Goal: Transaction & Acquisition: Subscribe to service/newsletter

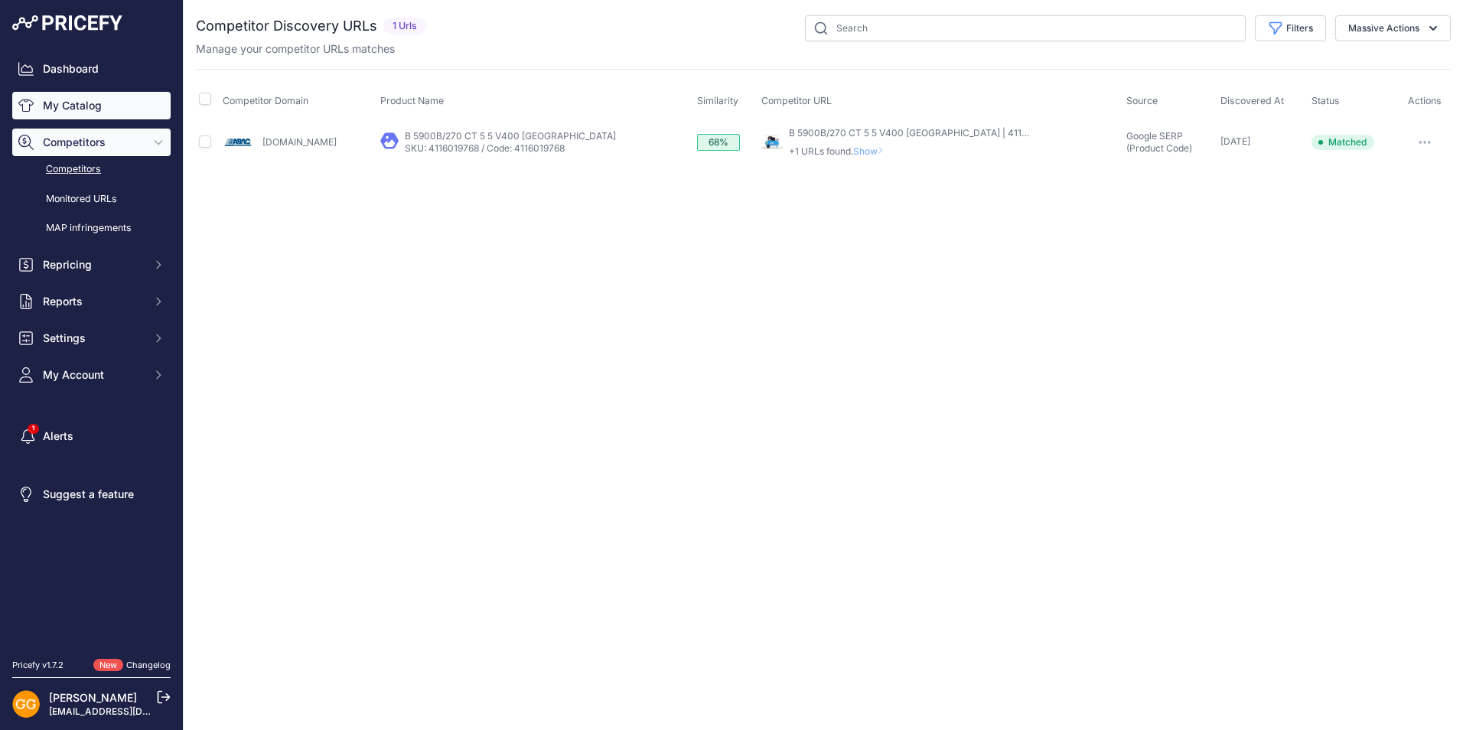
click at [90, 103] on link "My Catalog" at bounding box center [91, 106] width 158 height 28
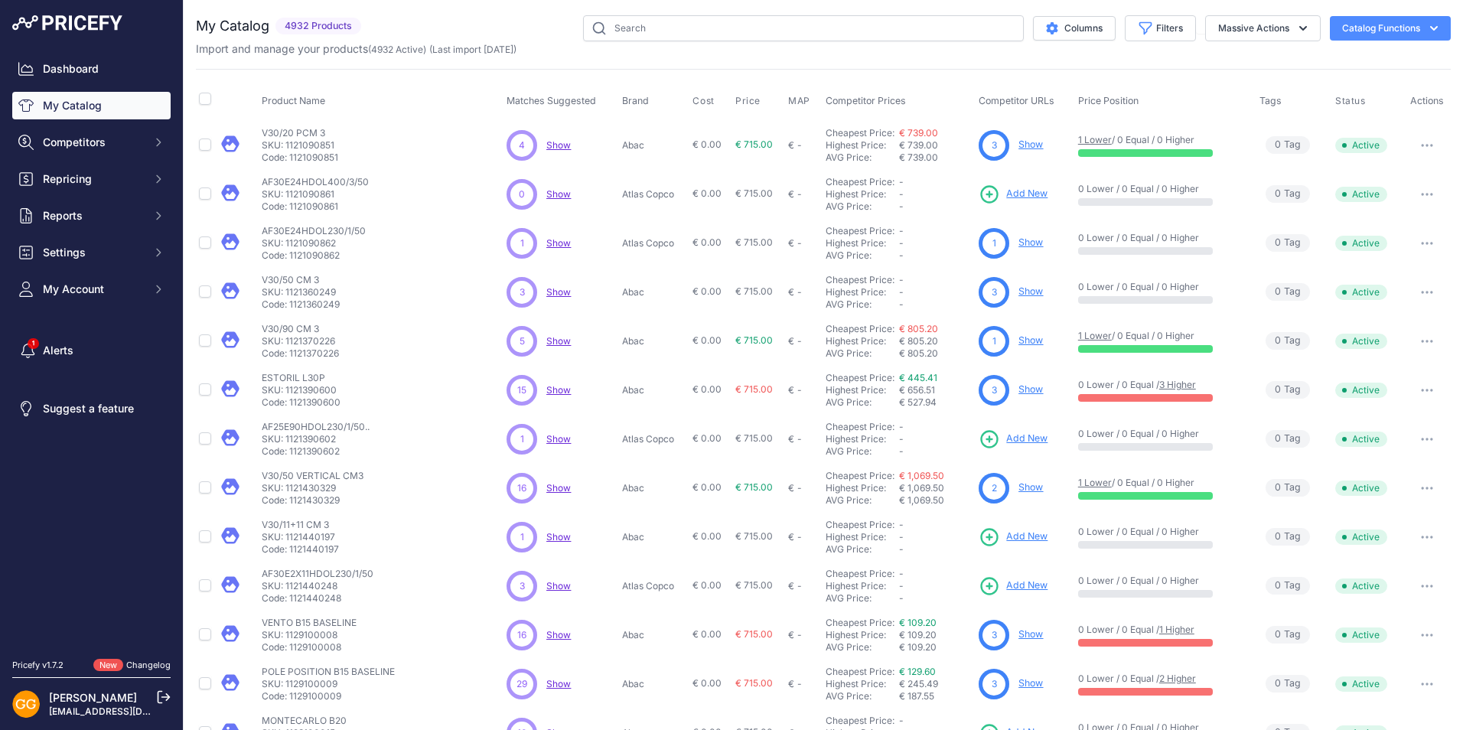
click at [614, 282] on div "3 3 Show Discovering..." at bounding box center [560, 292] width 109 height 31
click at [555, 389] on span "Show" at bounding box center [558, 389] width 24 height 11
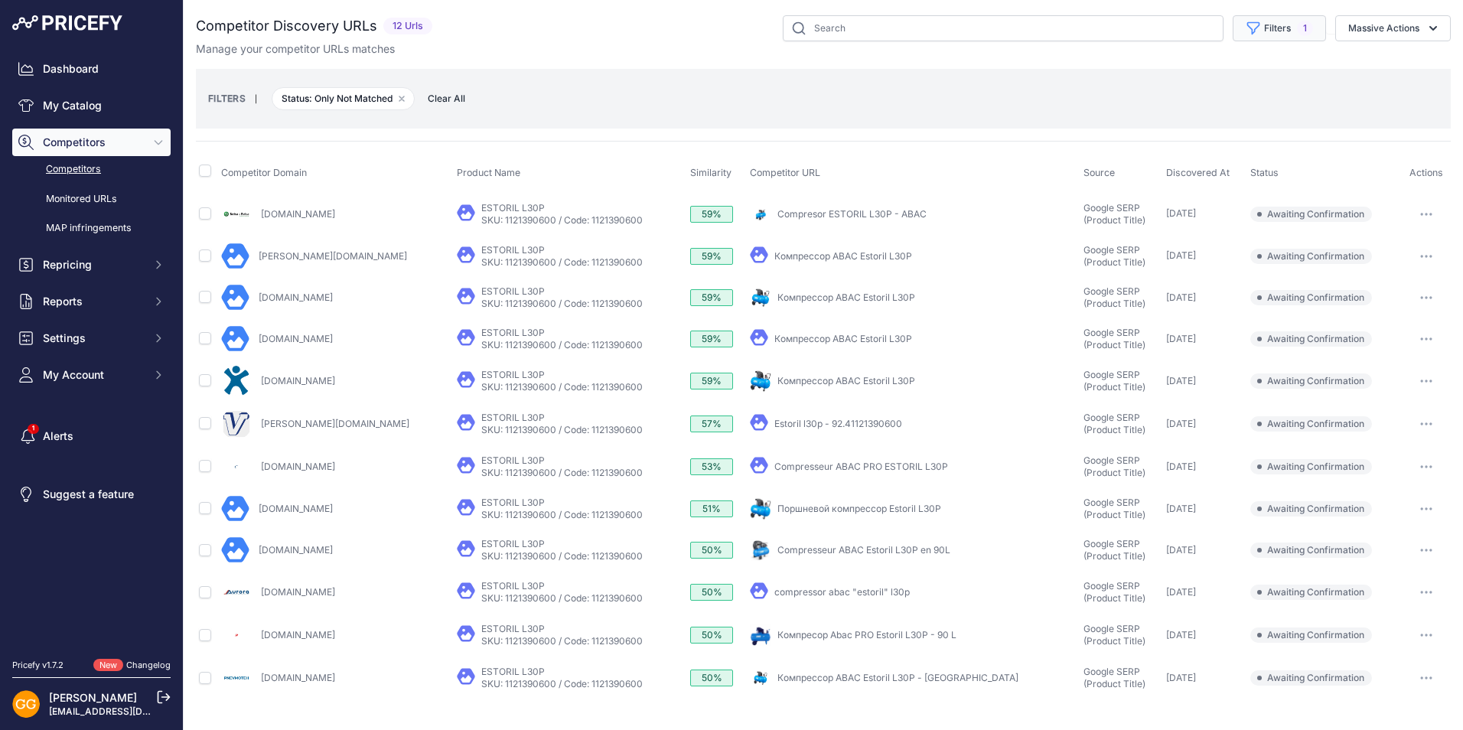
click at [1285, 29] on button "Filters 1" at bounding box center [1279, 28] width 93 height 26
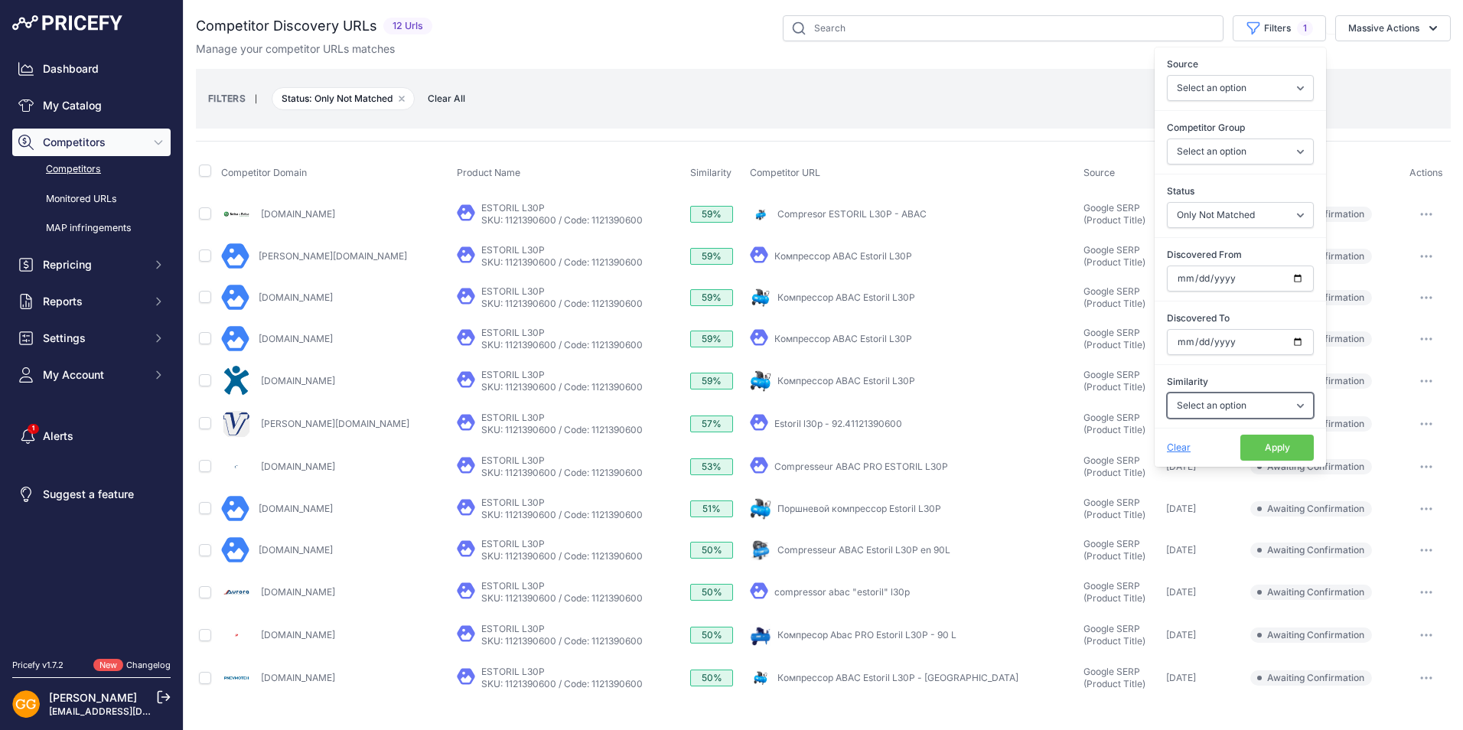
click at [1216, 405] on select "Select an option Above 90 % Above 80 % Above 70 % Above 60 % Above 50 % Above 4…" at bounding box center [1240, 405] width 147 height 26
select select "50"
click at [1167, 392] on select "Select an option Above 90 % Above 80 % Above 70 % Above 60 % Above 50 % Above 4…" at bounding box center [1240, 405] width 147 height 26
click at [1256, 447] on button "Apply" at bounding box center [1276, 448] width 73 height 26
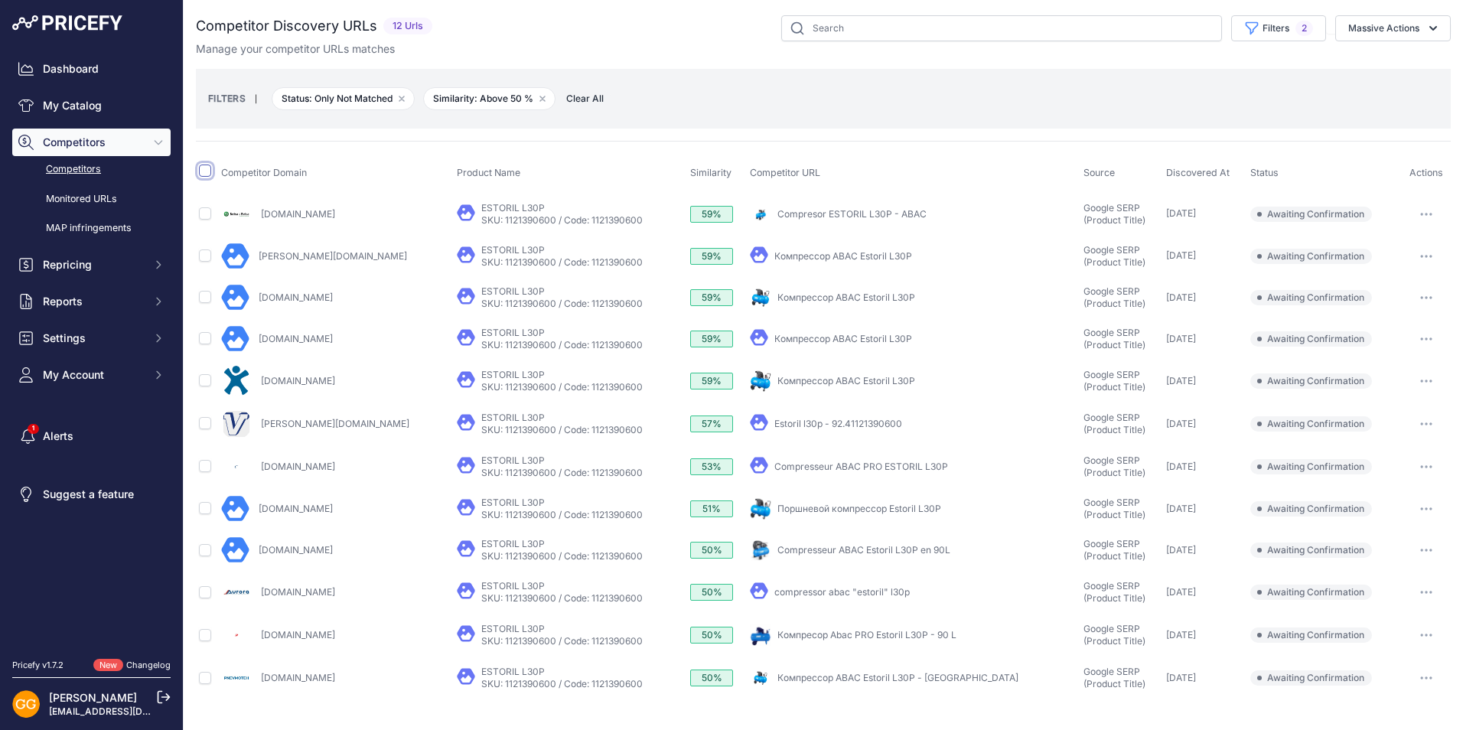
click at [207, 174] on input "checkbox" at bounding box center [205, 170] width 12 height 12
checkbox input "true"
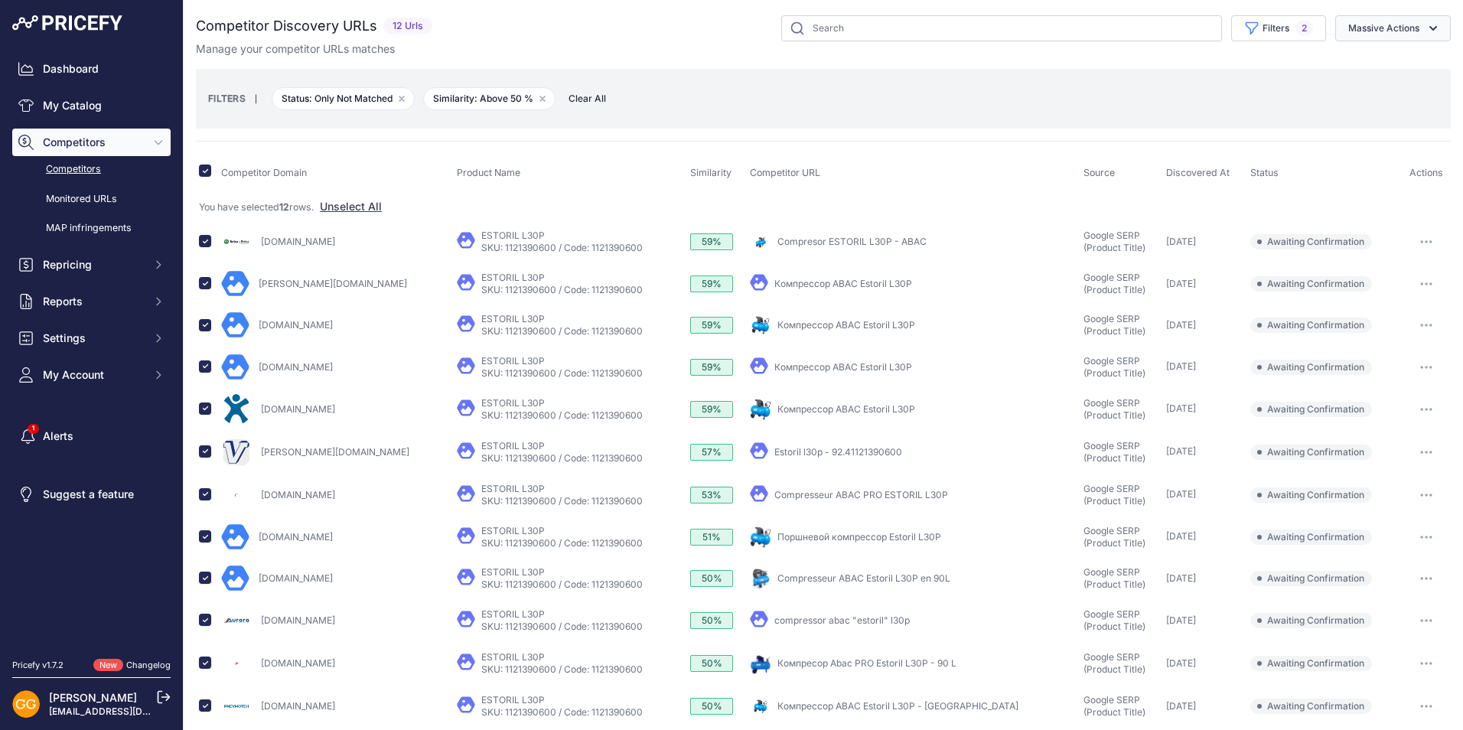
click at [1380, 30] on button "Massive Actions" at bounding box center [1393, 28] width 116 height 26
click at [554, 249] on link "SKU: 1121390600 / Code: 1121390600" at bounding box center [561, 247] width 161 height 11
click at [699, 239] on div "59%" at bounding box center [711, 241] width 43 height 17
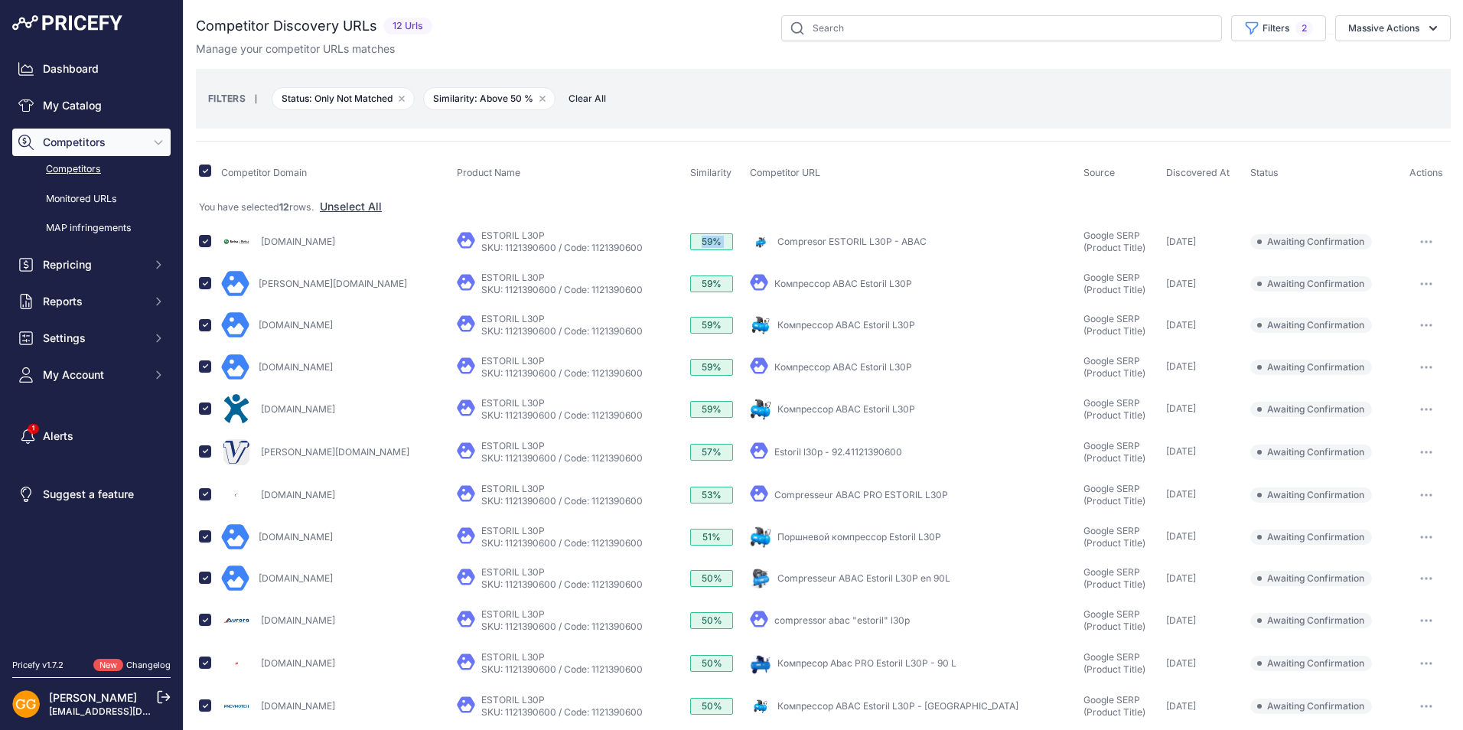
click at [699, 239] on div "59%" at bounding box center [711, 241] width 43 height 17
drag, startPoint x: 699, startPoint y: 239, endPoint x: 672, endPoint y: 204, distance: 43.6
click at [672, 204] on div "You have selected 12 rows. Unselect All" at bounding box center [823, 207] width 1249 height 16
click at [801, 243] on link "Compresor ESTORIL L30P - ABAC" at bounding box center [851, 241] width 149 height 11
drag, startPoint x: 614, startPoint y: 244, endPoint x: 555, endPoint y: 245, distance: 59.7
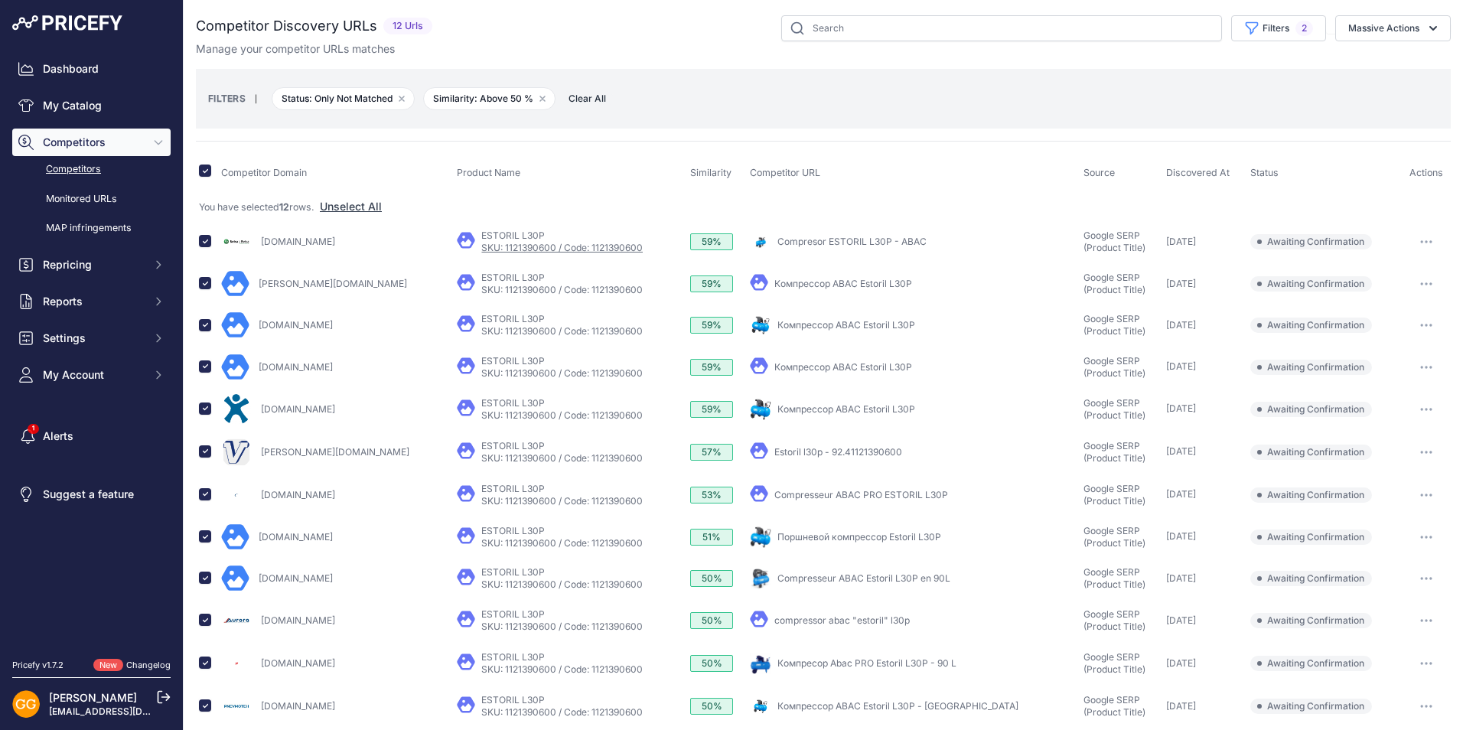
click at [555, 245] on div "My Product Competitor's Product" at bounding box center [570, 242] width 227 height 24
copy link "1121390600"
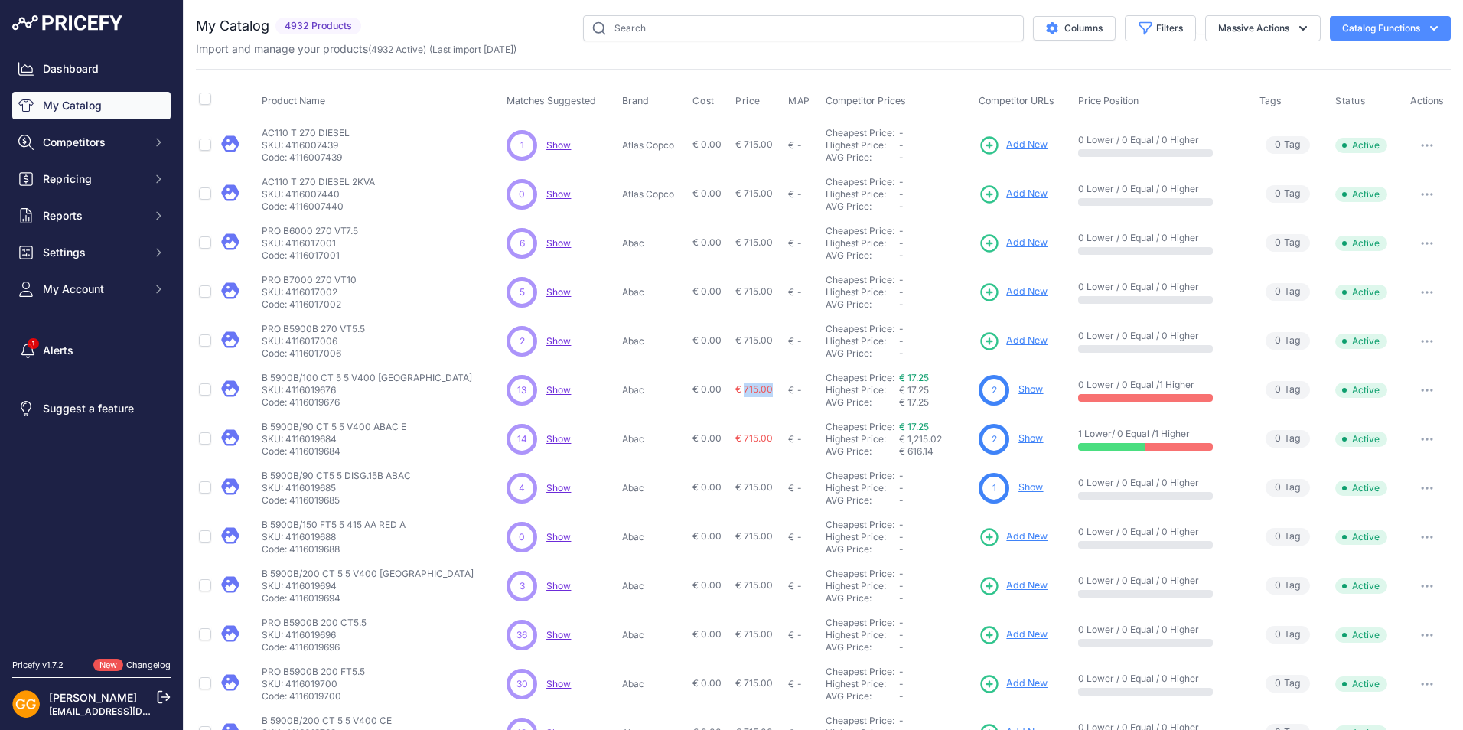
drag, startPoint x: 739, startPoint y: 386, endPoint x: 770, endPoint y: 385, distance: 30.6
click at [770, 385] on td "€ 715.00" at bounding box center [758, 390] width 53 height 49
drag, startPoint x: 770, startPoint y: 385, endPoint x: 772, endPoint y: 407, distance: 22.3
click at [772, 407] on td "€ 715.00" at bounding box center [758, 390] width 53 height 49
click at [721, 20] on input "text" at bounding box center [803, 28] width 441 height 26
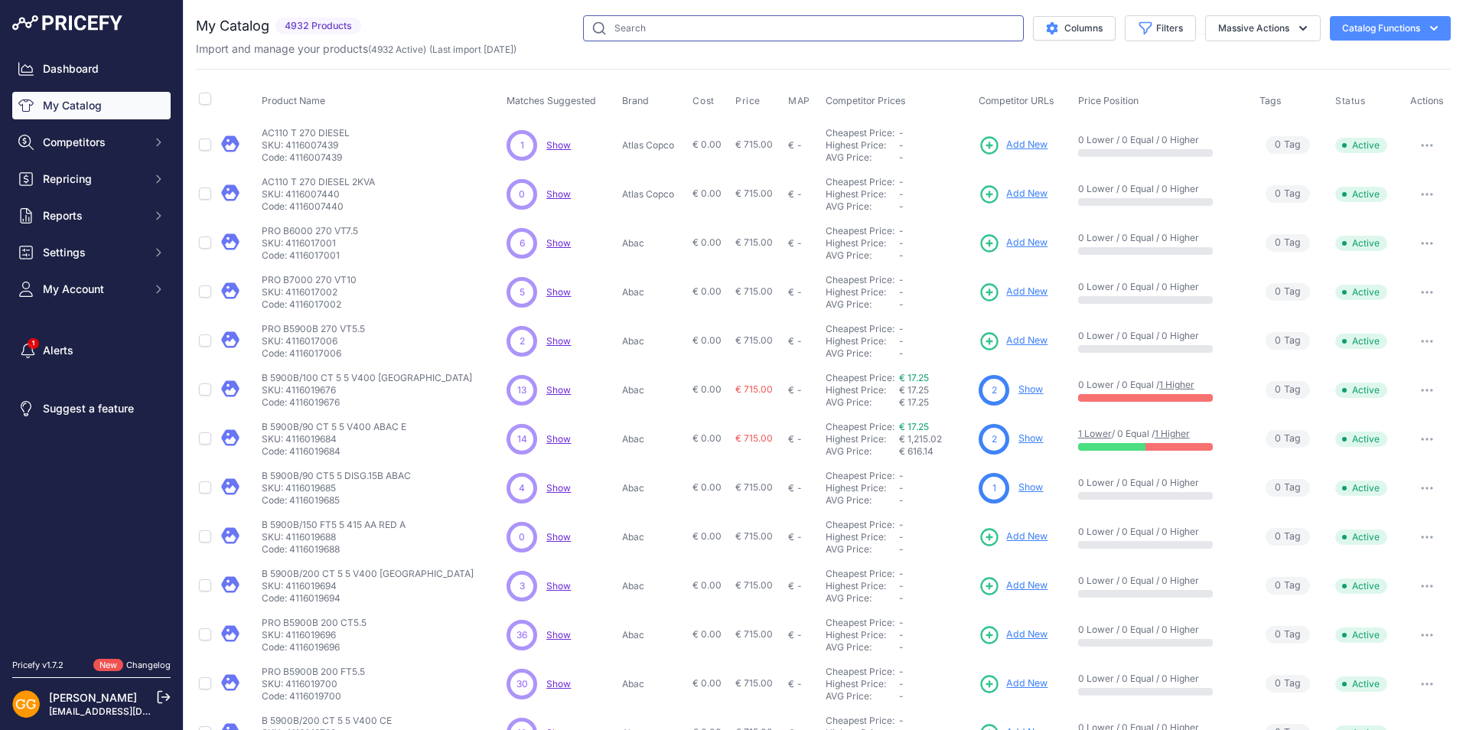
paste input "1121390600"
type input "1121390600"
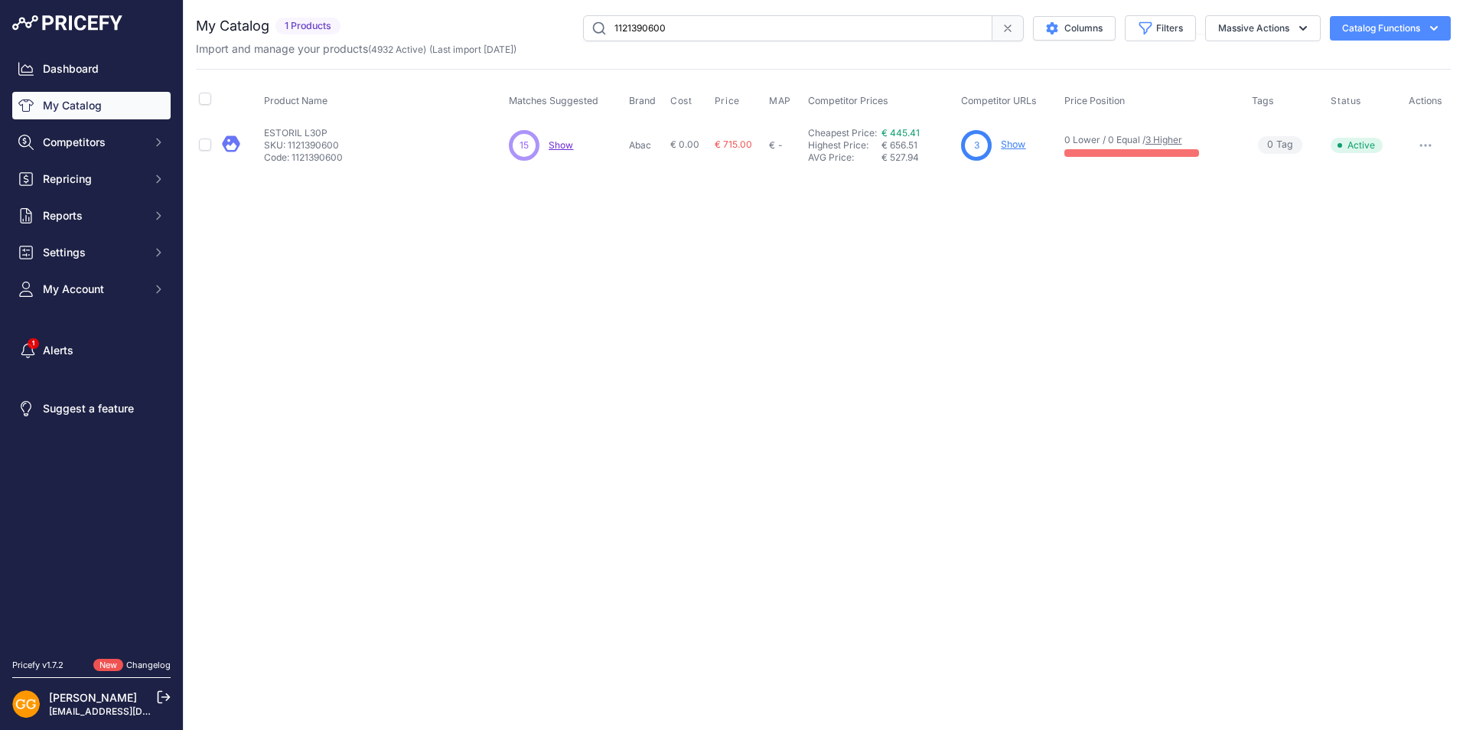
click at [1013, 141] on link "Show" at bounding box center [1013, 143] width 24 height 11
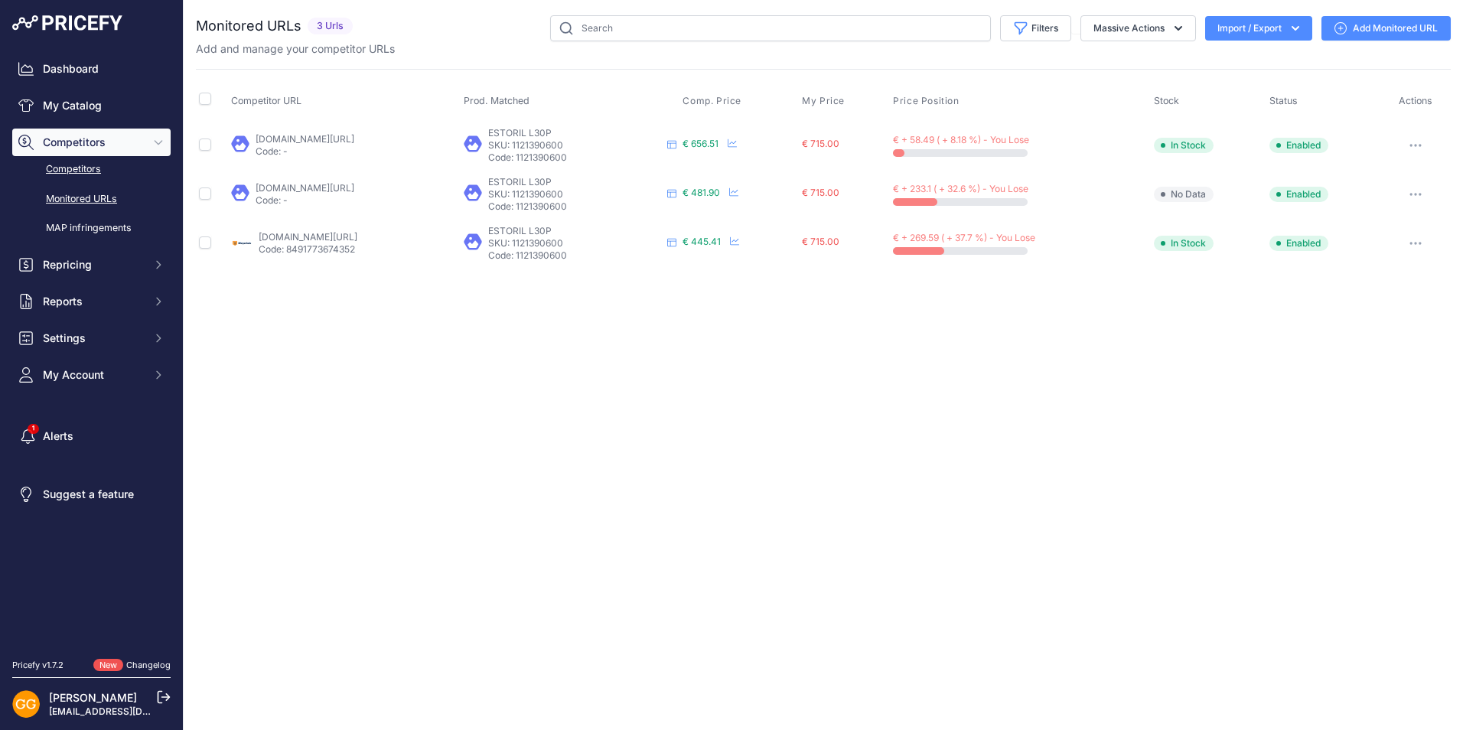
click at [82, 164] on link "Competitors" at bounding box center [91, 169] width 158 height 27
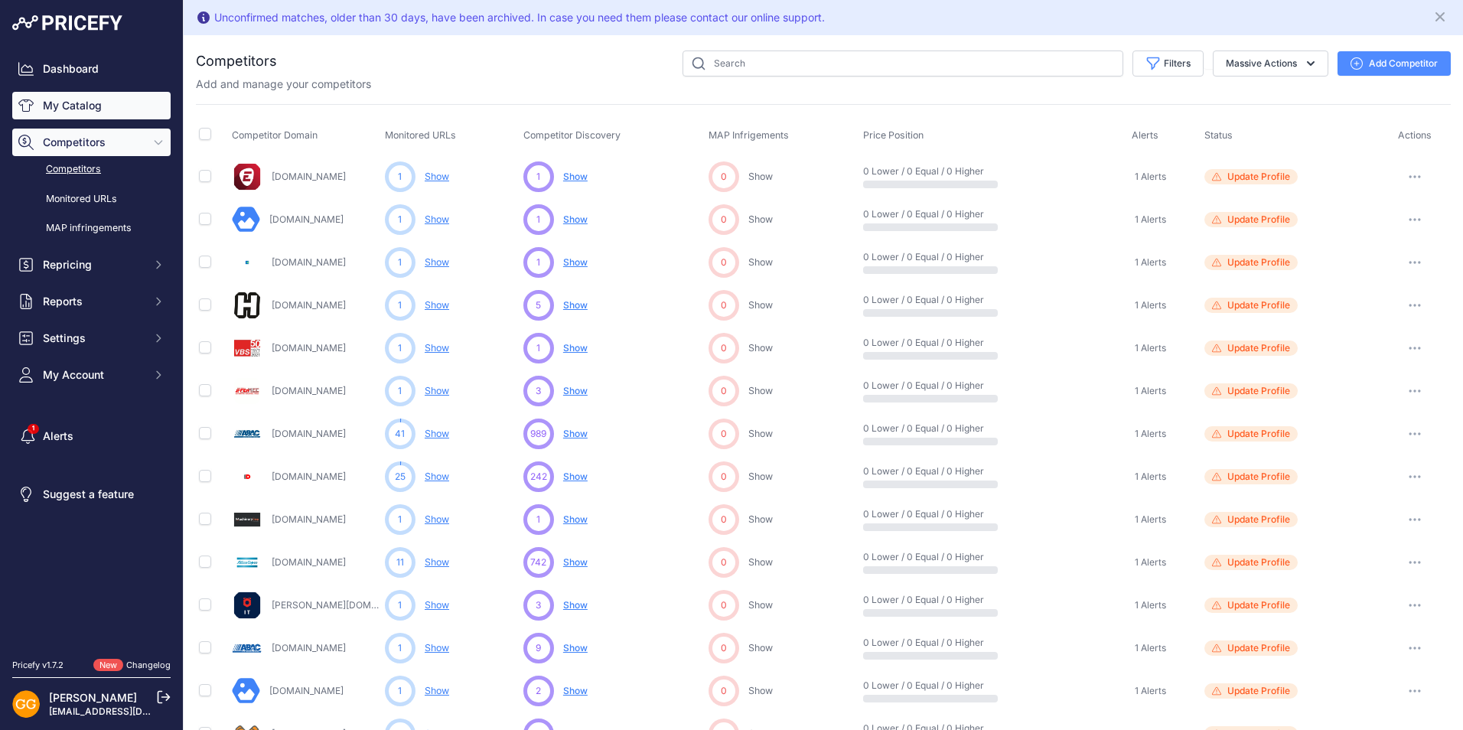
click at [81, 96] on link "My Catalog" at bounding box center [91, 106] width 158 height 28
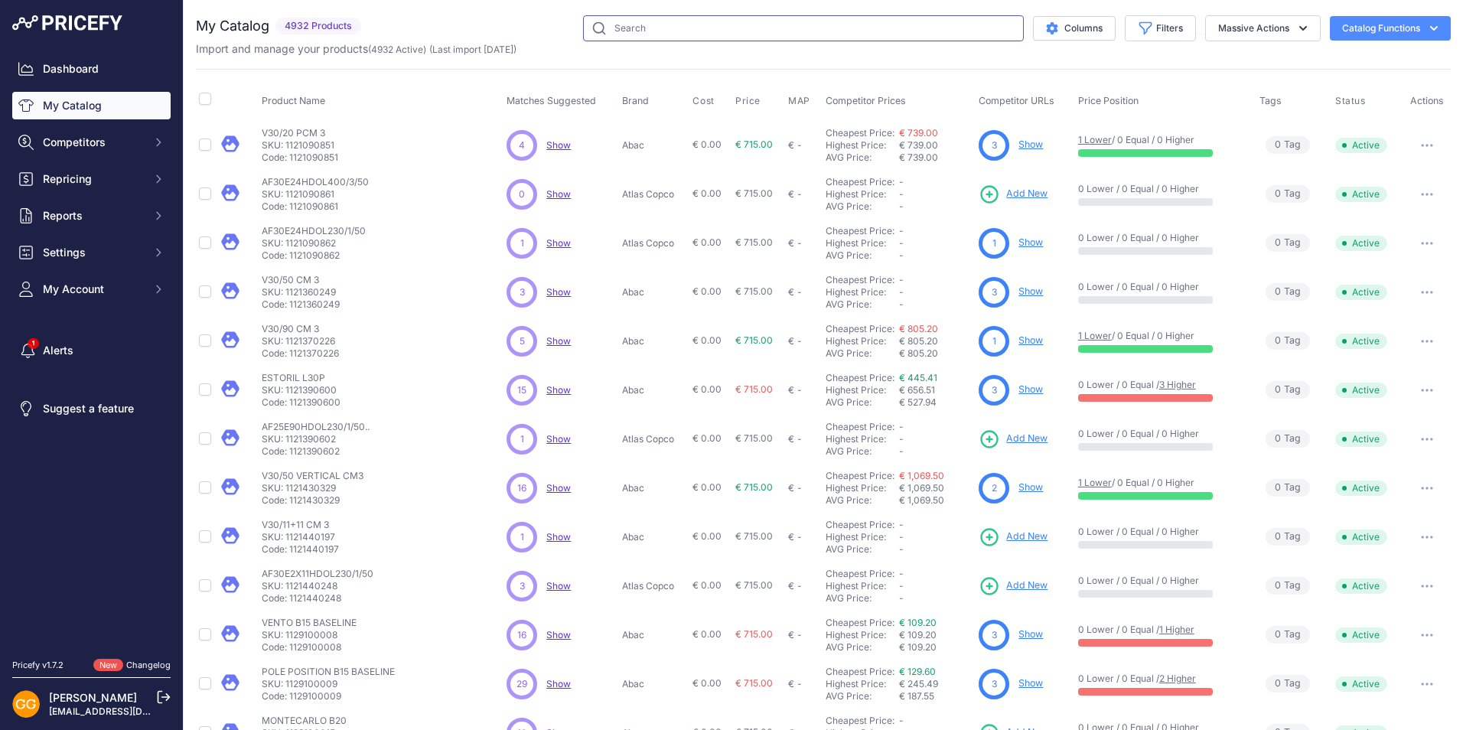
click at [783, 22] on input "text" at bounding box center [803, 28] width 441 height 26
paste input "1121390600"
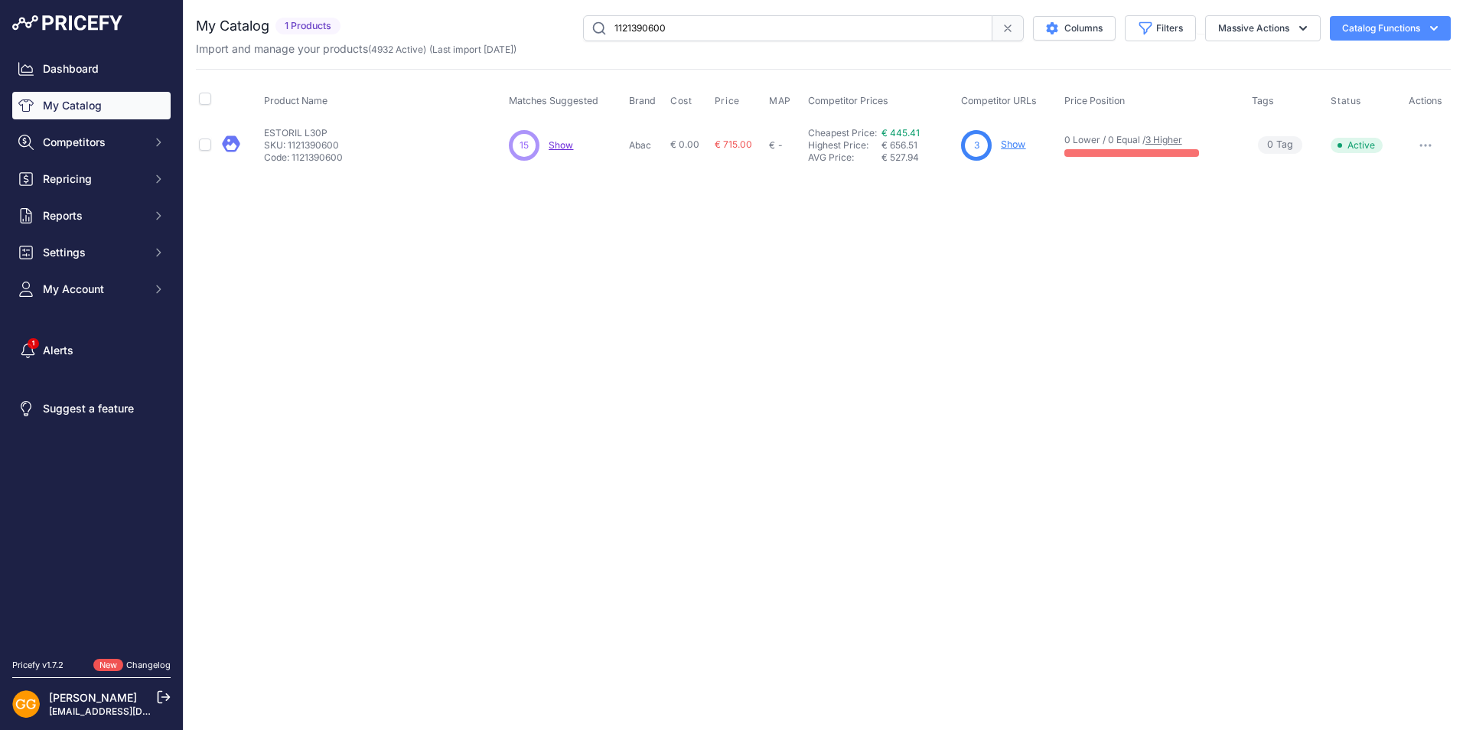
click at [562, 144] on span "Show" at bounding box center [561, 144] width 24 height 11
click at [686, 30] on input "1121390600" at bounding box center [787, 28] width 409 height 26
paste input "8973005444"
type input "8973005444"
click at [1006, 144] on link "Show" at bounding box center [1013, 143] width 24 height 11
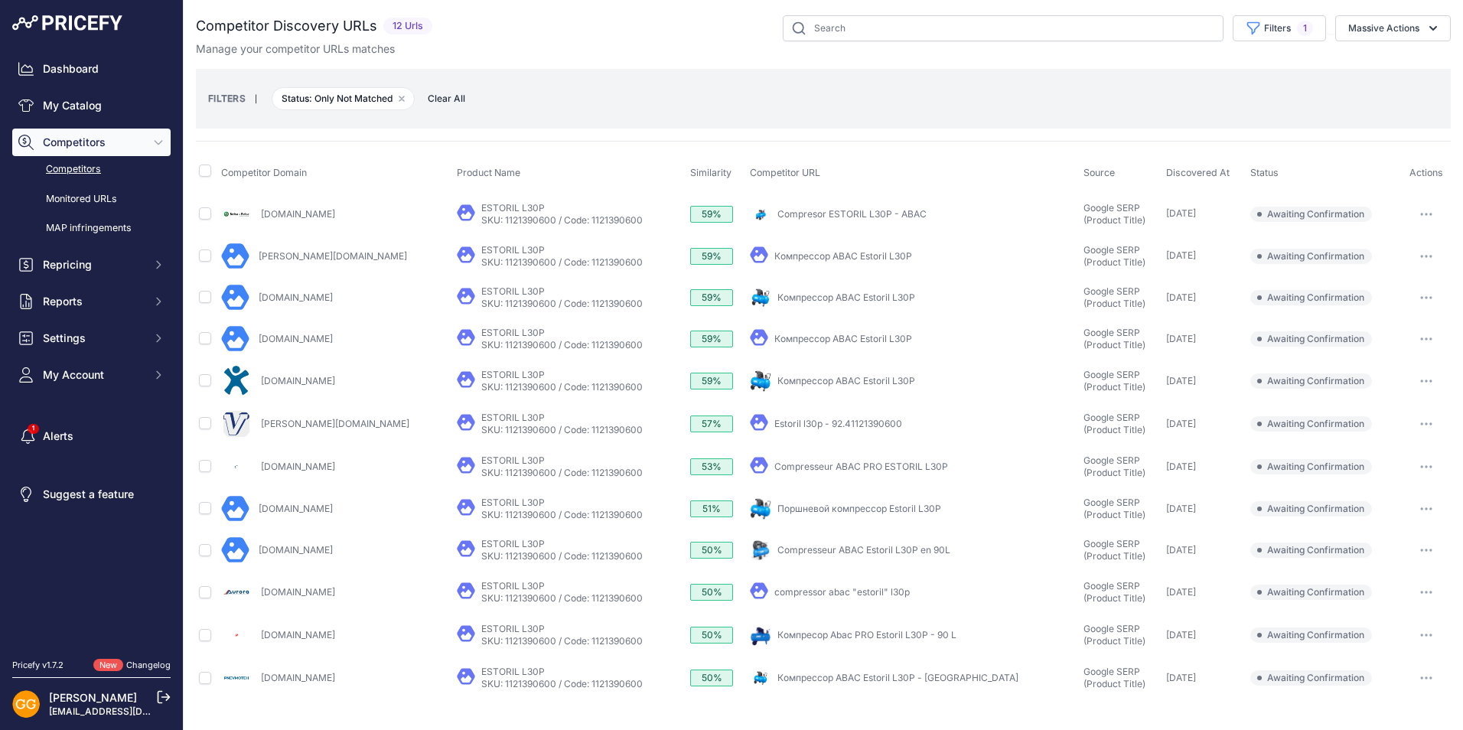
click at [449, 99] on span "Clear All" at bounding box center [446, 98] width 53 height 15
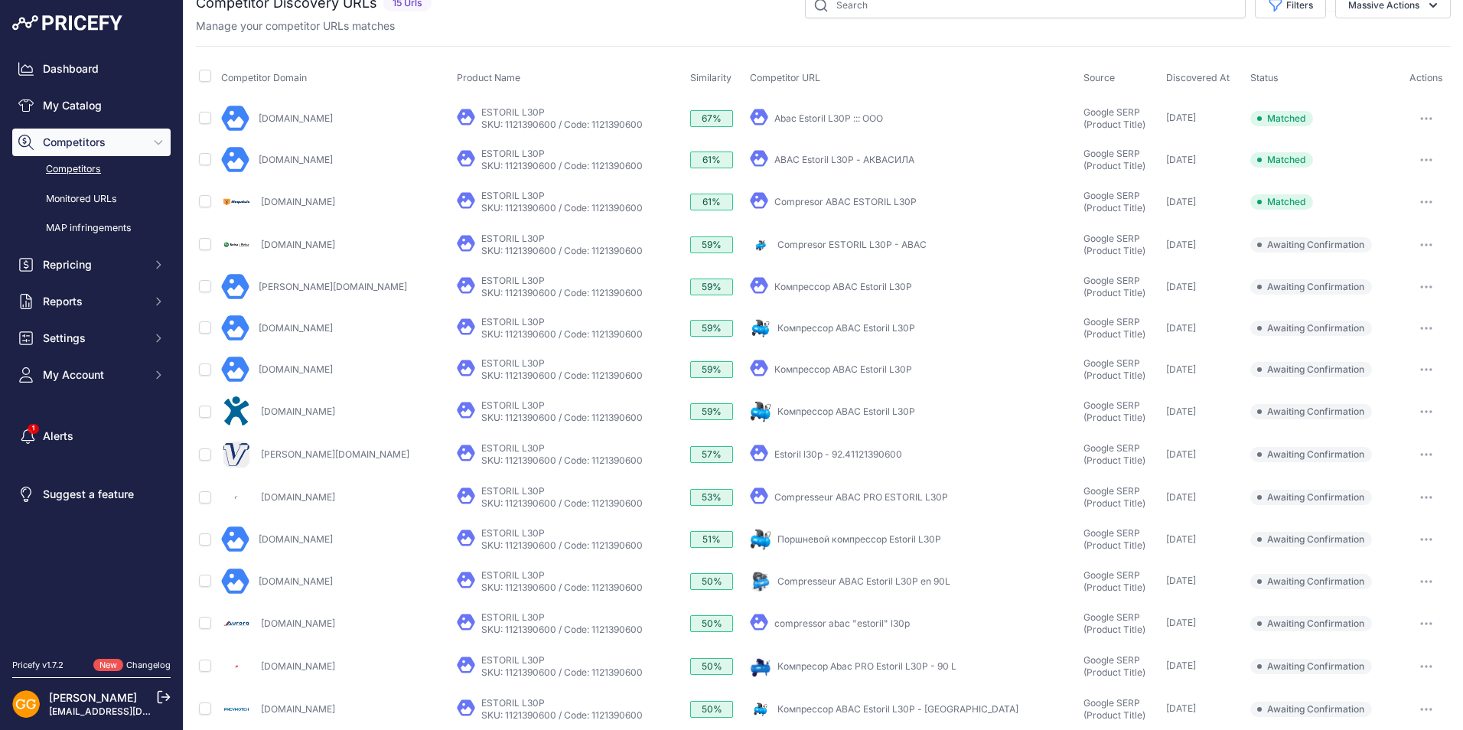
scroll to position [39, 0]
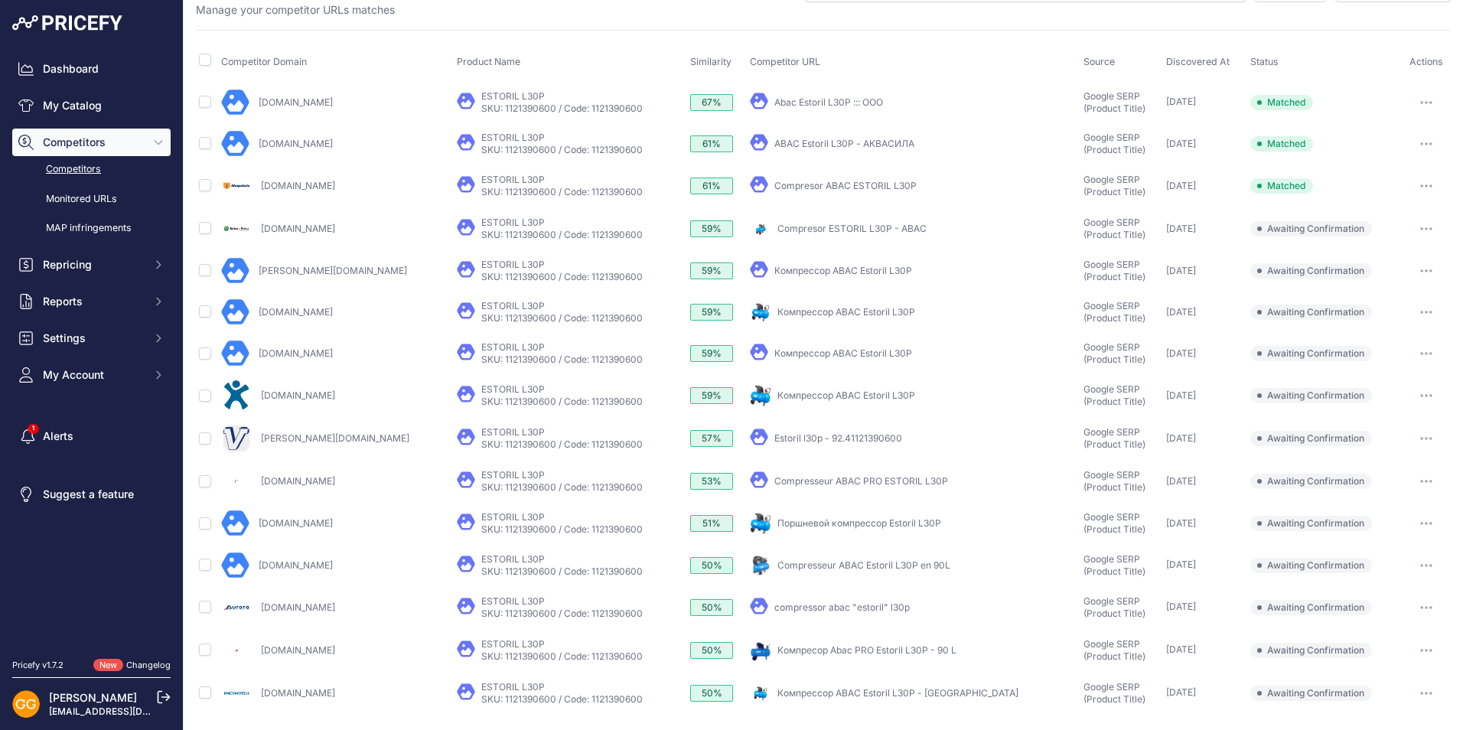
click at [810, 694] on link "Компрессор ABAC Estoril L30P - Минск" at bounding box center [897, 692] width 241 height 11
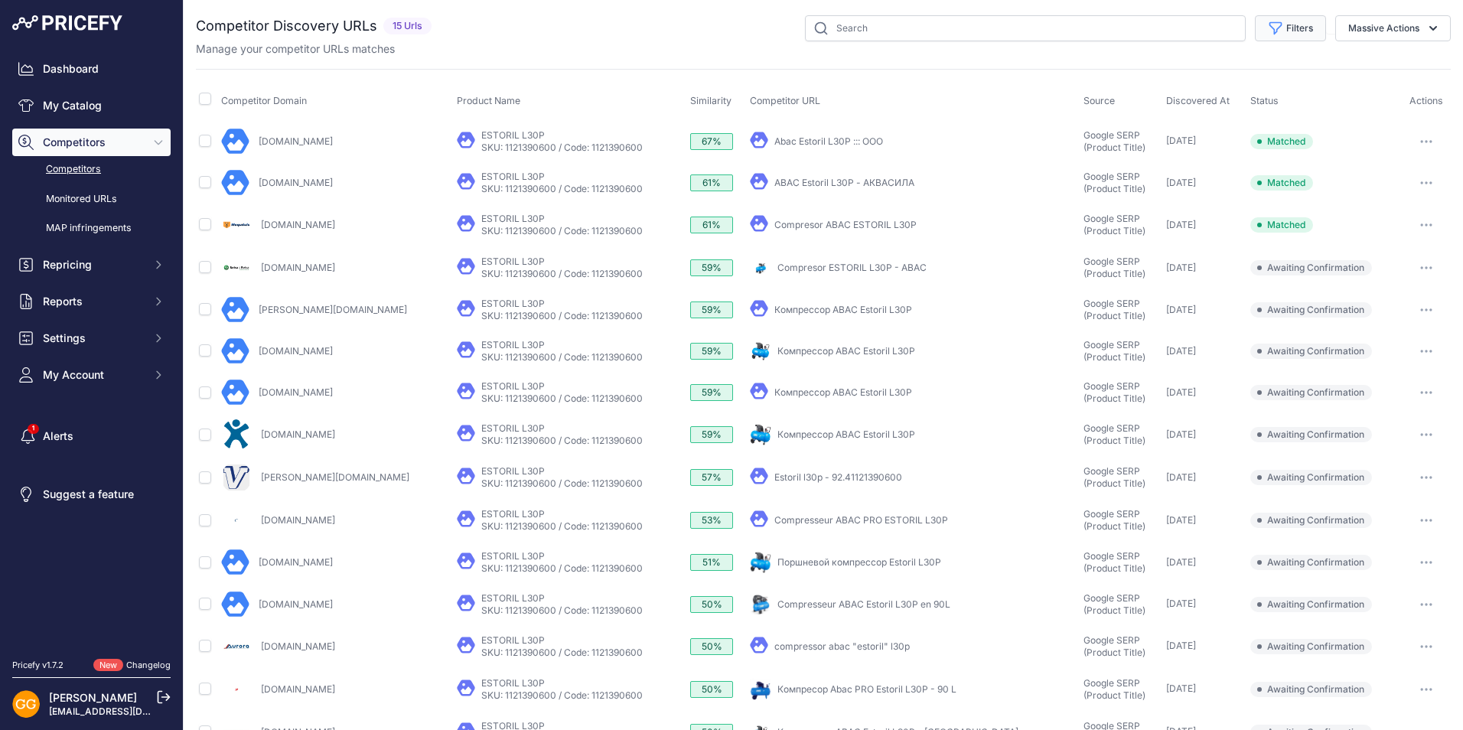
click at [1273, 29] on button "Filters" at bounding box center [1290, 28] width 71 height 26
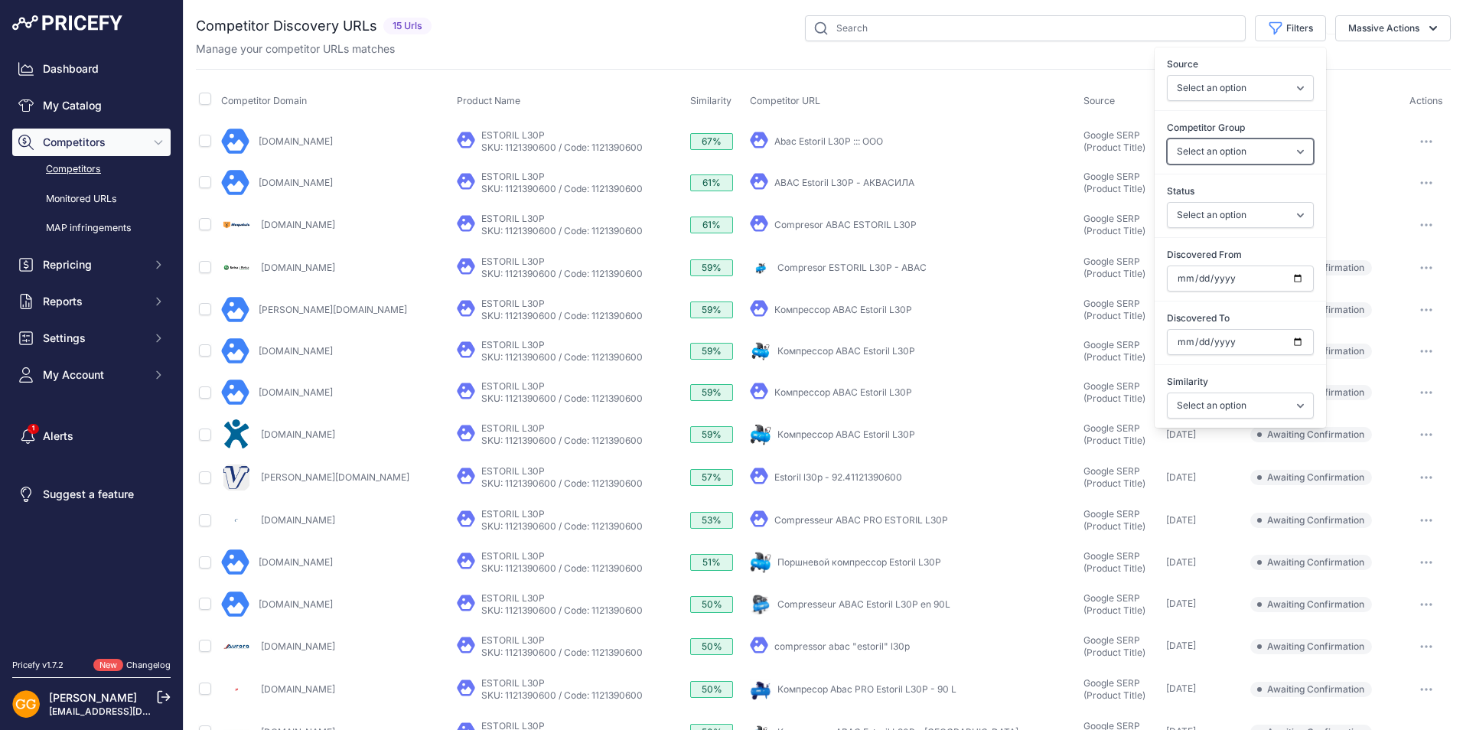
click at [1238, 153] on select "Select an option General Website Ecommerce Foreign Country Website Automatch" at bounding box center [1240, 151] width 147 height 26
click at [575, 11] on div "You are not connected to the internet. Competitor Discovery URLs" at bounding box center [823, 384] width 1255 height 769
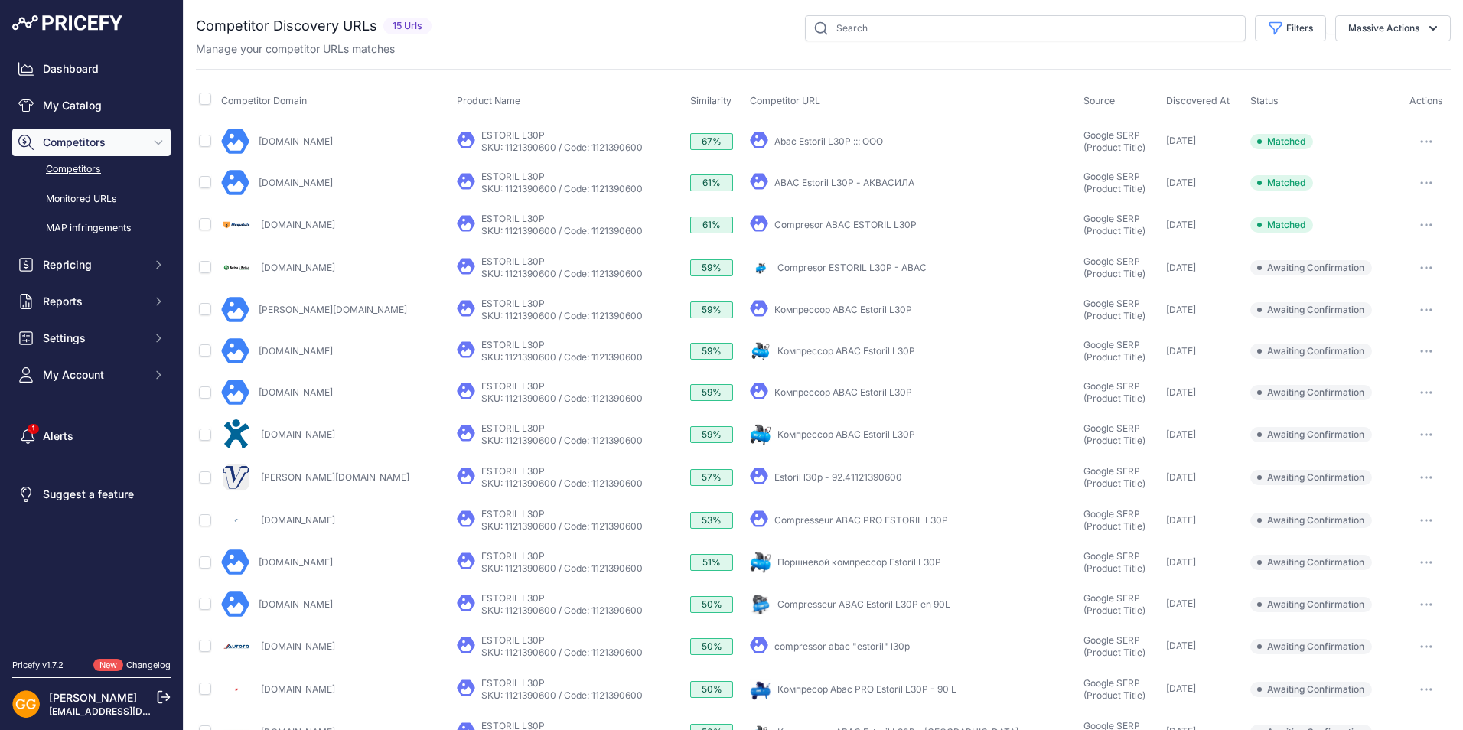
click at [632, 134] on div "My Product Competitor's Product" at bounding box center [570, 141] width 227 height 24
click at [84, 164] on link "Competitors" at bounding box center [91, 169] width 158 height 27
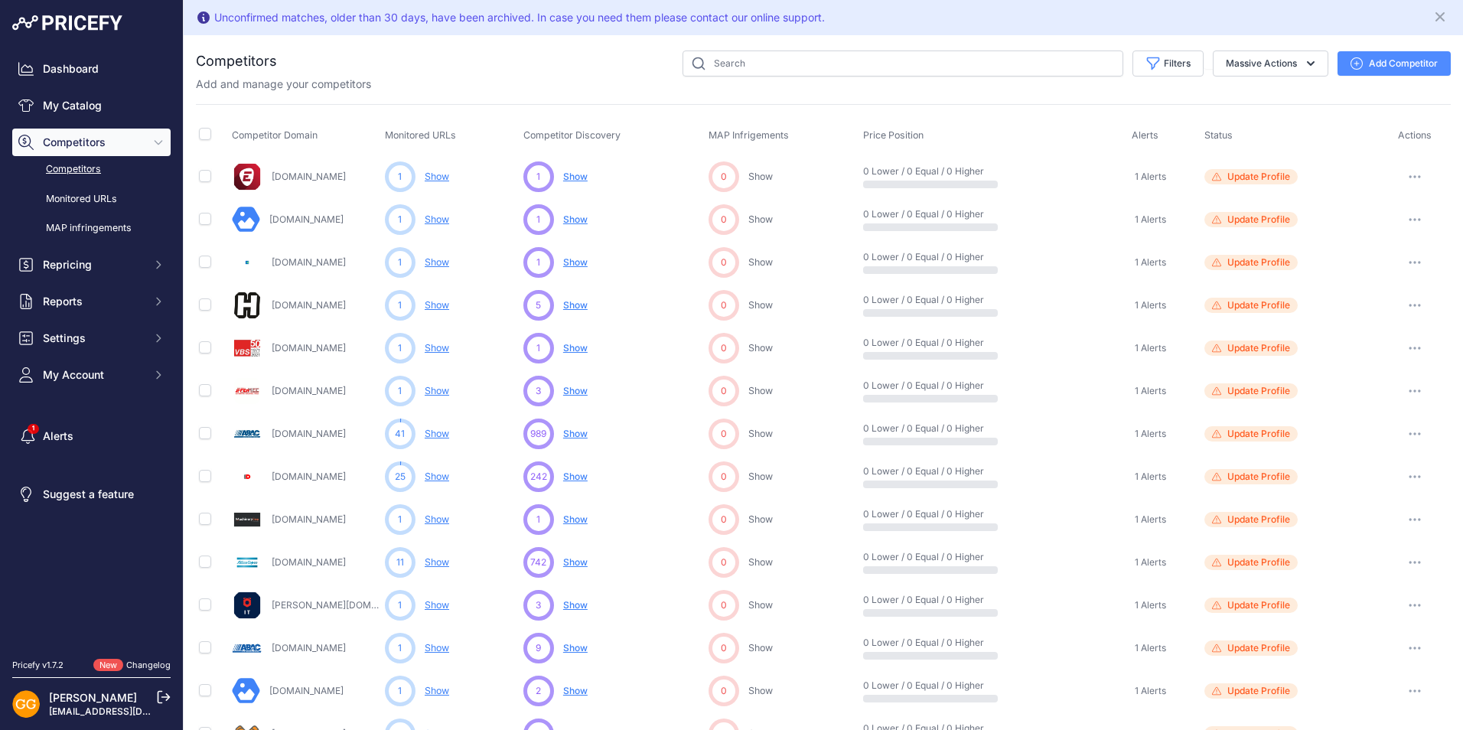
click at [430, 176] on link "Show" at bounding box center [437, 176] width 24 height 11
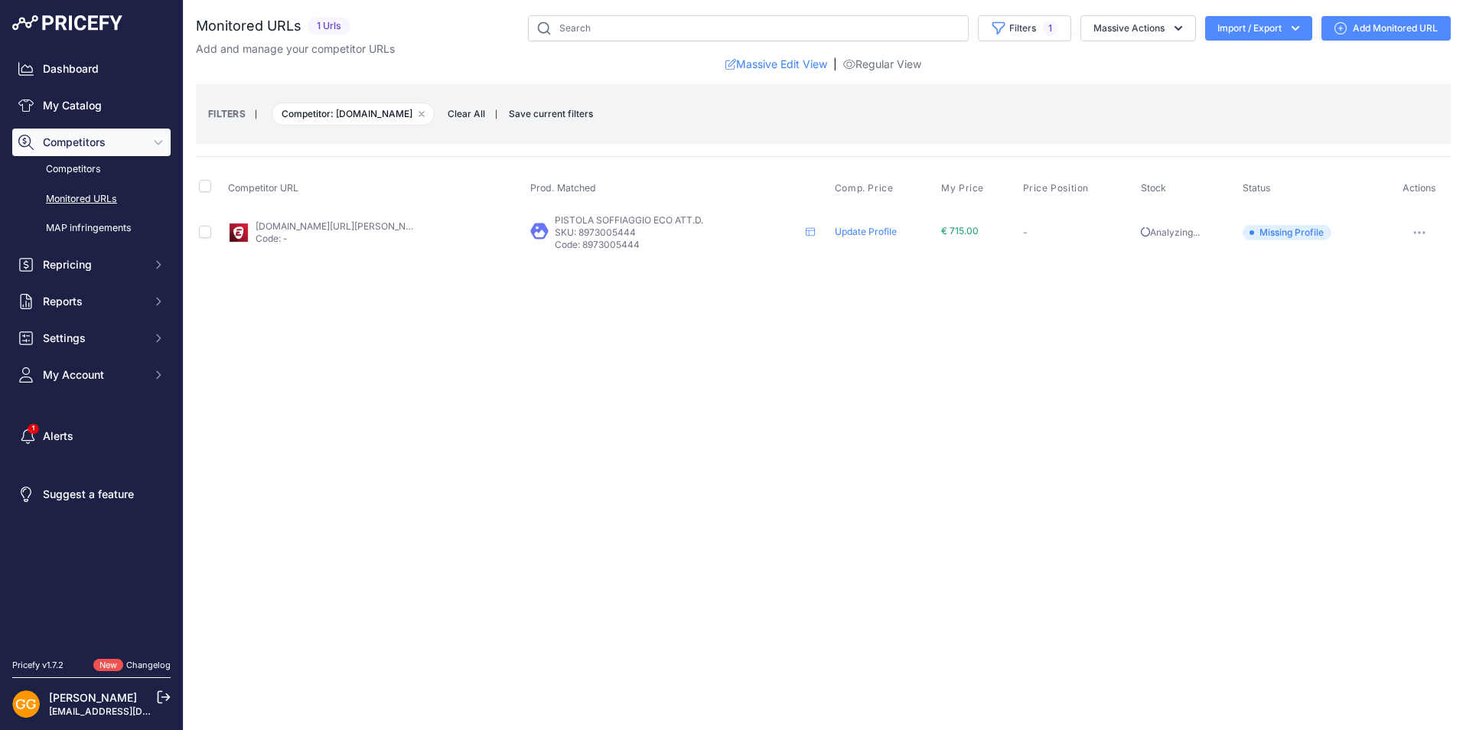
drag, startPoint x: 642, startPoint y: 246, endPoint x: 578, endPoint y: 245, distance: 64.3
click at [578, 245] on p "Code: 8973005444" at bounding box center [677, 245] width 245 height 12
copy p "8973005444"
click at [752, 232] on p "SKU: 8973005444" at bounding box center [677, 232] width 245 height 12
click at [94, 109] on link "My Catalog" at bounding box center [91, 106] width 158 height 28
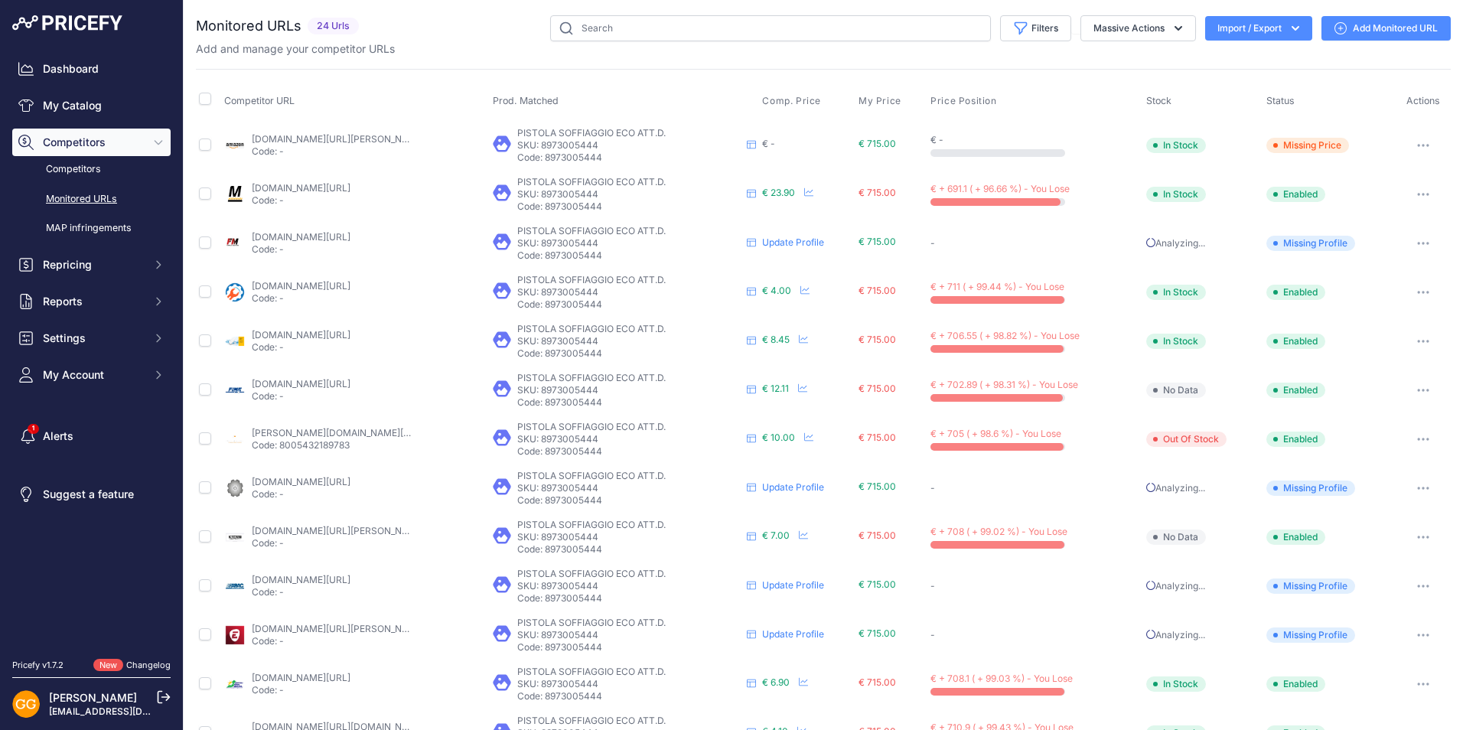
click at [306, 139] on link "[DOMAIN_NAME][URL][PERSON_NAME]" at bounding box center [338, 138] width 173 height 11
drag, startPoint x: 508, startPoint y: 129, endPoint x: 662, endPoint y: 133, distance: 153.8
click at [662, 133] on div "PISTOLA SOFFIAGGIO ECO ATT.D. PISTOLA SOFFIAGGIO ECO ATT.D. PISTOLA SOFFIAGGIO …" at bounding box center [625, 145] width 264 height 37
drag, startPoint x: 662, startPoint y: 133, endPoint x: 670, endPoint y: 148, distance: 16.8
click at [670, 148] on p "SKU: 8973005444" at bounding box center [629, 145] width 224 height 12
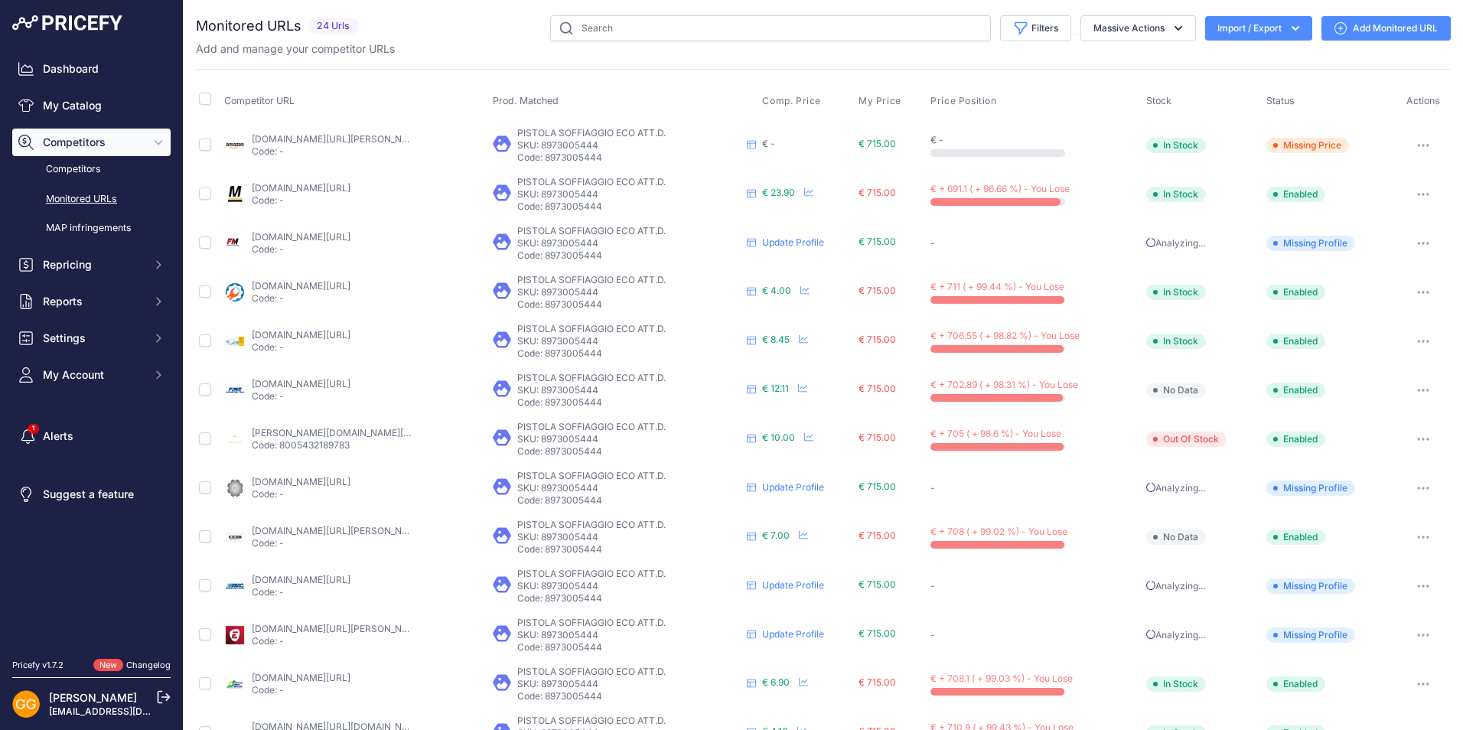
drag, startPoint x: 622, startPoint y: 157, endPoint x: 540, endPoint y: 154, distance: 81.9
click at [540, 154] on p "Code: 8973005444" at bounding box center [629, 157] width 224 height 12
copy p "8973005444"
drag, startPoint x: 1272, startPoint y: 141, endPoint x: 1370, endPoint y: 142, distance: 97.9
click at [1370, 142] on td "Missing Price" at bounding box center [1329, 145] width 132 height 50
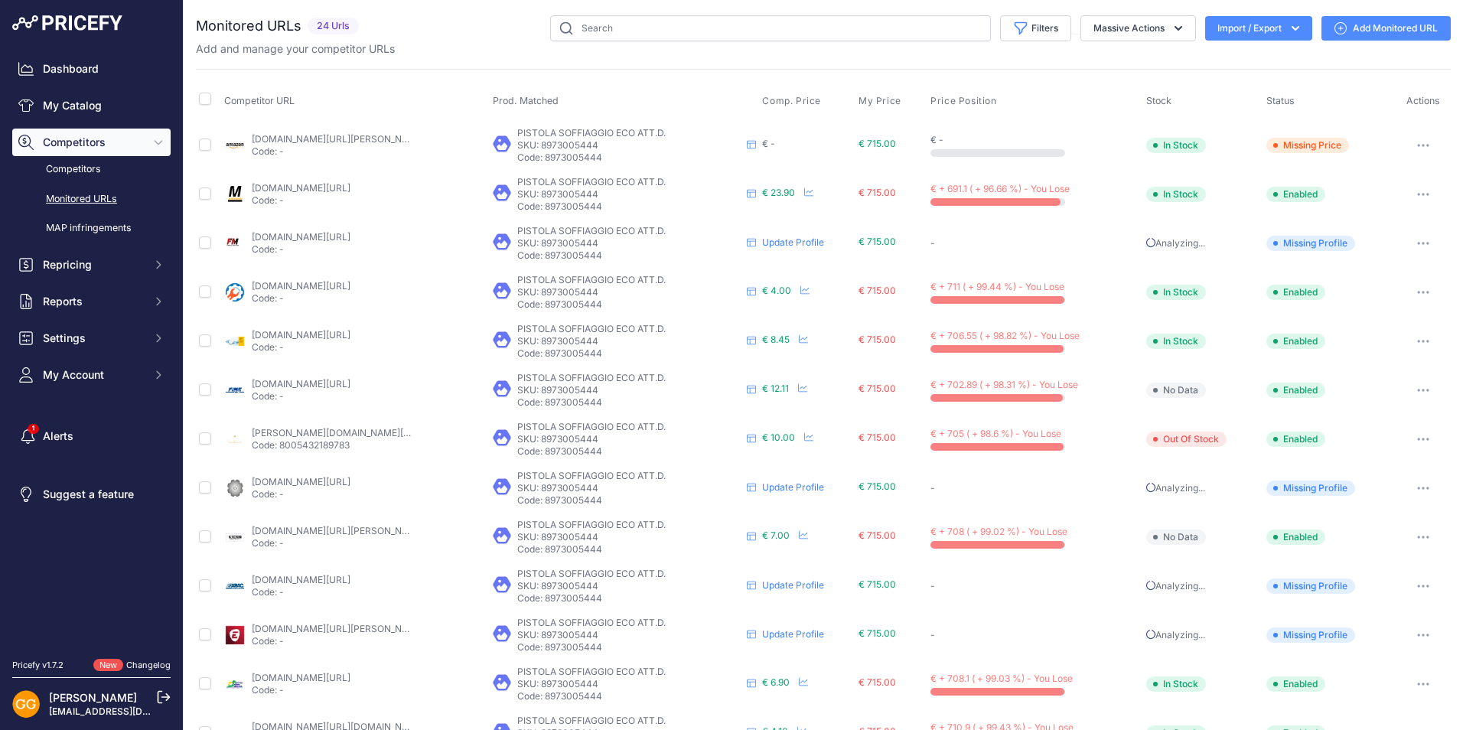
drag, startPoint x: 1370, startPoint y: 142, endPoint x: 1345, endPoint y: 154, distance: 27.7
click at [1345, 154] on td "Missing Price" at bounding box center [1329, 145] width 132 height 50
click at [72, 104] on link "My Catalog" at bounding box center [91, 106] width 158 height 28
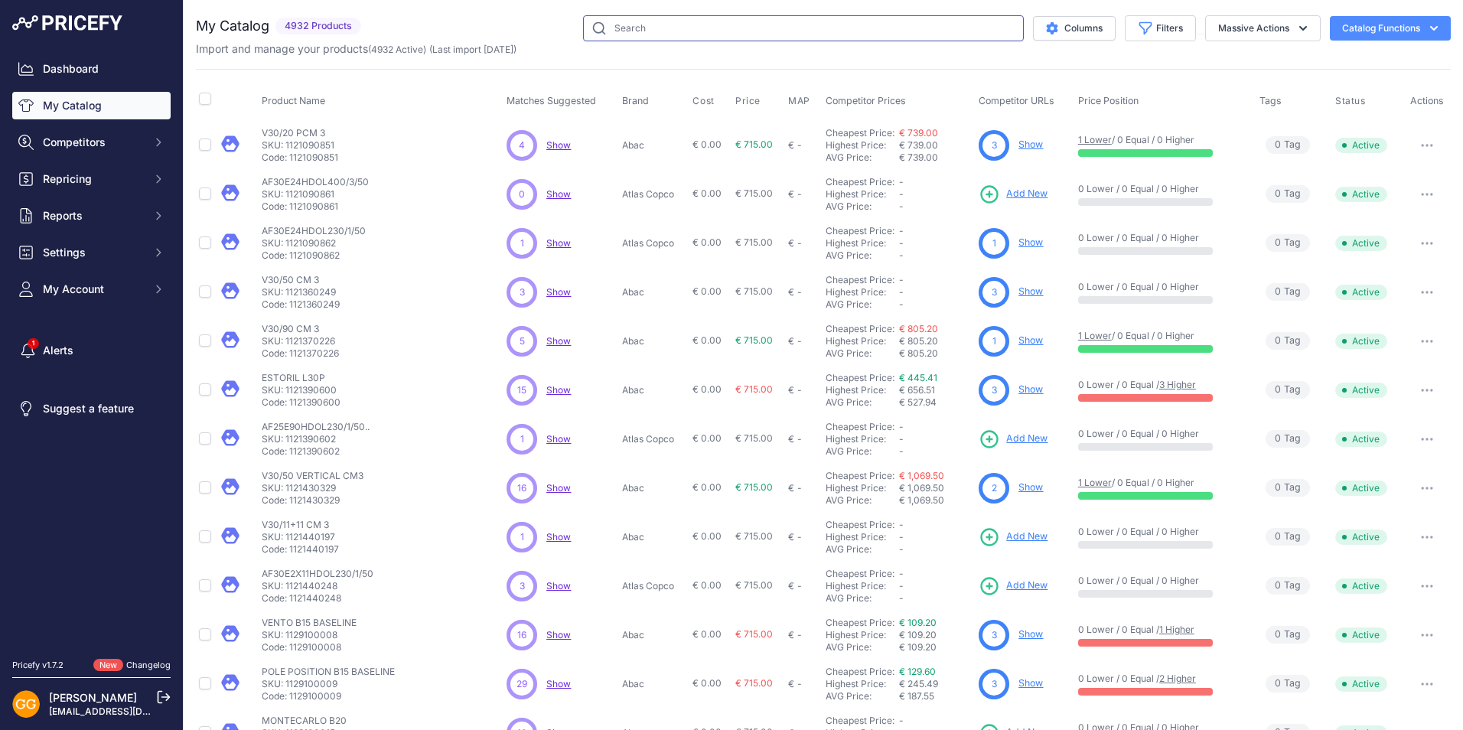
click at [660, 31] on input "text" at bounding box center [803, 28] width 441 height 26
paste input "8973005444"
type input "8973005444"
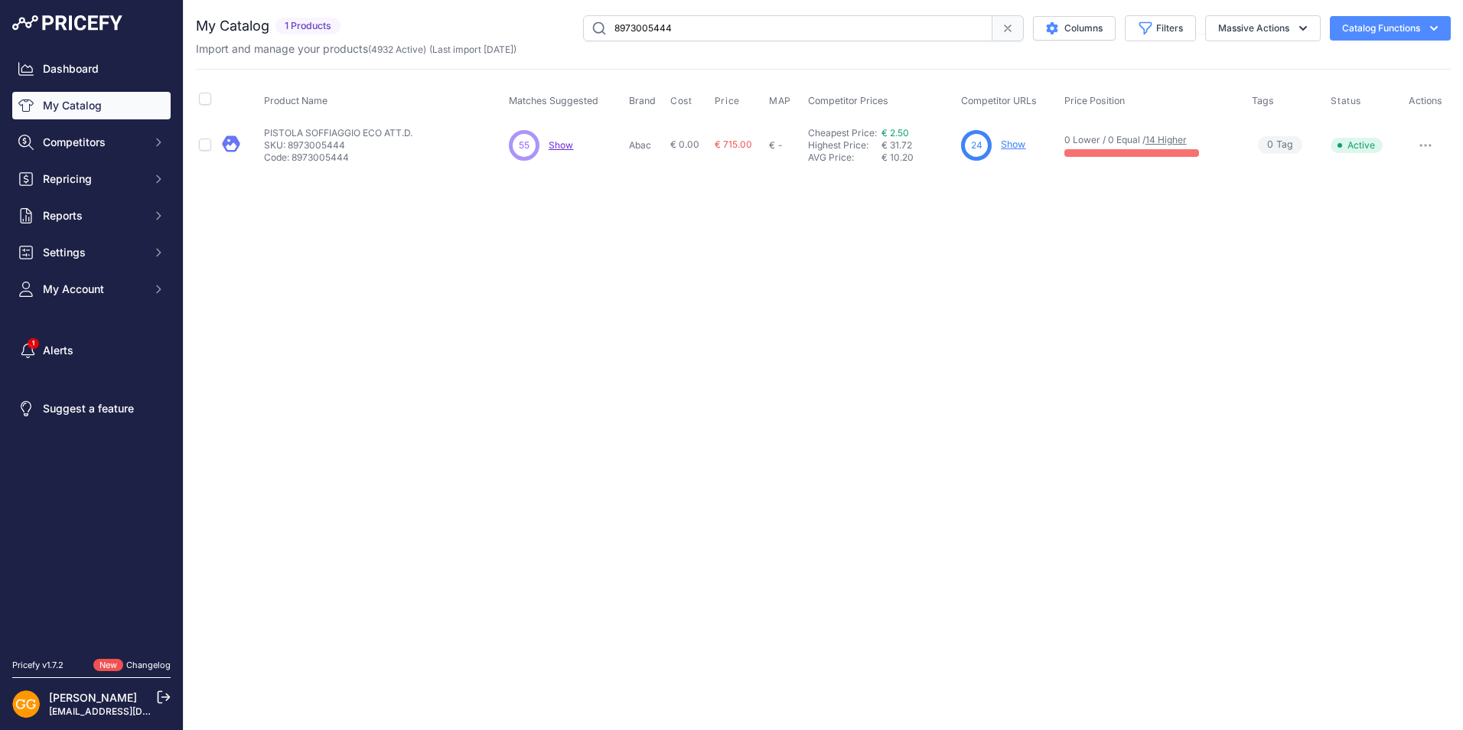
click at [561, 148] on span "Show" at bounding box center [561, 144] width 24 height 11
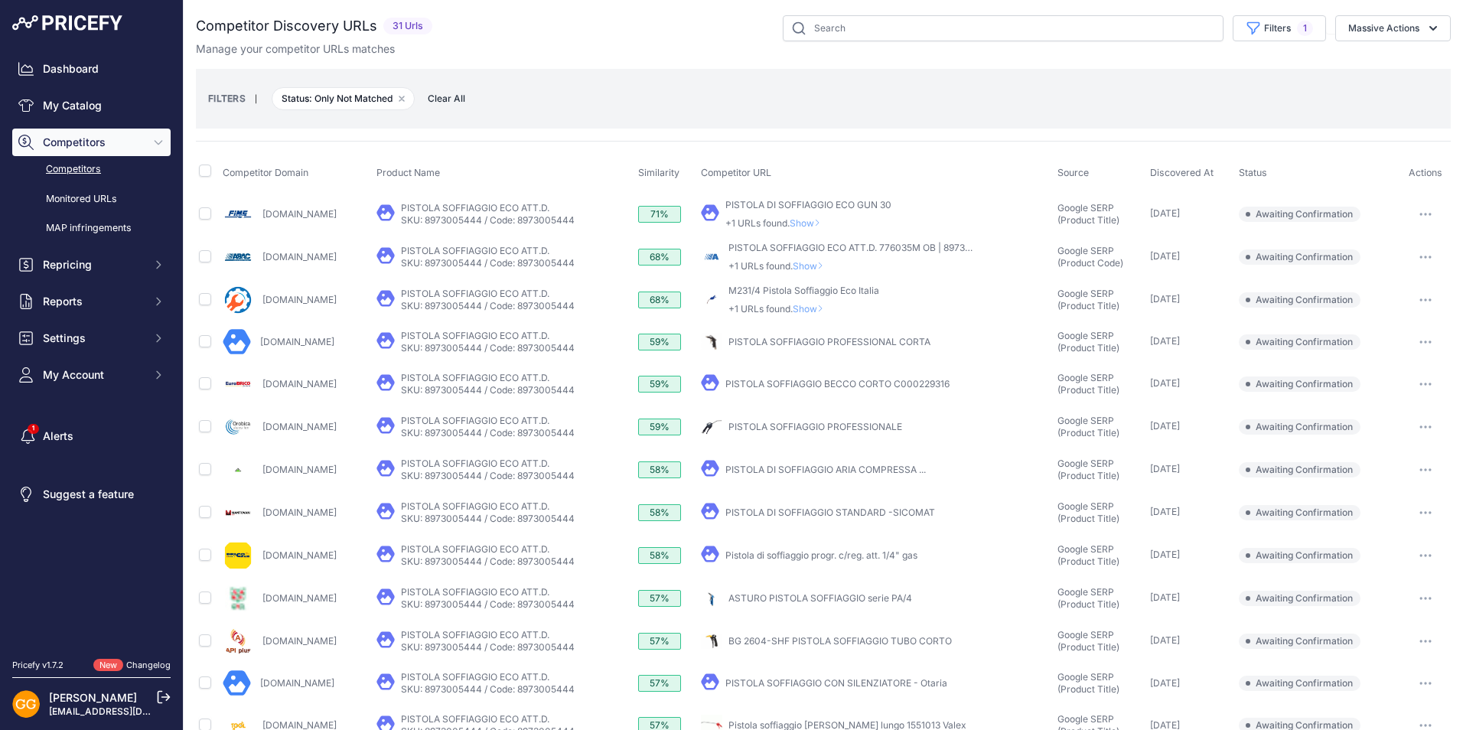
click at [441, 96] on span "Clear All" at bounding box center [446, 98] width 53 height 15
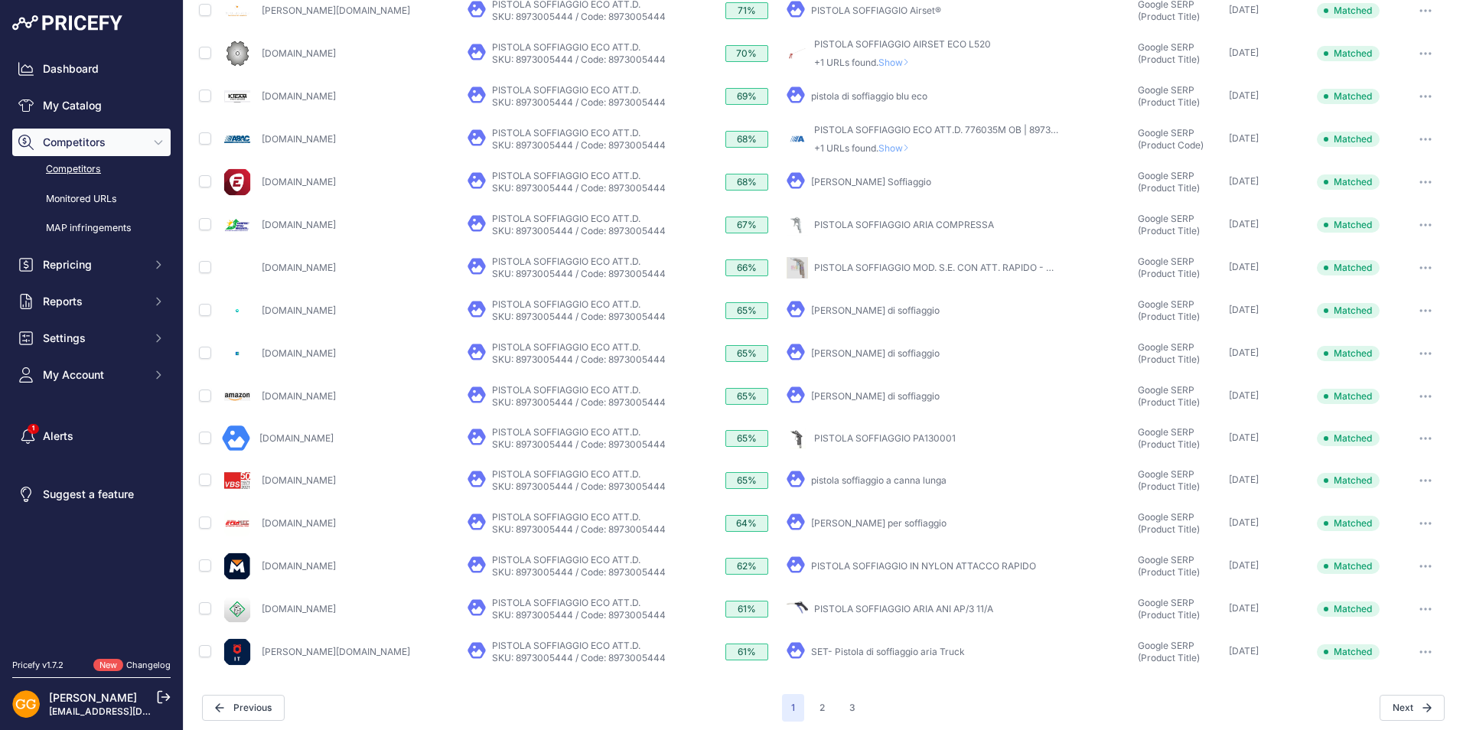
scroll to position [310, 0]
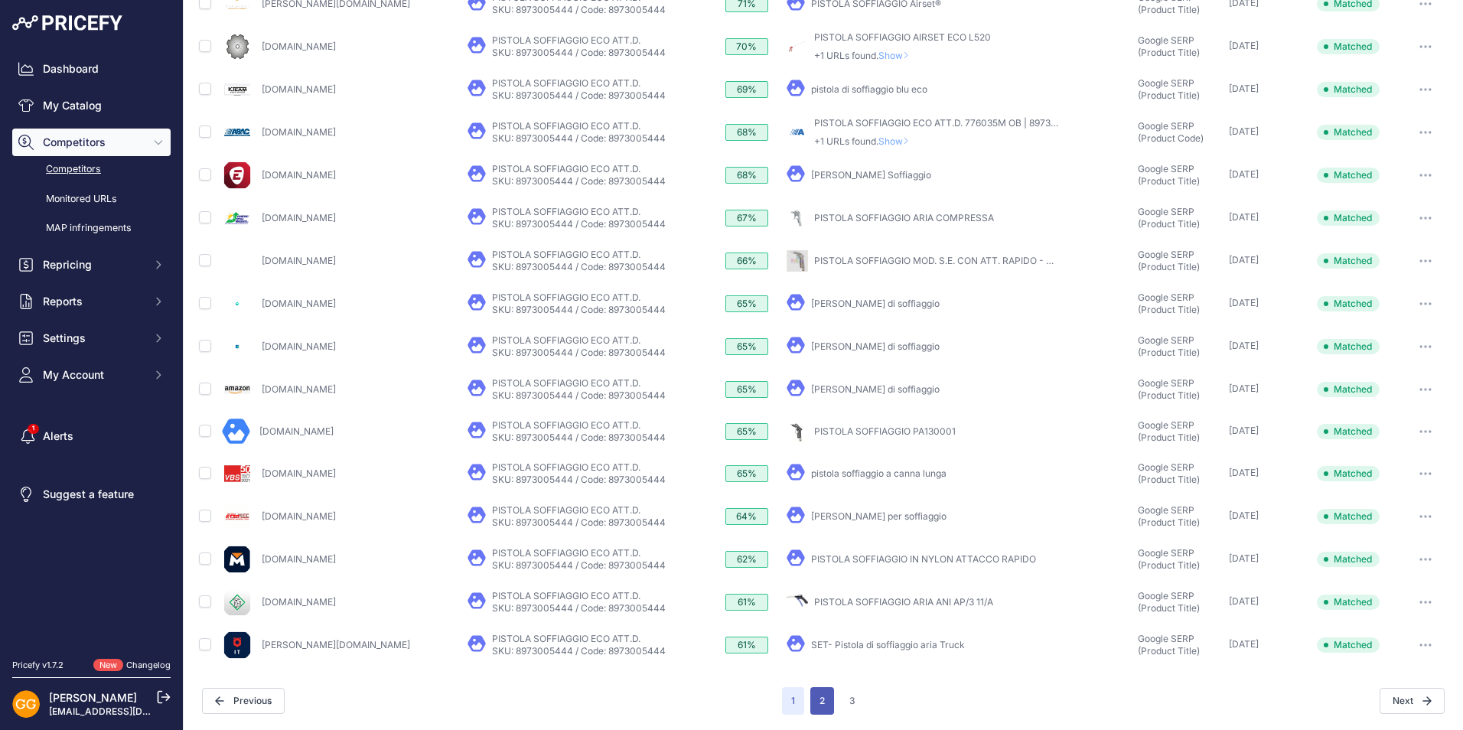
click at [816, 702] on button "2" at bounding box center [822, 701] width 24 height 28
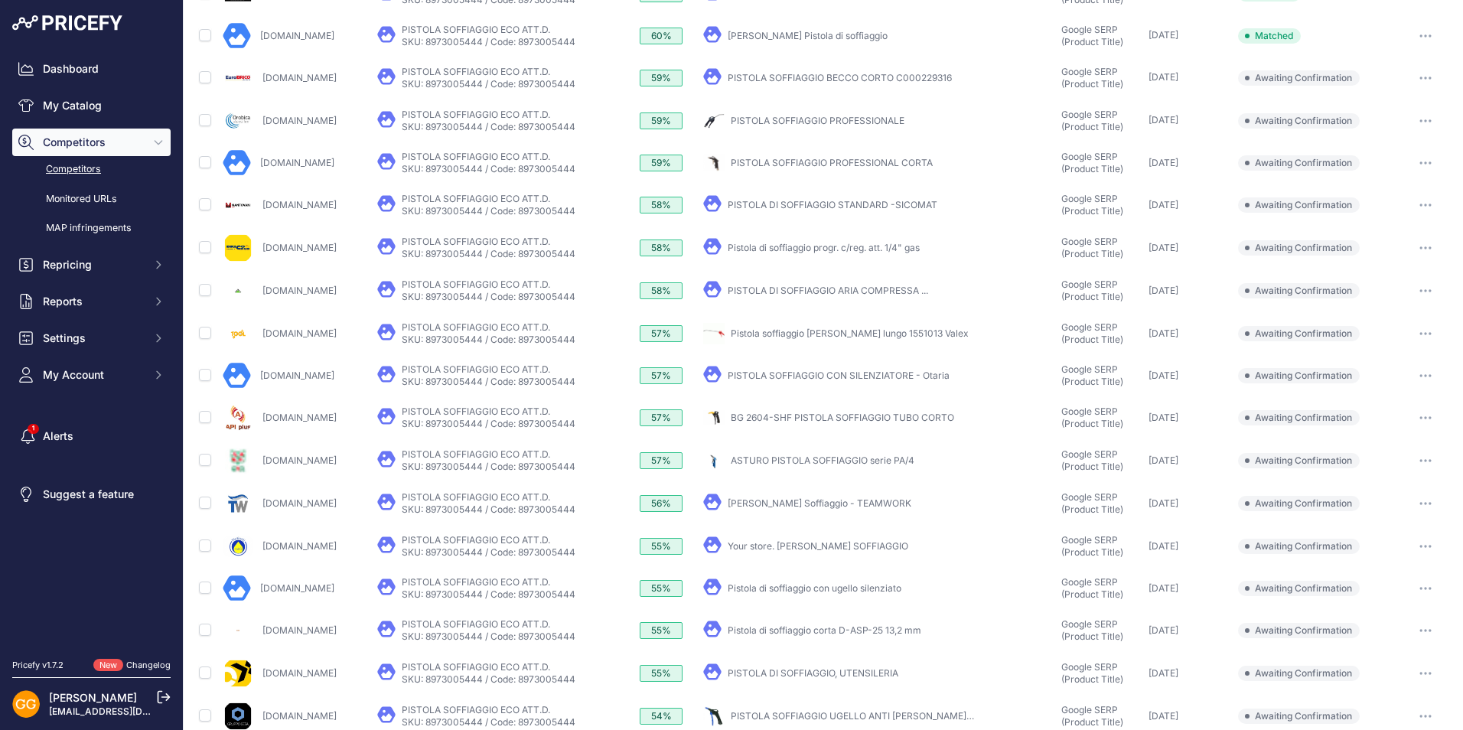
scroll to position [305, 0]
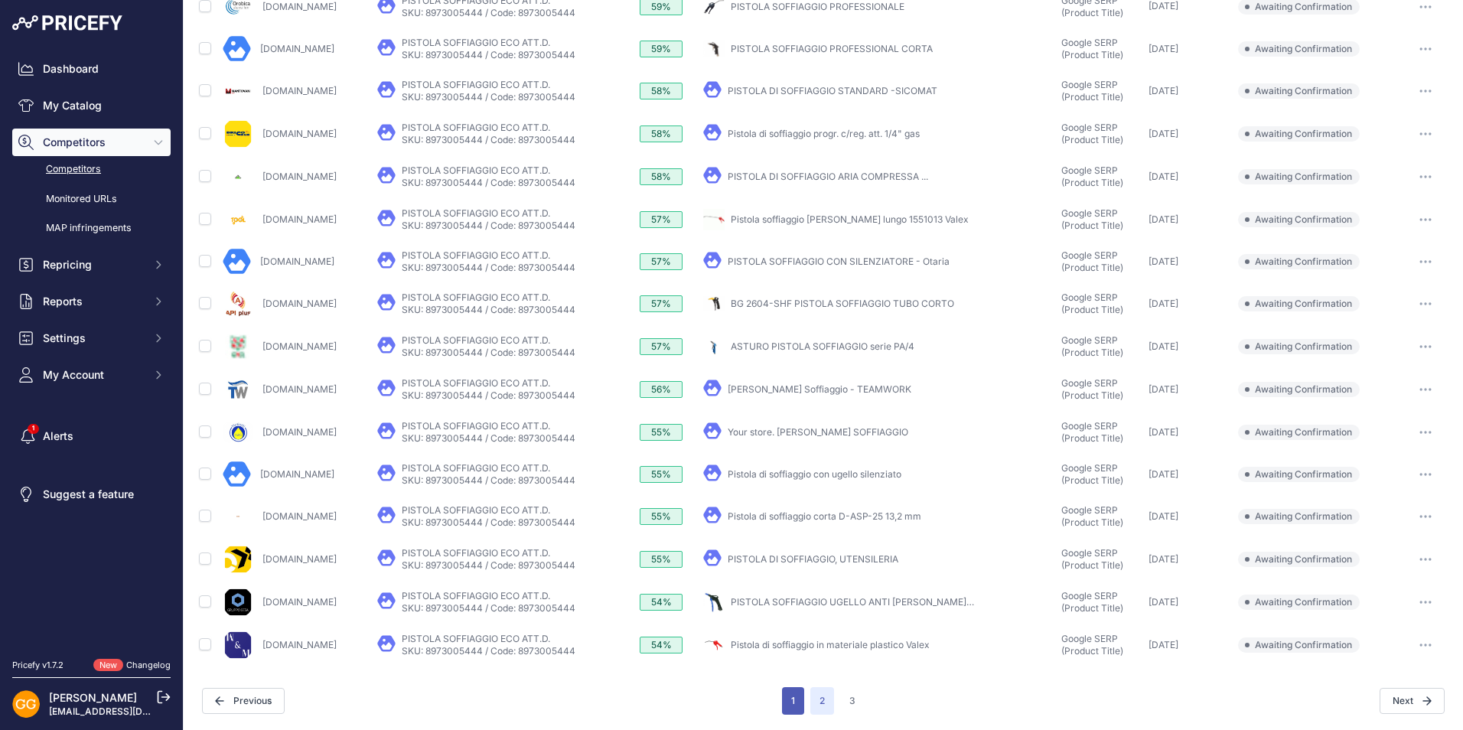
click at [784, 699] on button "1" at bounding box center [793, 701] width 22 height 28
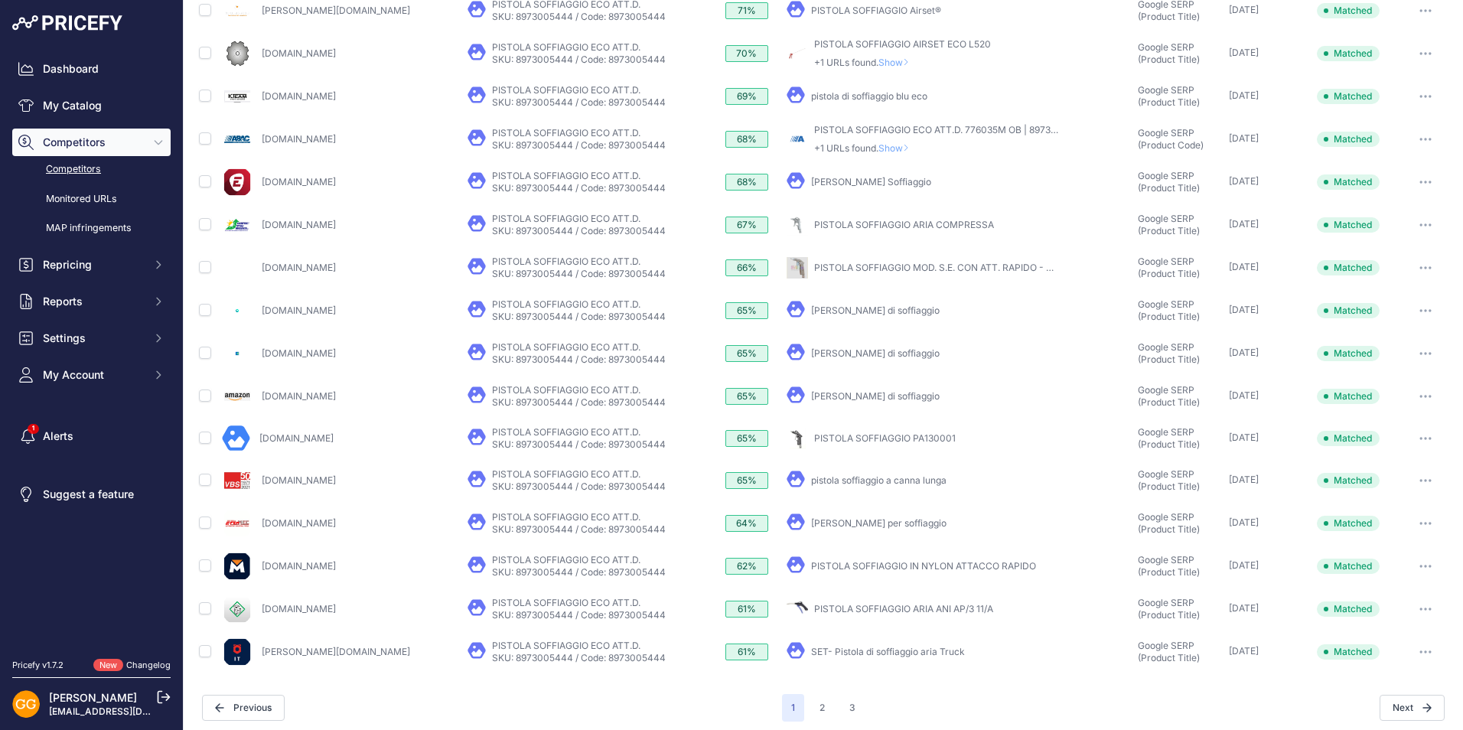
scroll to position [310, 0]
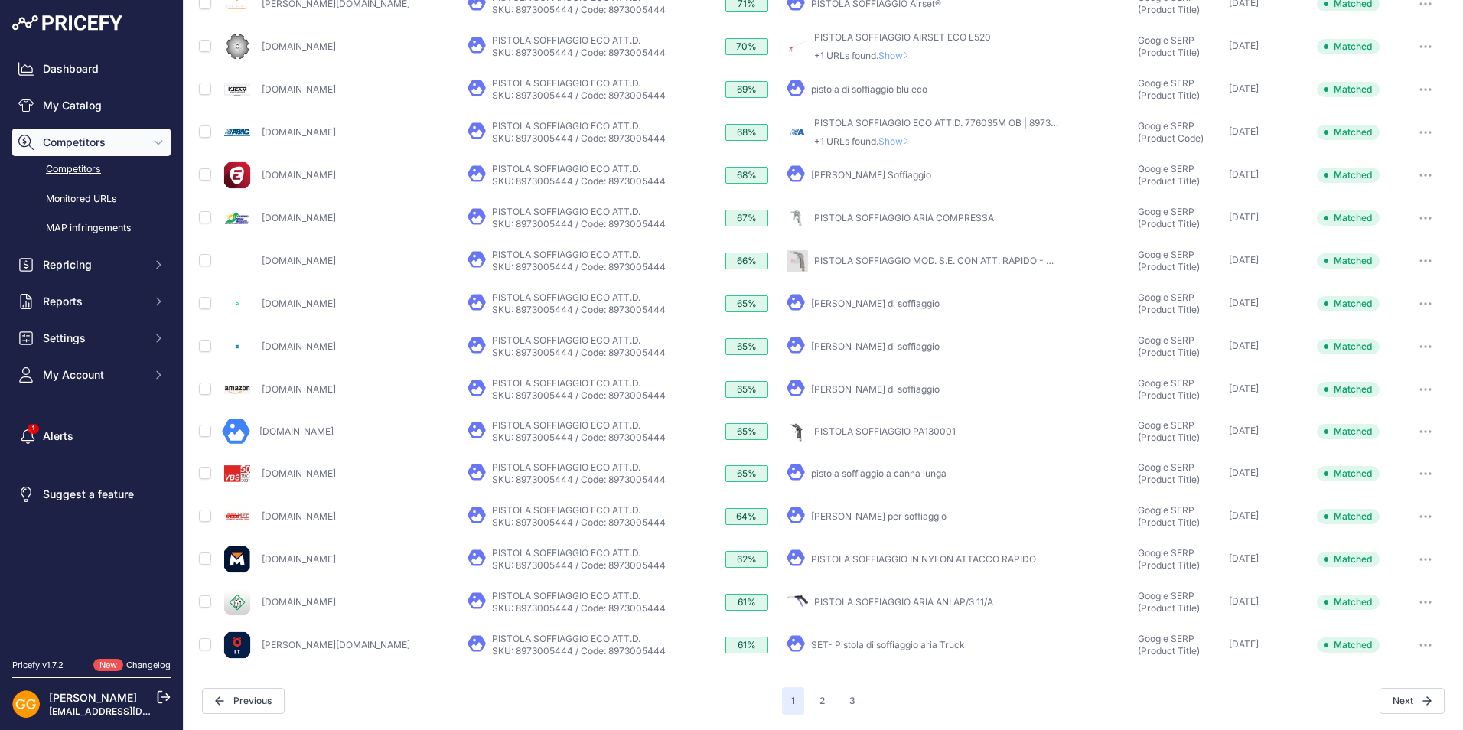
click at [818, 389] on link "Pistole di soffiaggio" at bounding box center [875, 388] width 129 height 11
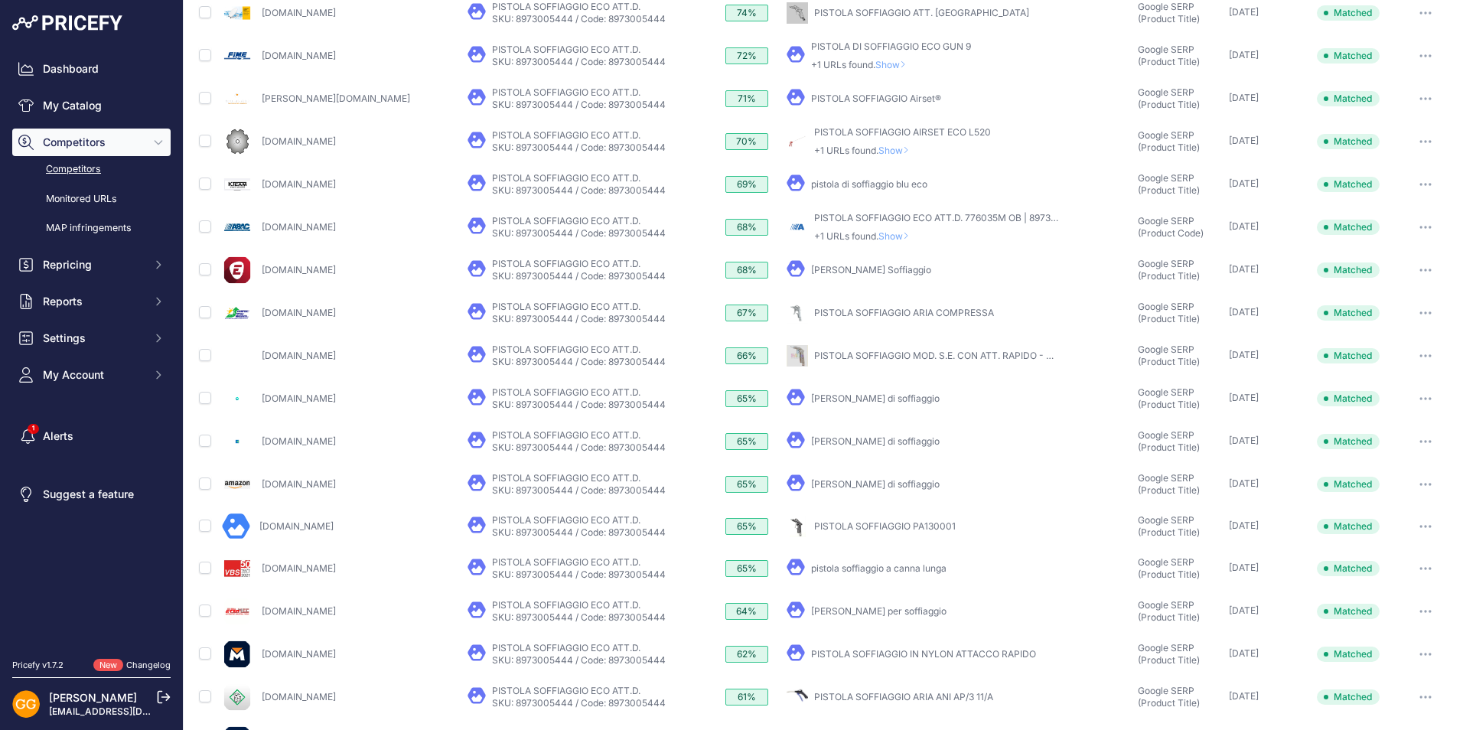
scroll to position [230, 0]
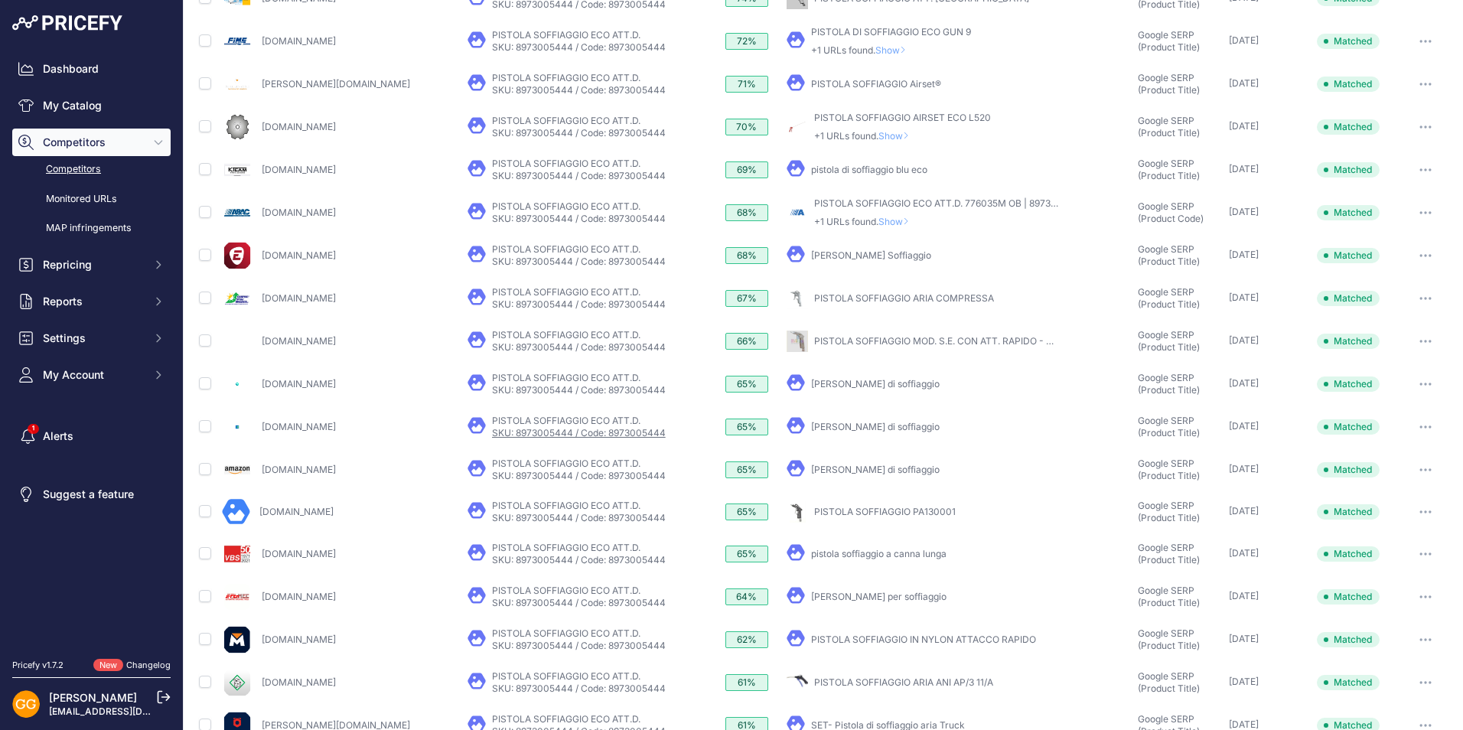
drag, startPoint x: 663, startPoint y: 429, endPoint x: 594, endPoint y: 434, distance: 69.0
click at [594, 434] on div "My Product Competitor's Product" at bounding box center [593, 427] width 252 height 24
copy link "8973005444"
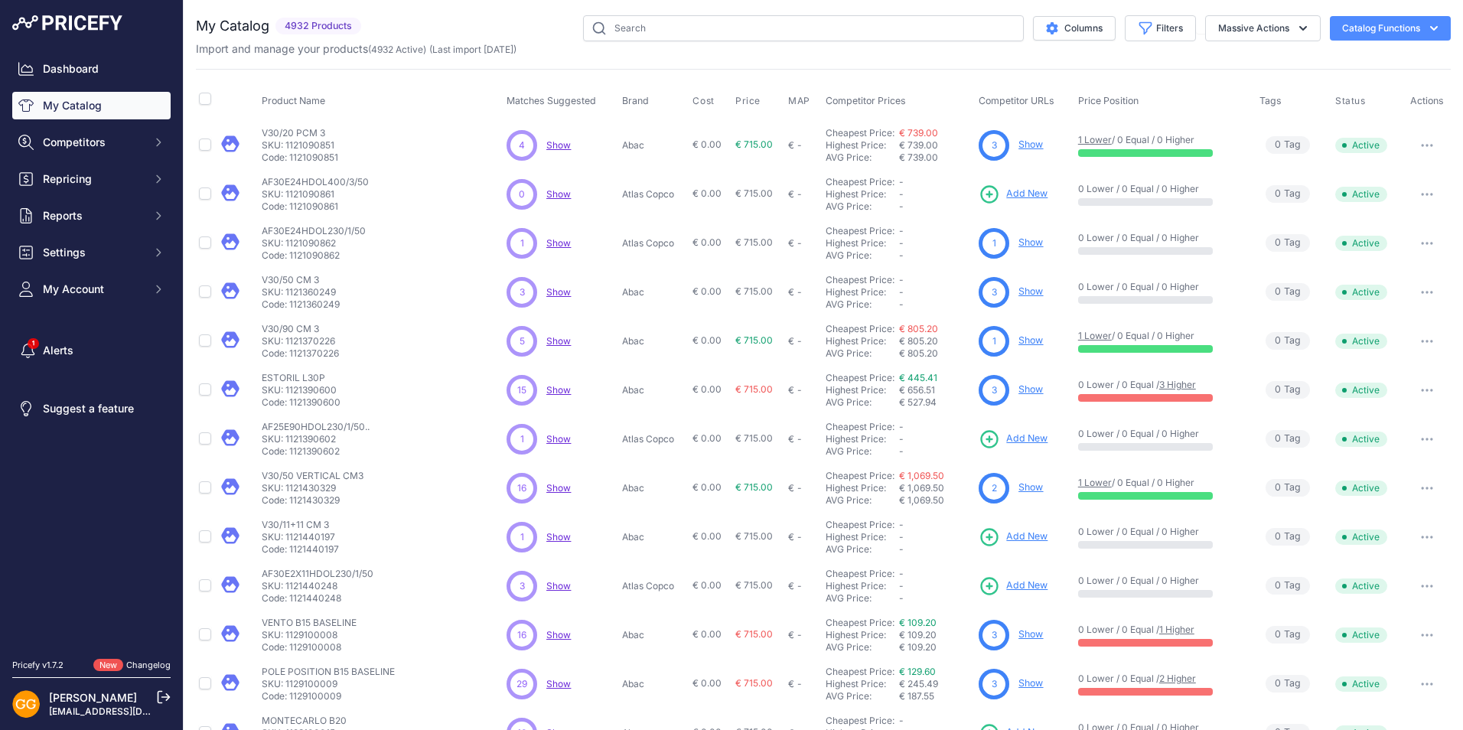
click at [556, 291] on span "Show" at bounding box center [558, 291] width 24 height 11
click at [664, 21] on input "text" at bounding box center [803, 28] width 441 height 26
paste input "1839025637"
type input "1839025637"
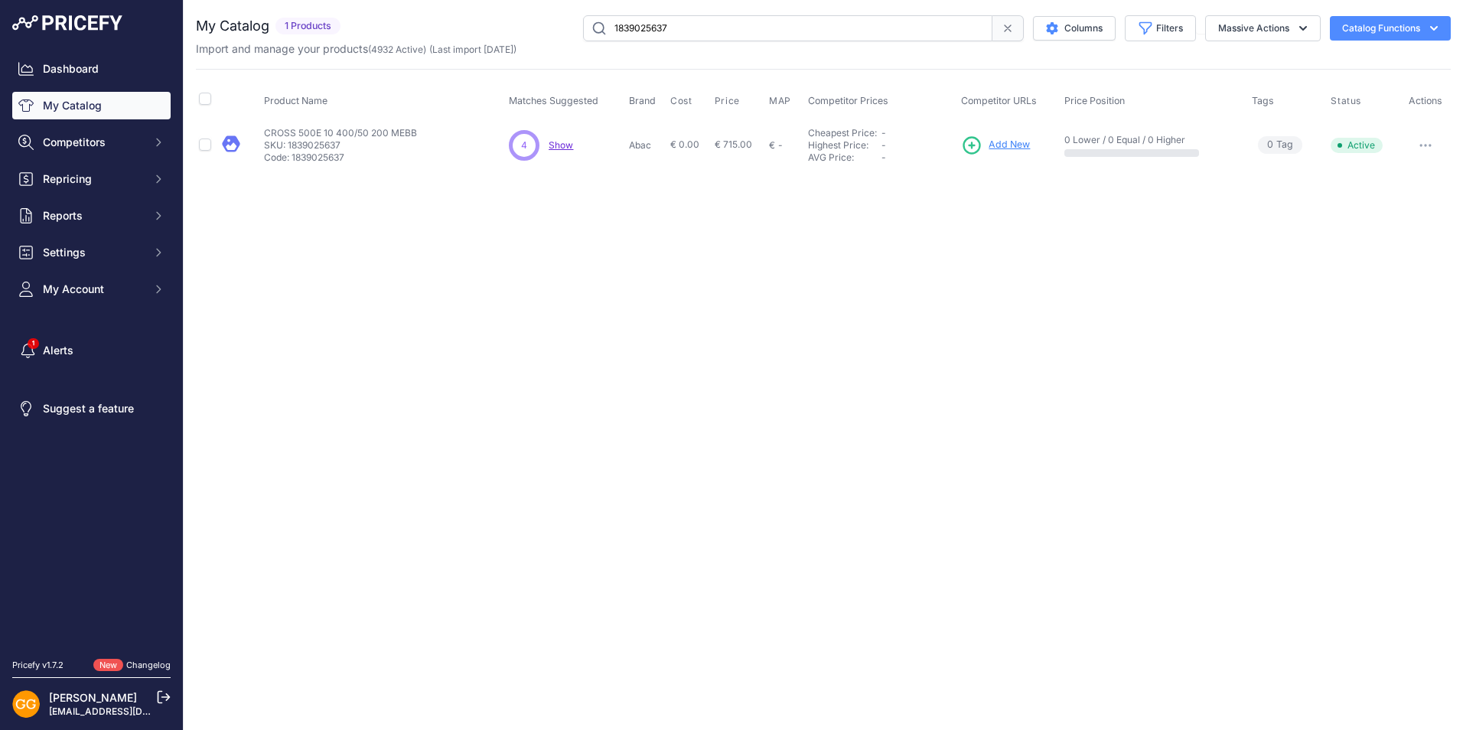
click at [562, 143] on span "Show" at bounding box center [561, 144] width 24 height 11
click at [70, 287] on span "My Account" at bounding box center [93, 289] width 100 height 15
click at [69, 308] on link "Profile" at bounding box center [91, 316] width 158 height 27
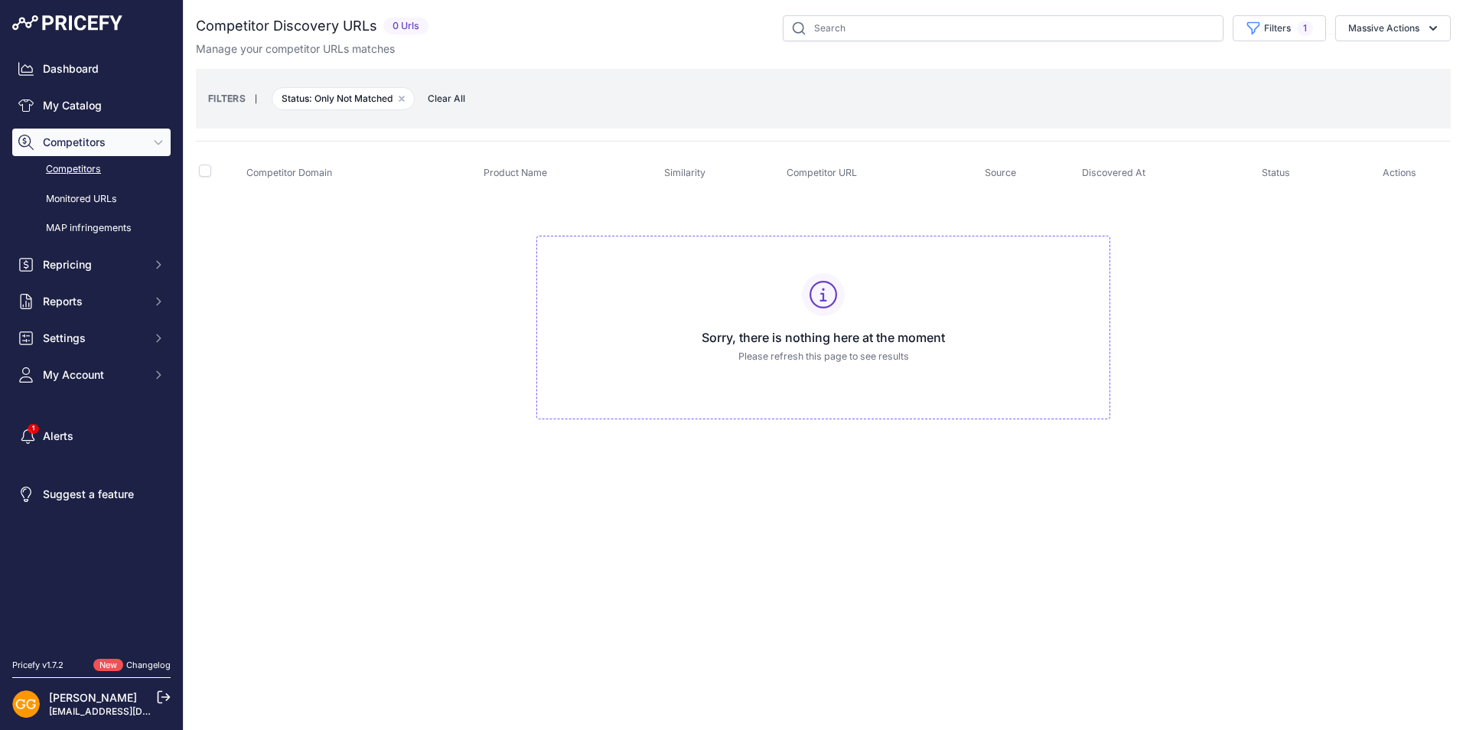
click at [441, 99] on span "Clear All" at bounding box center [446, 98] width 53 height 15
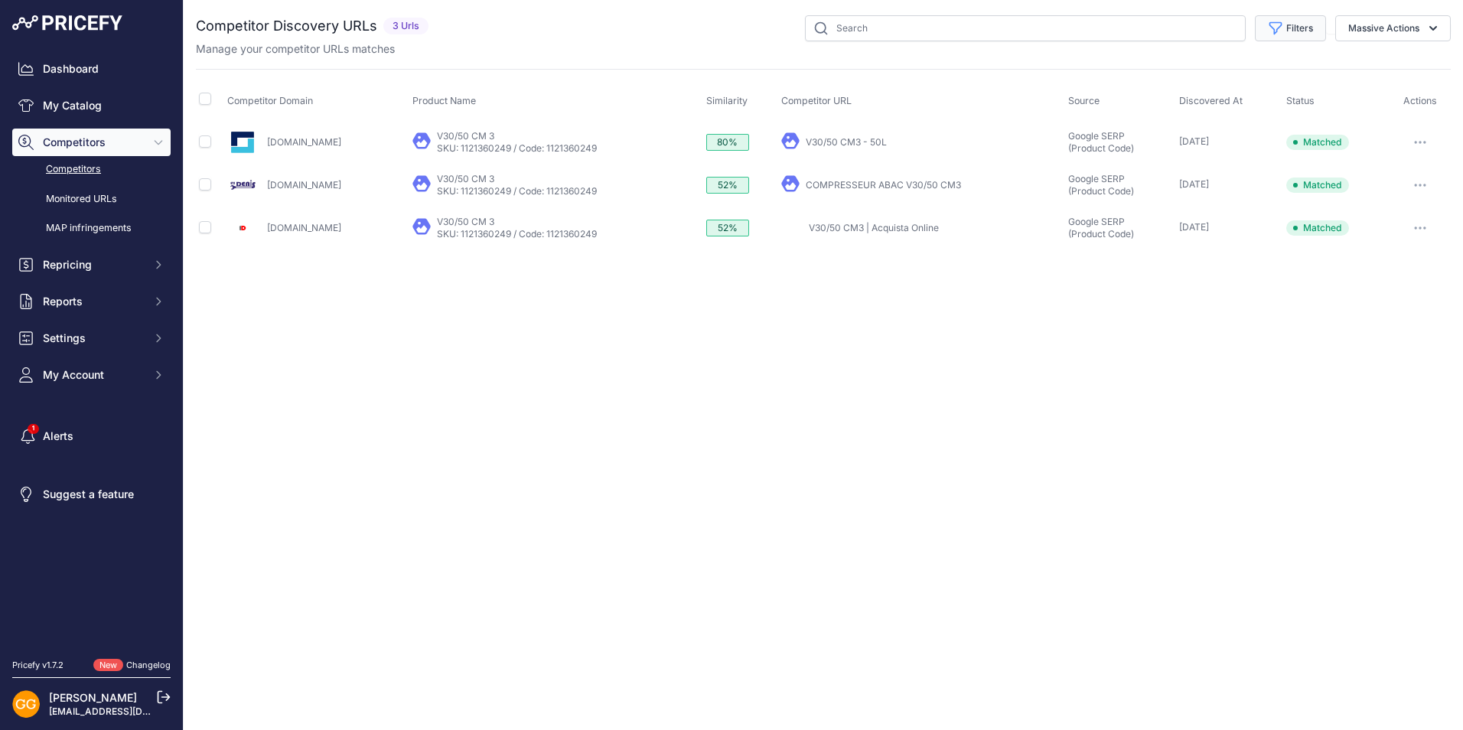
click at [1297, 27] on button "Filters" at bounding box center [1290, 28] width 71 height 26
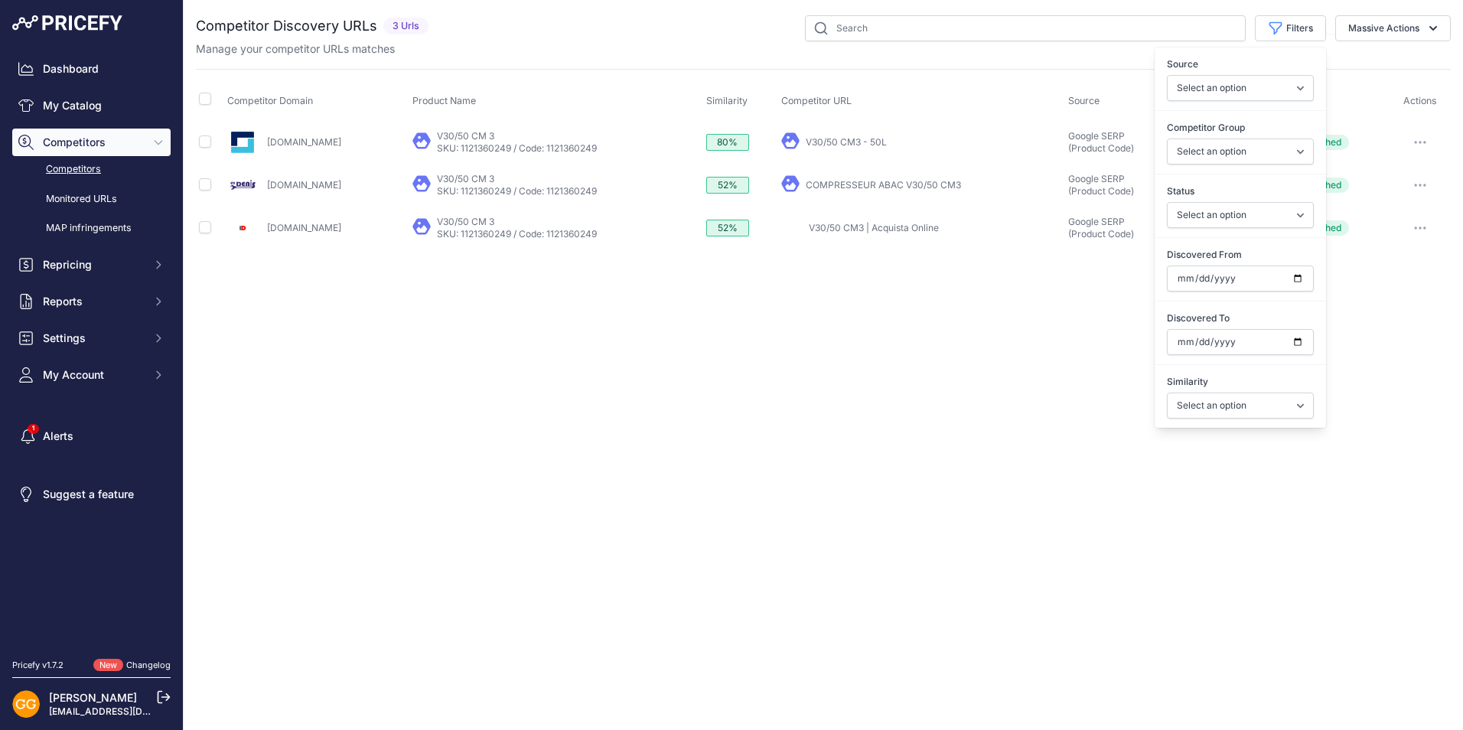
click at [1096, 311] on div "Close You are not connected to the internet." at bounding box center [823, 365] width 1279 height 730
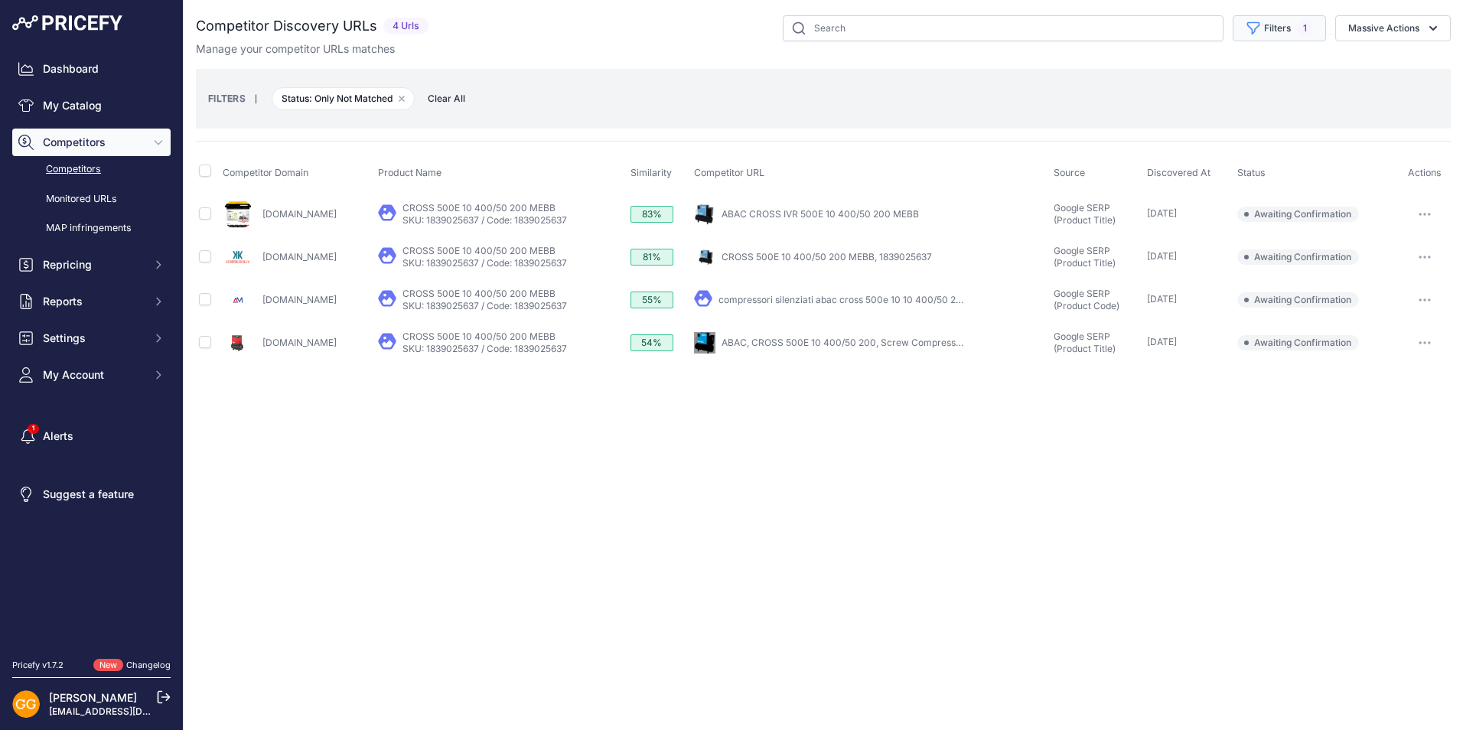
click at [1283, 23] on button "Filters 1" at bounding box center [1279, 28] width 93 height 26
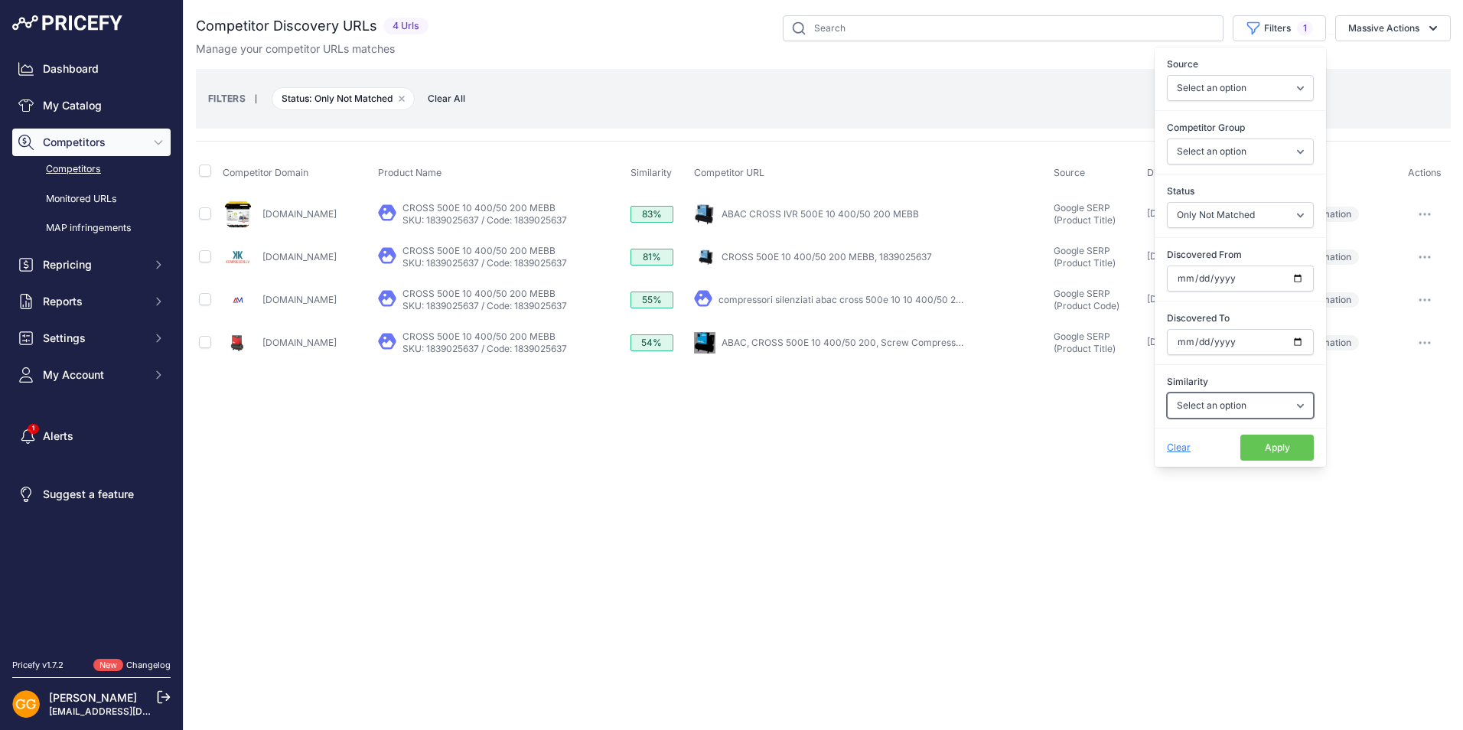
click at [1294, 400] on select "Select an option Above 90 % Above 80 % Above 70 % Above 60 % Above 50 % Above 4…" at bounding box center [1240, 405] width 147 height 26
click at [929, 443] on div "Close You are not connected to the internet." at bounding box center [823, 365] width 1279 height 730
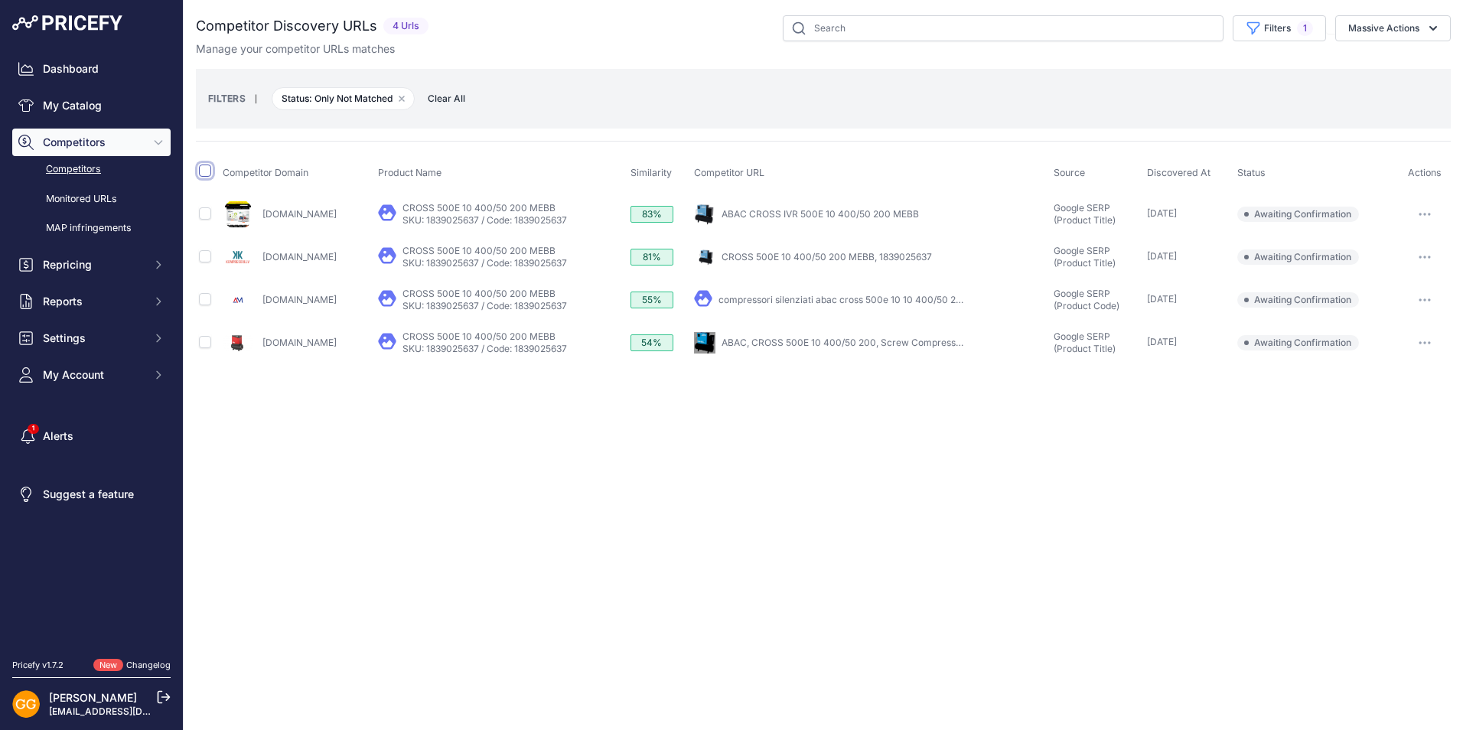
click at [200, 170] on input "checkbox" at bounding box center [205, 170] width 12 height 12
checkbox input "true"
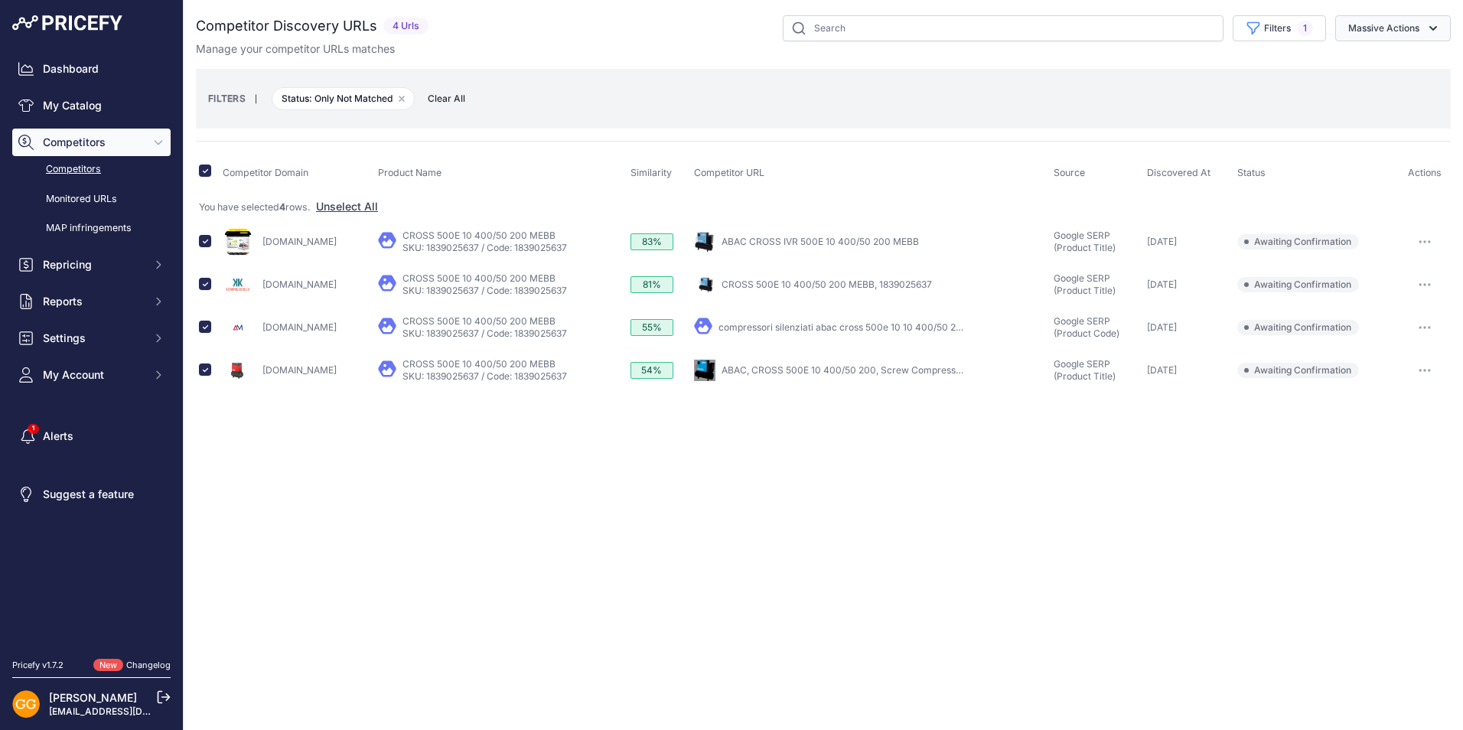
click at [1379, 30] on button "Massive Actions" at bounding box center [1393, 28] width 116 height 26
click at [1382, 67] on span "Confirm Match" at bounding box center [1377, 63] width 74 height 13
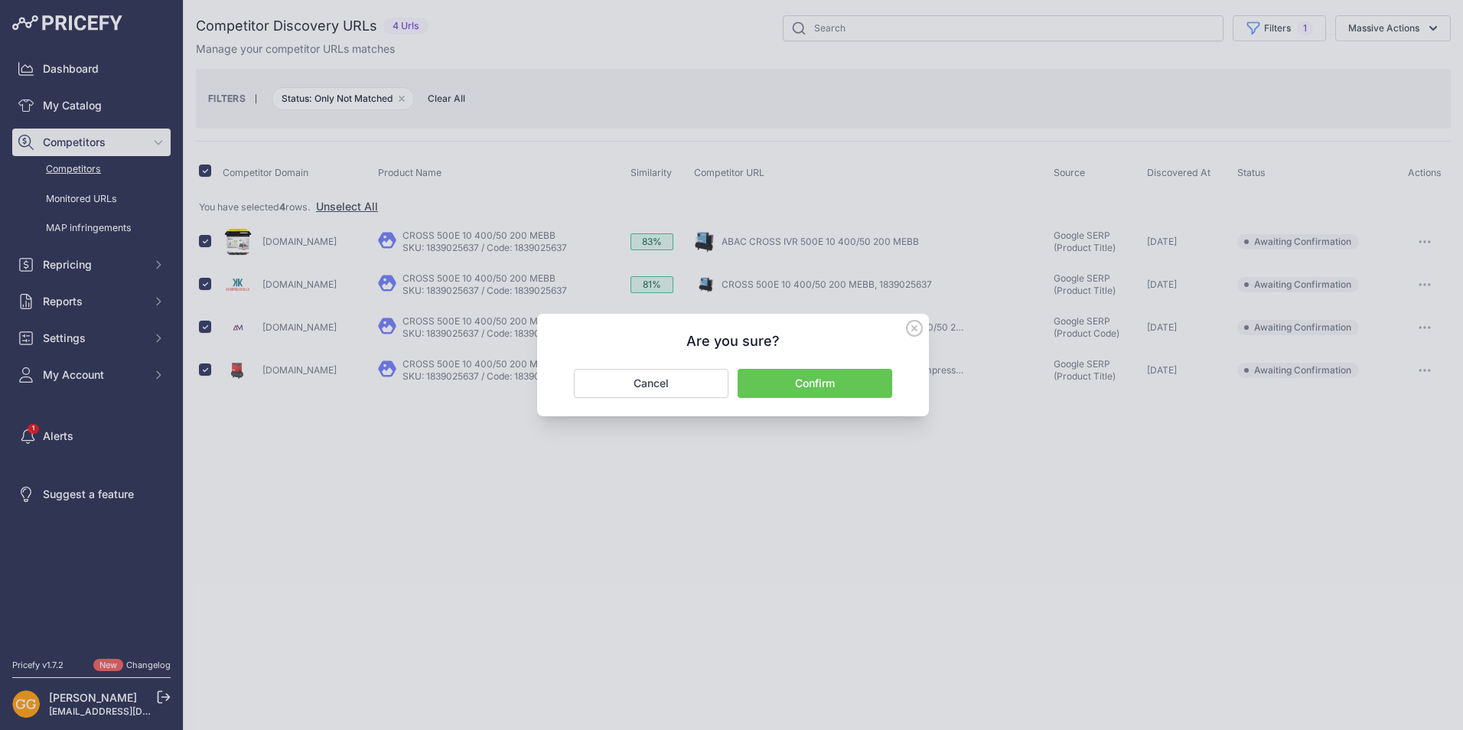
click at [826, 377] on button "Confirm" at bounding box center [815, 383] width 155 height 29
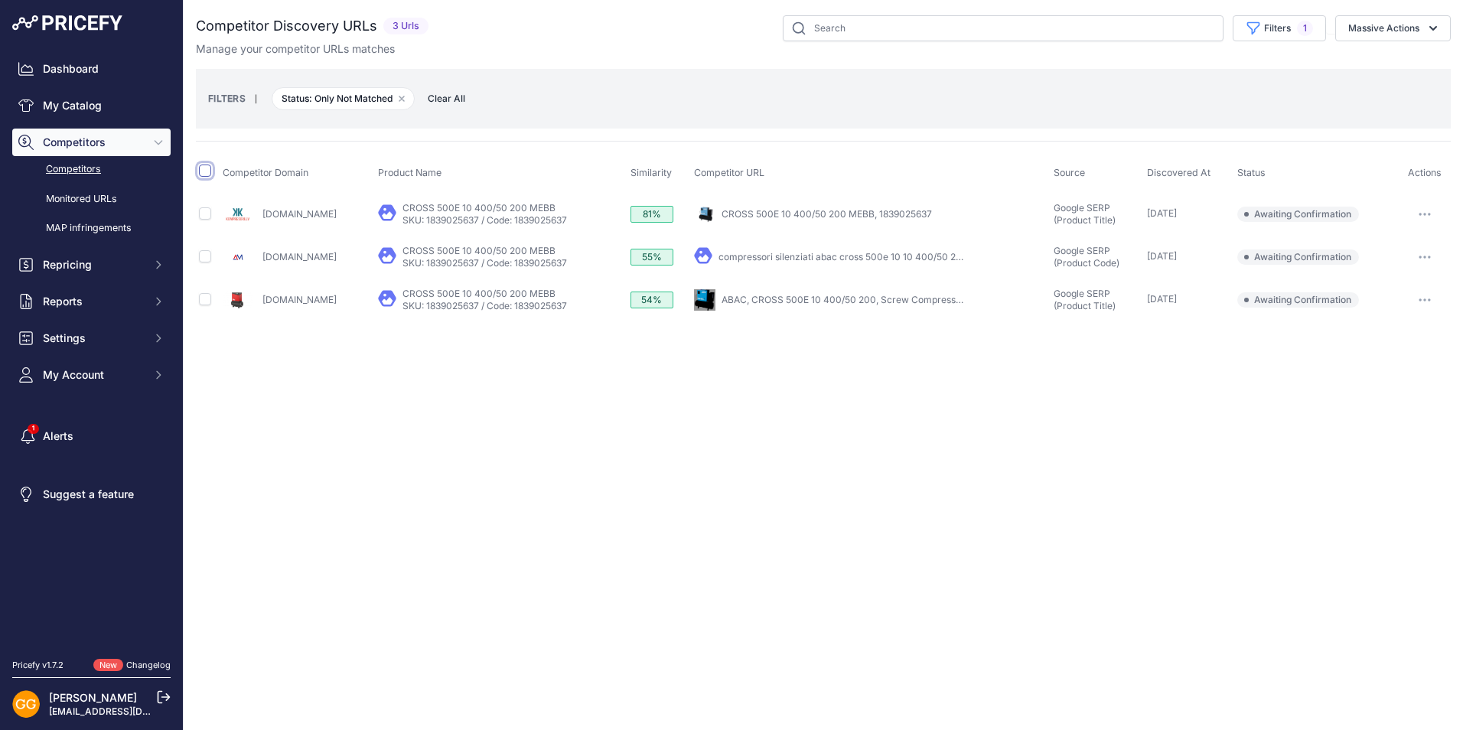
click at [205, 174] on input "checkbox" at bounding box center [205, 170] width 12 height 12
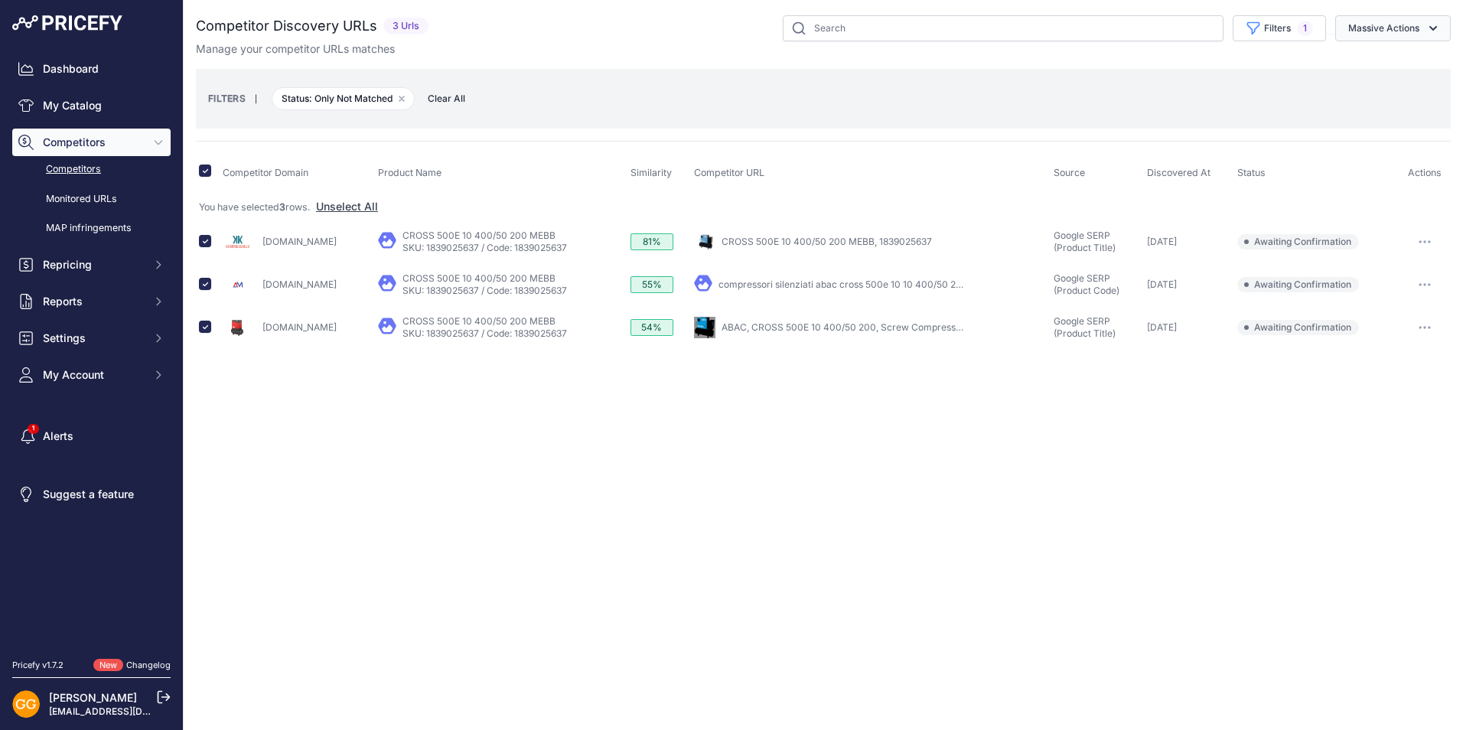
click at [1375, 30] on button "Massive Actions" at bounding box center [1393, 28] width 116 height 26
click at [1373, 58] on span "Confirm Match" at bounding box center [1377, 63] width 74 height 13
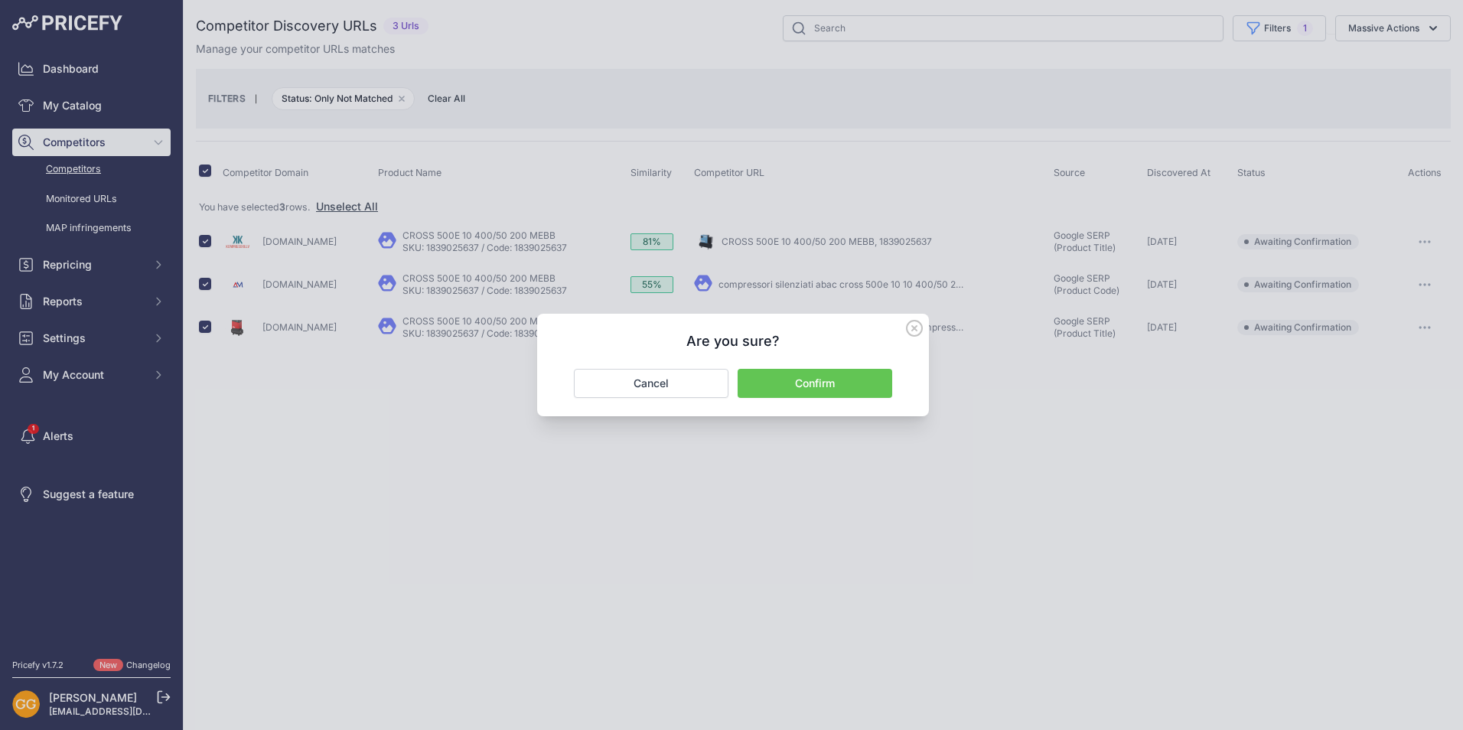
click at [814, 383] on button "Confirm" at bounding box center [815, 383] width 155 height 29
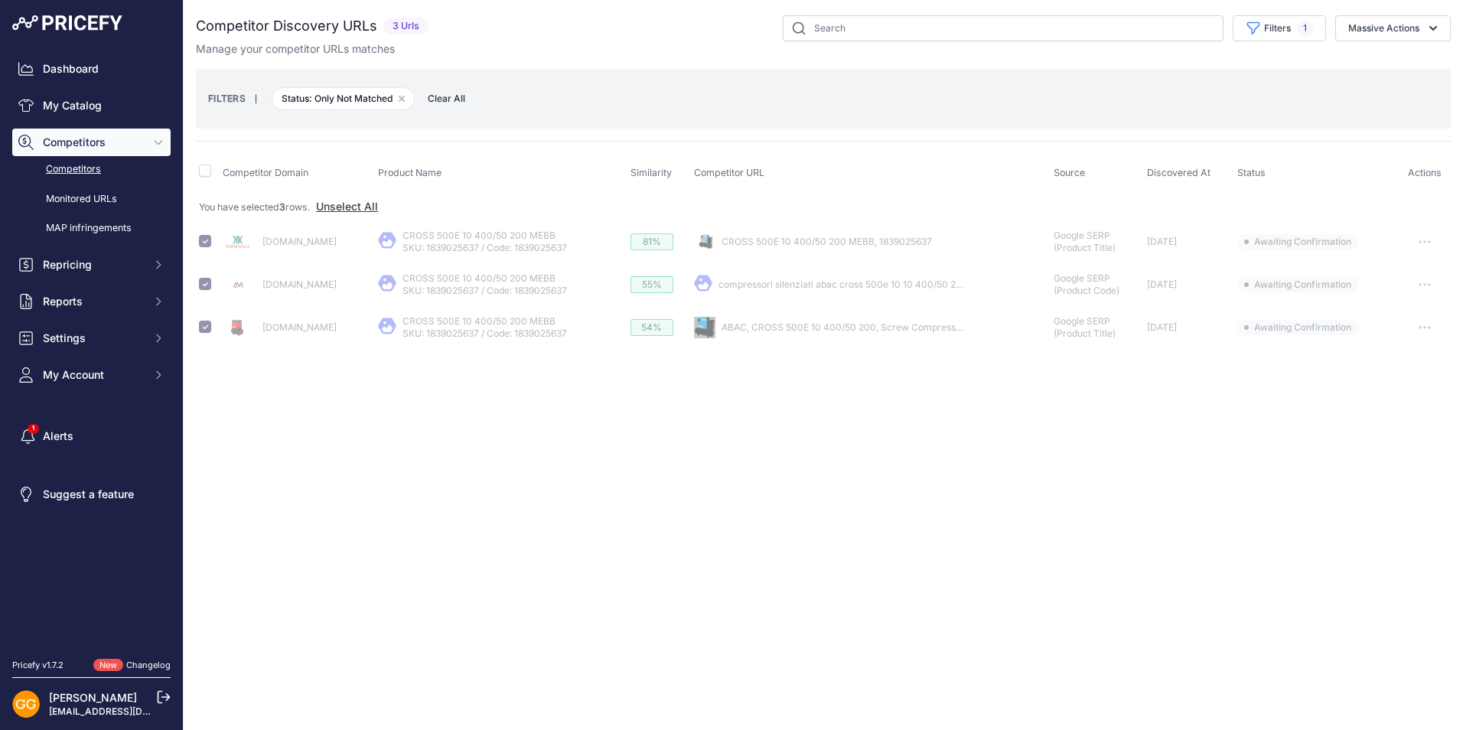
checkbox input "false"
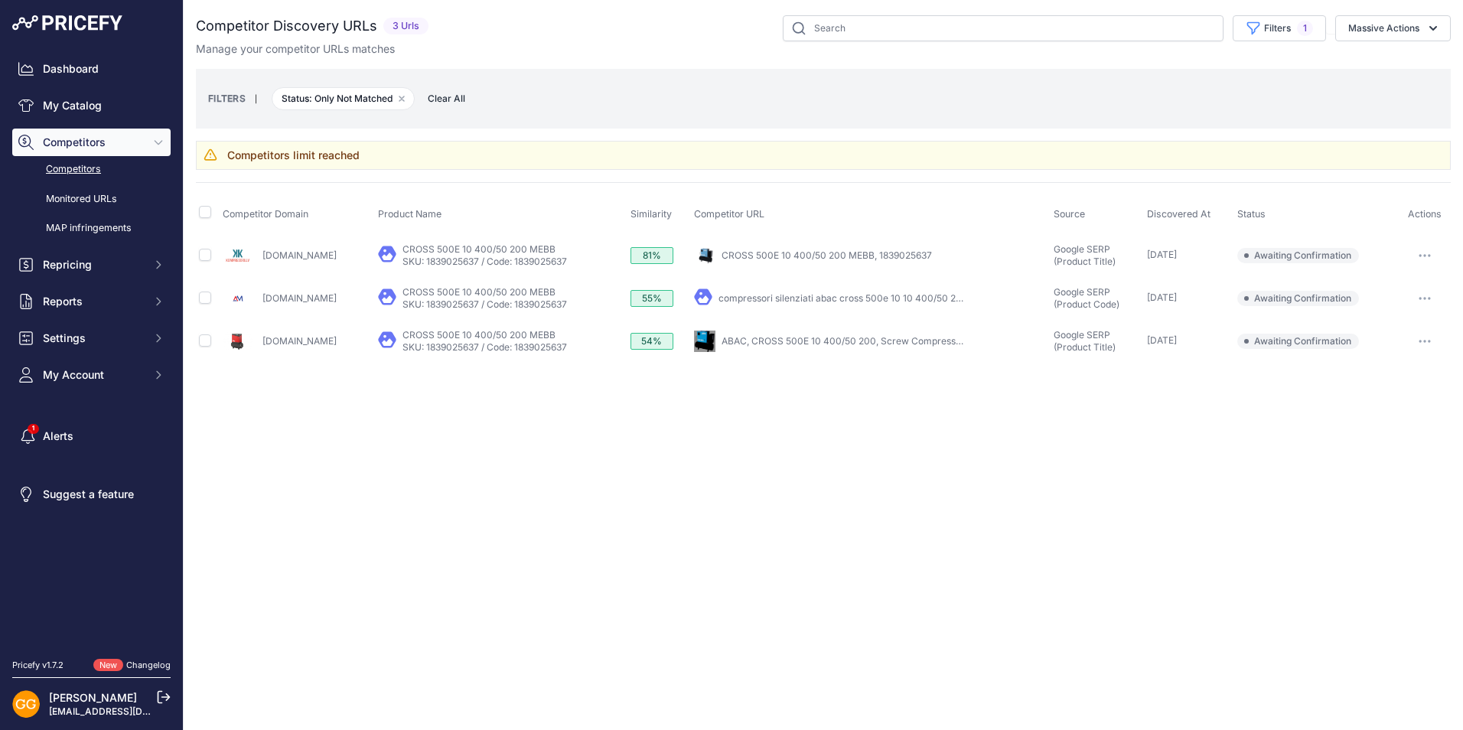
drag, startPoint x: 373, startPoint y: 155, endPoint x: 222, endPoint y: 156, distance: 151.5
click at [222, 156] on div "Competitors limit reached" at bounding box center [823, 155] width 1255 height 29
copy h3 "Competitors limit reached"
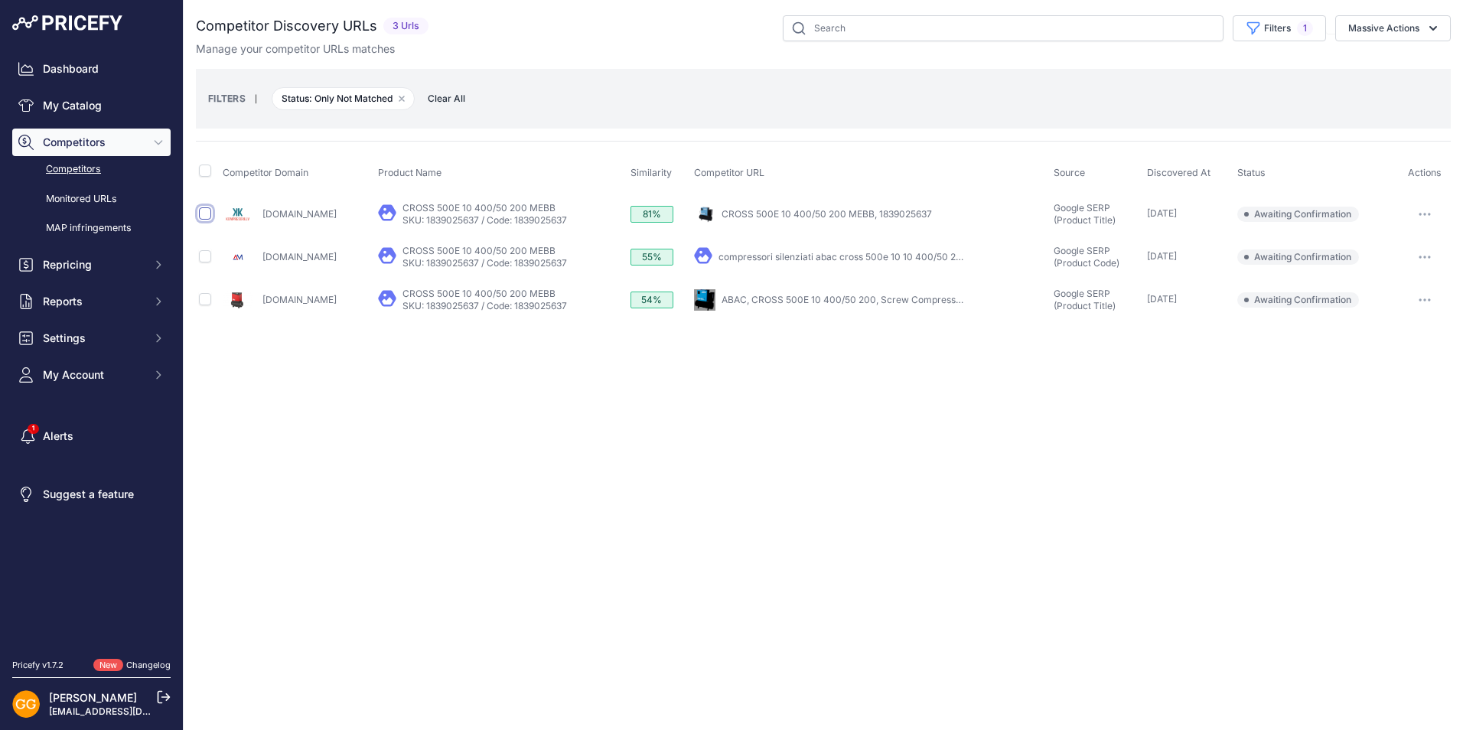
click at [207, 215] on input "checkbox" at bounding box center [205, 213] width 12 height 12
checkbox input "true"
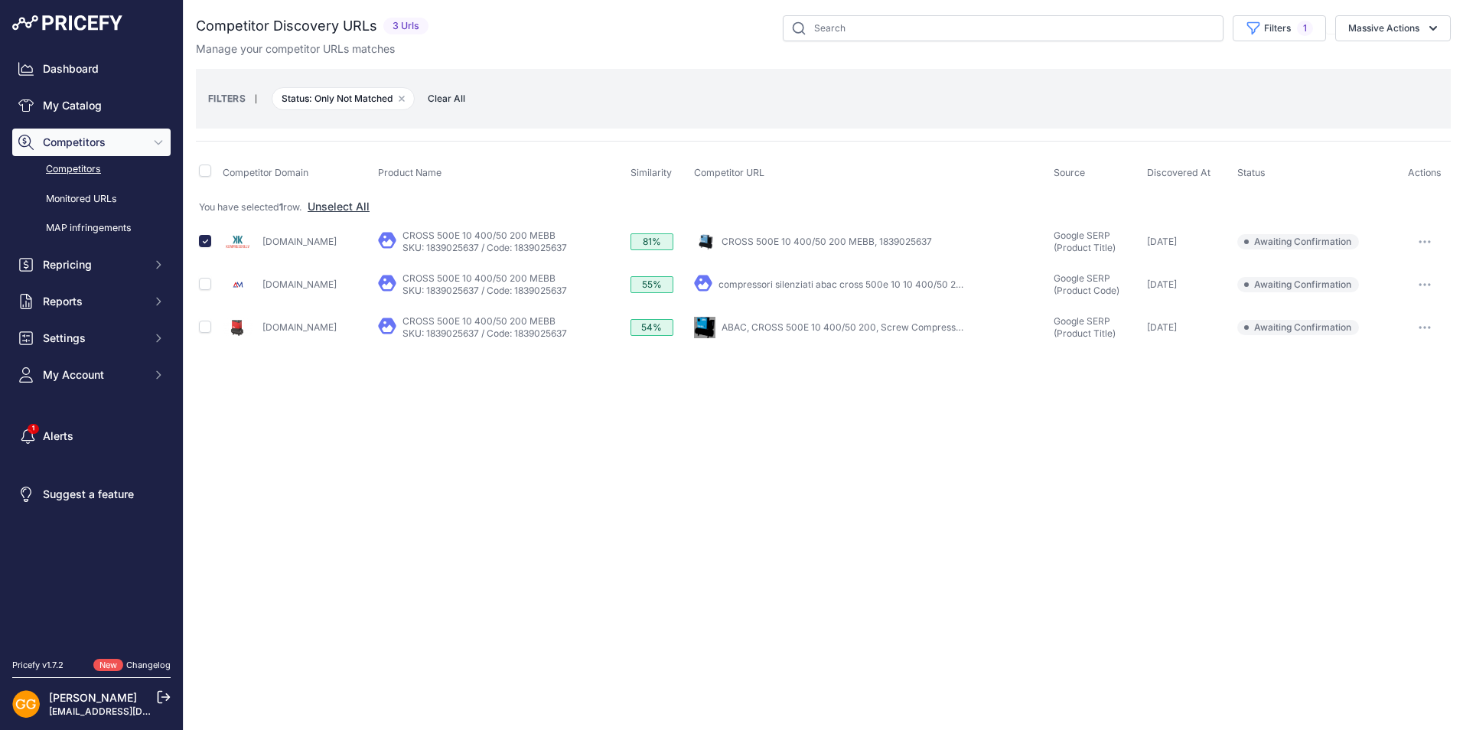
click at [1425, 239] on button "button" at bounding box center [1424, 241] width 31 height 21
click at [1375, 269] on button "Confirm match" at bounding box center [1384, 274] width 125 height 24
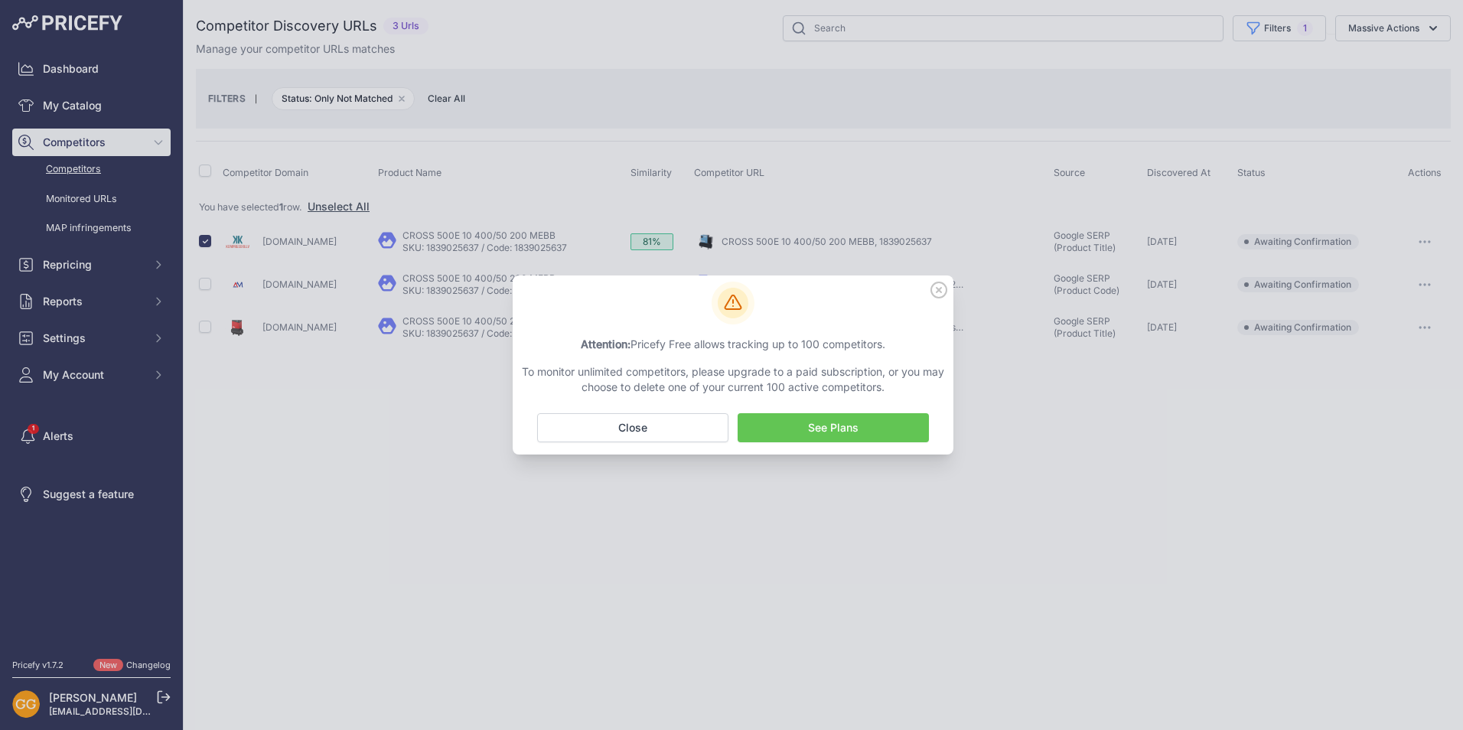
drag, startPoint x: 900, startPoint y: 387, endPoint x: 523, endPoint y: 371, distance: 377.5
click at [523, 371] on p "To monitor unlimited competitors, please upgrade to a paid subscription, or you…" at bounding box center [733, 379] width 428 height 31
drag, startPoint x: 523, startPoint y: 371, endPoint x: 559, endPoint y: 393, distance: 42.9
click at [559, 393] on p "To monitor unlimited competitors, please upgrade to a paid subscription, or you…" at bounding box center [733, 379] width 428 height 31
click at [938, 285] on icon at bounding box center [938, 290] width 17 height 17
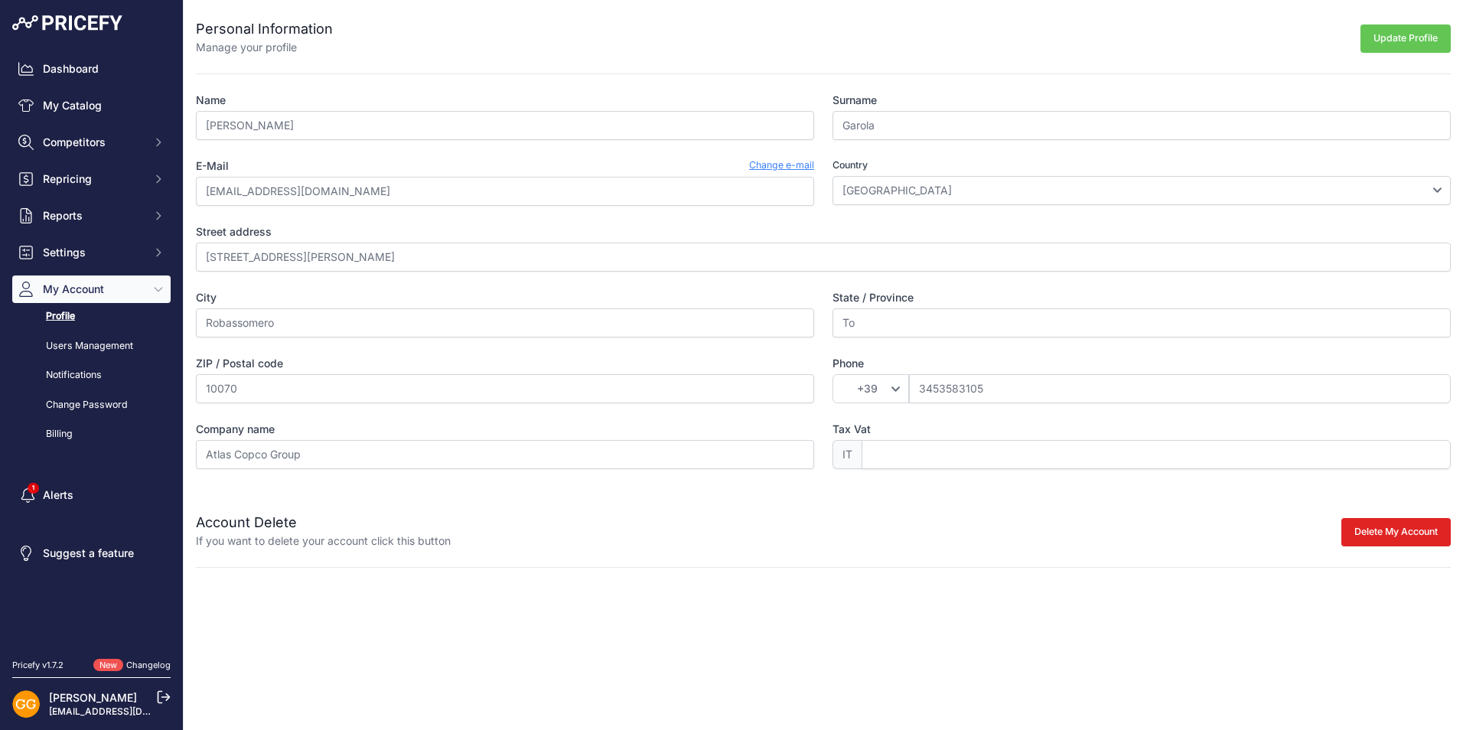
click at [64, 310] on link "Profile" at bounding box center [91, 316] width 158 height 27
click at [62, 427] on link "Billing" at bounding box center [91, 434] width 158 height 27
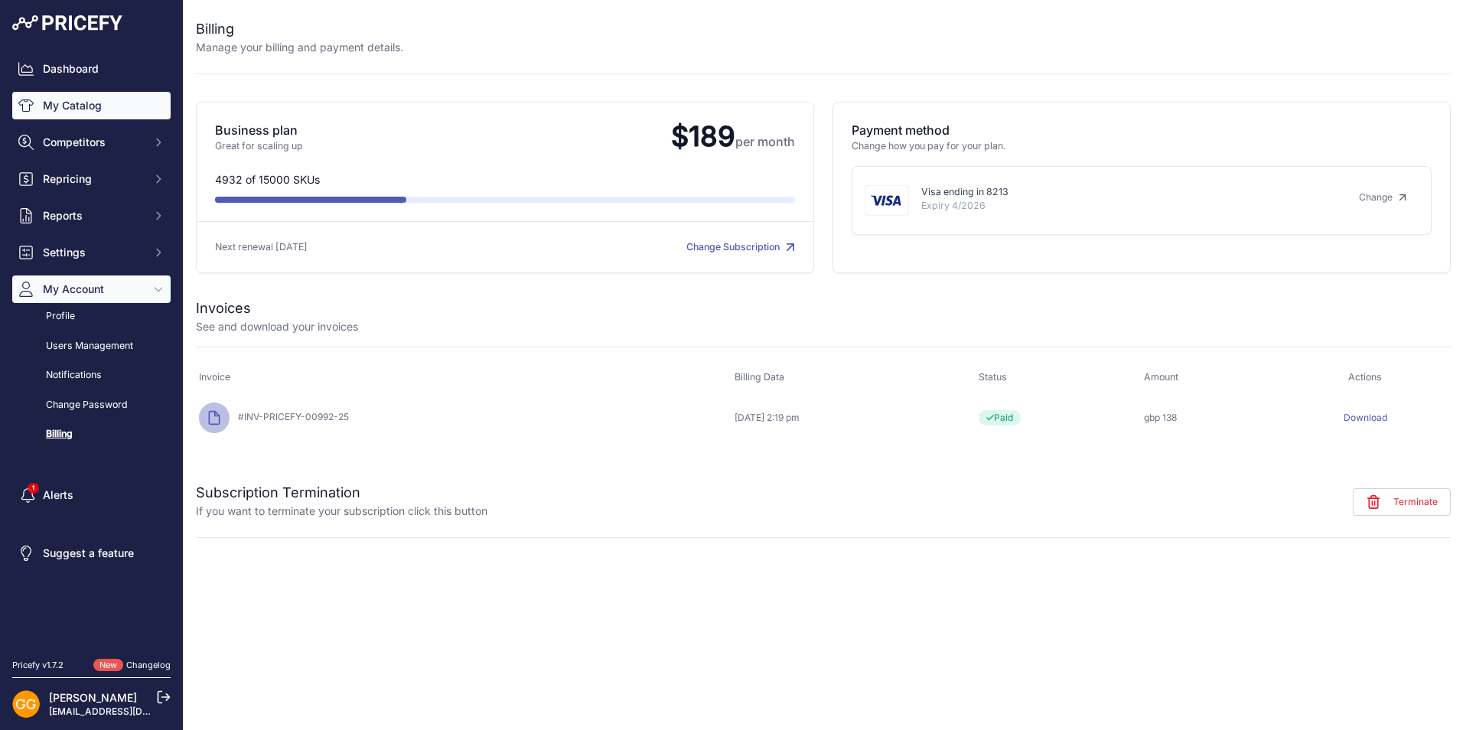
click at [80, 105] on link "My Catalog" at bounding box center [91, 106] width 158 height 28
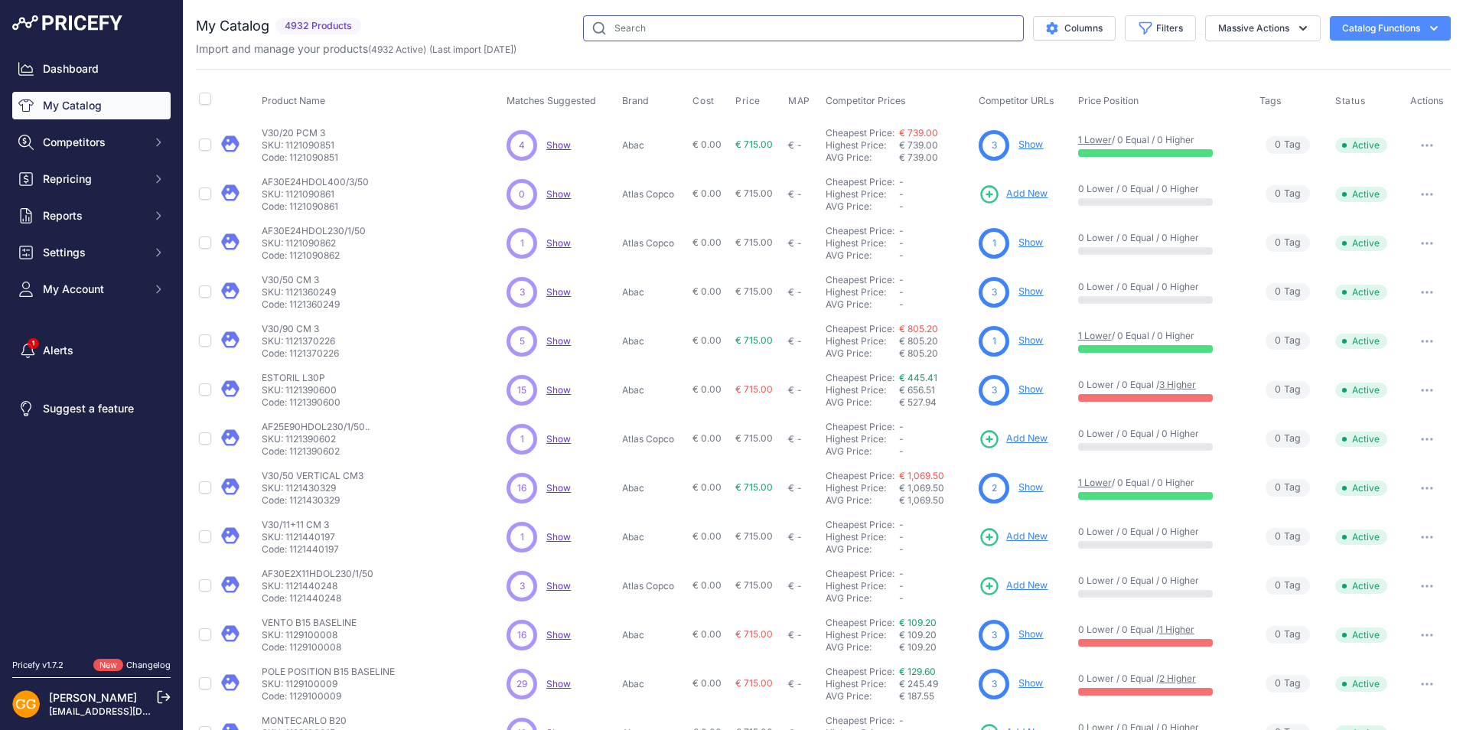
click at [714, 31] on input "text" at bounding box center [803, 28] width 441 height 26
paste input "1839025637"
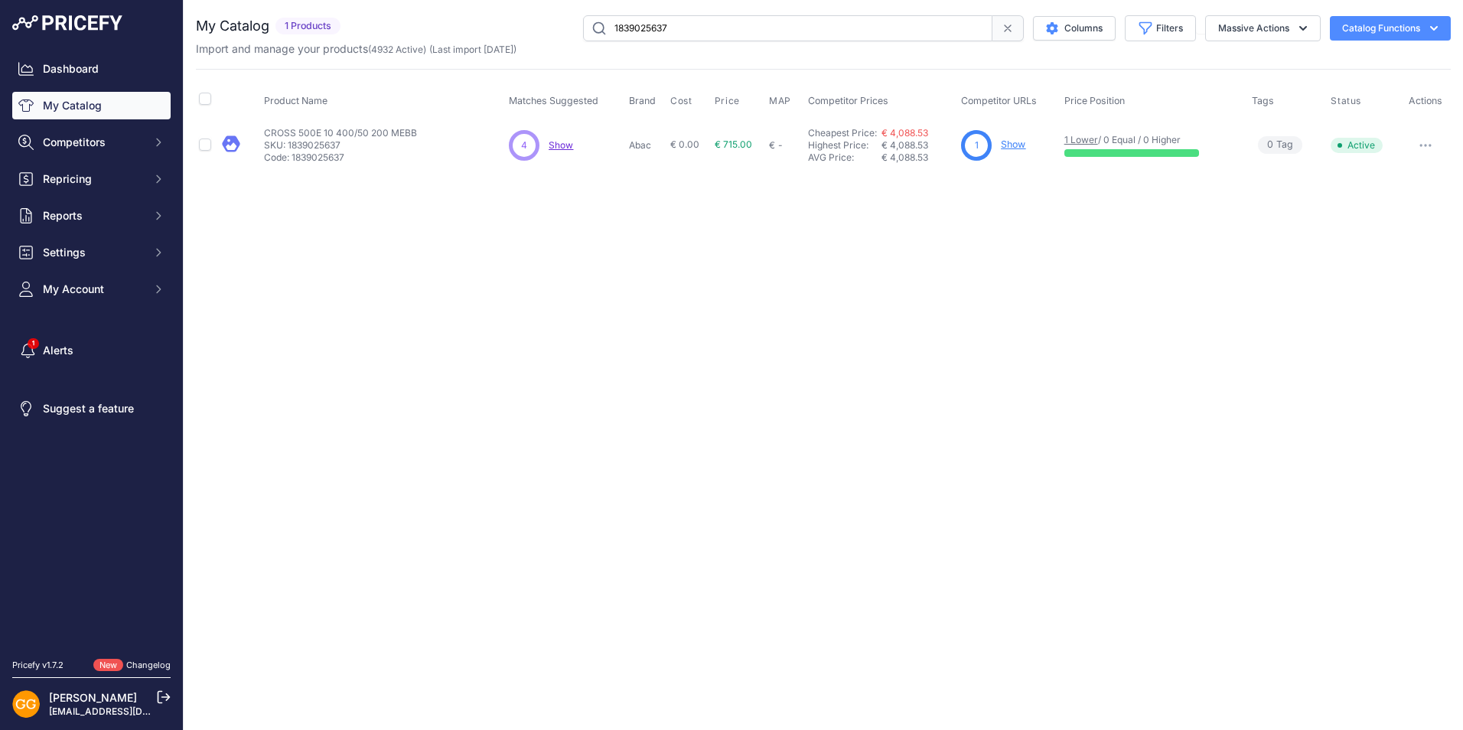
click at [568, 143] on span "Show" at bounding box center [561, 144] width 24 height 11
click at [746, 25] on input "1839025637" at bounding box center [787, 28] width 409 height 26
type input "1"
paste input "4116000871"
type input "4116000871"
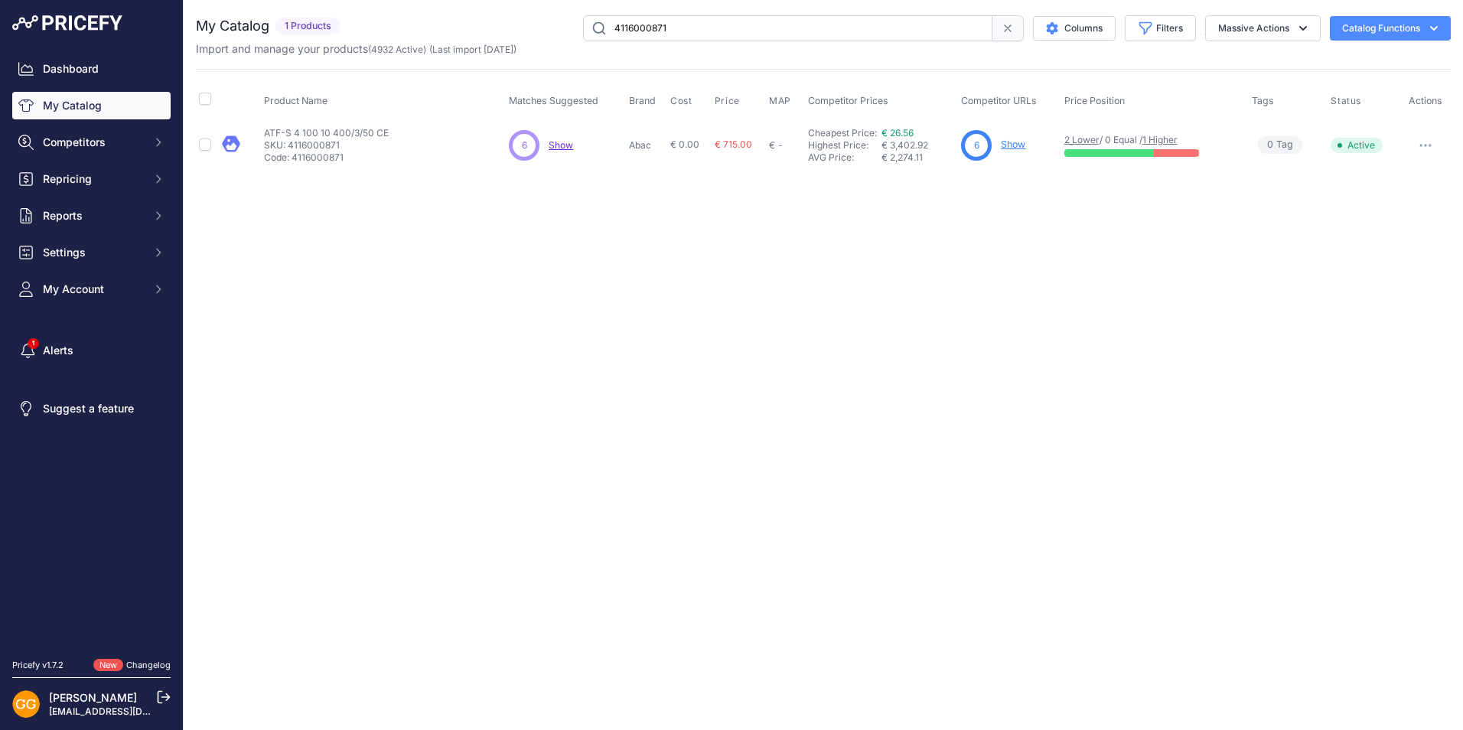
click at [1013, 144] on link "Show" at bounding box center [1013, 143] width 24 height 11
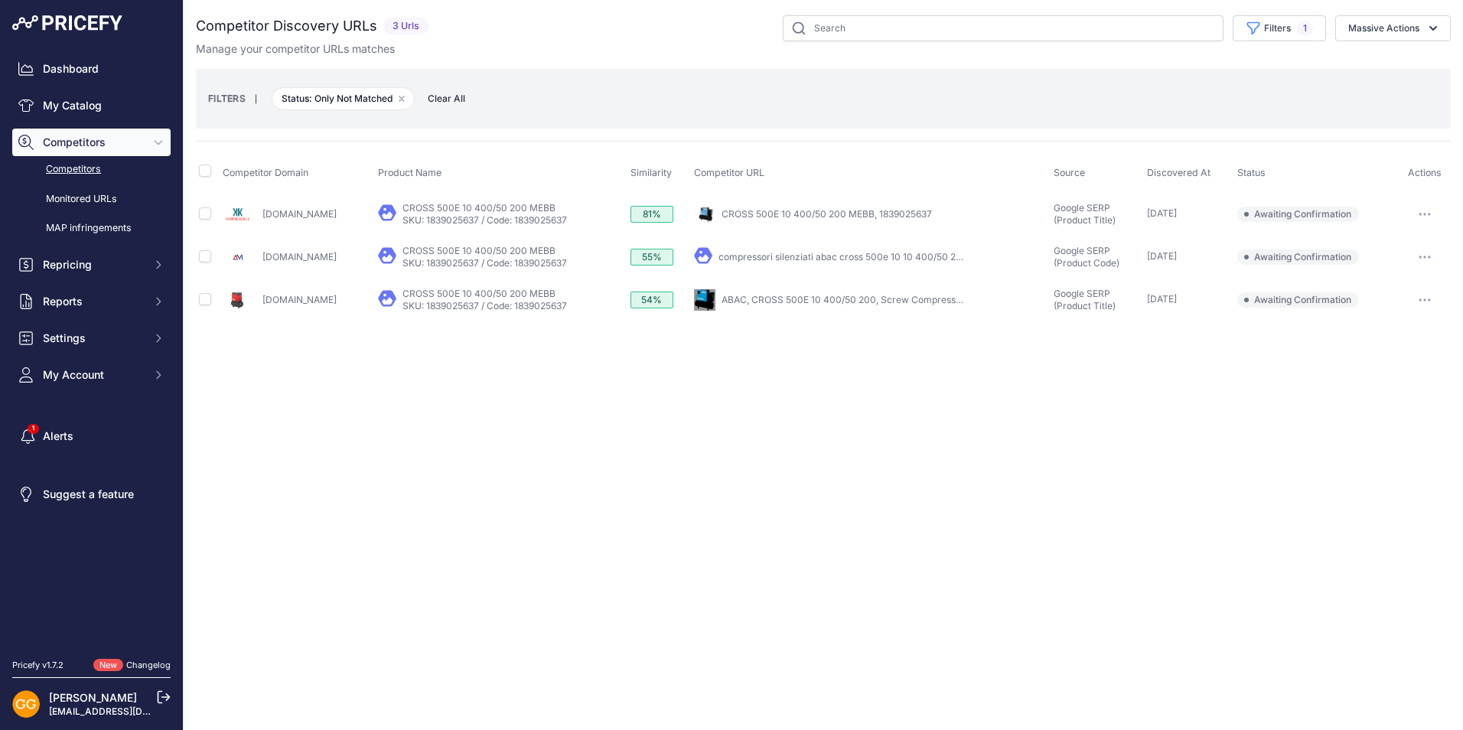
click at [442, 96] on span "Clear All" at bounding box center [446, 98] width 53 height 15
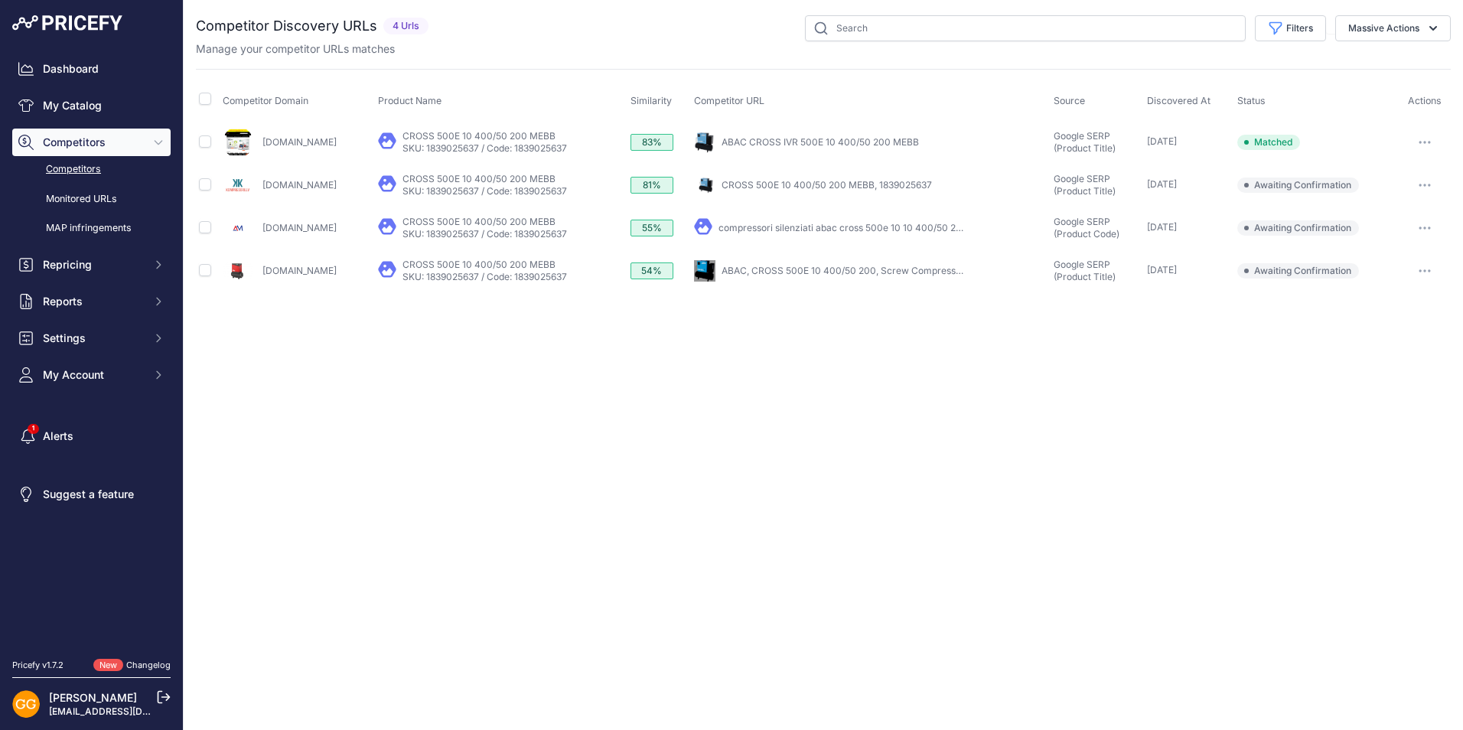
click at [64, 166] on link "Competitors" at bounding box center [91, 169] width 158 height 27
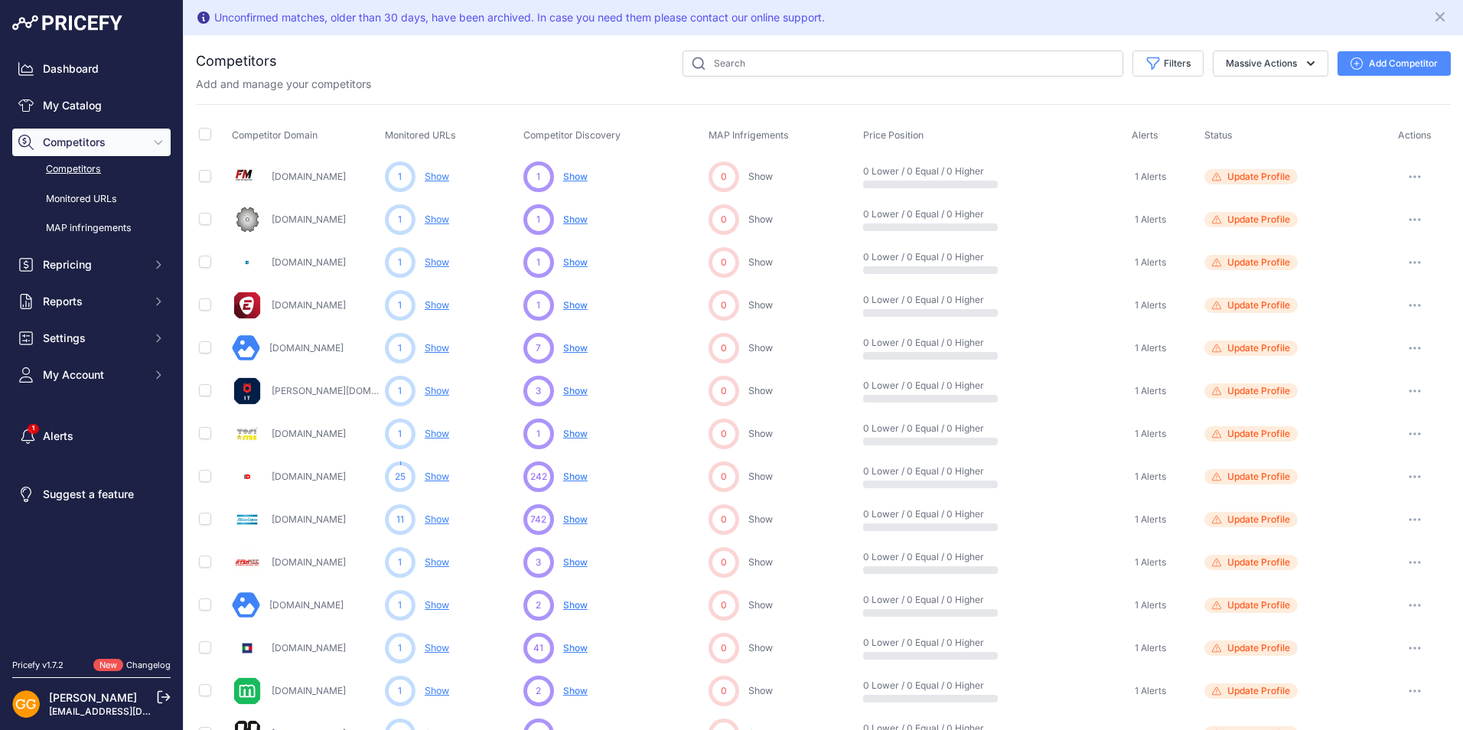
click at [1366, 60] on button "Add Competitor" at bounding box center [1393, 63] width 113 height 24
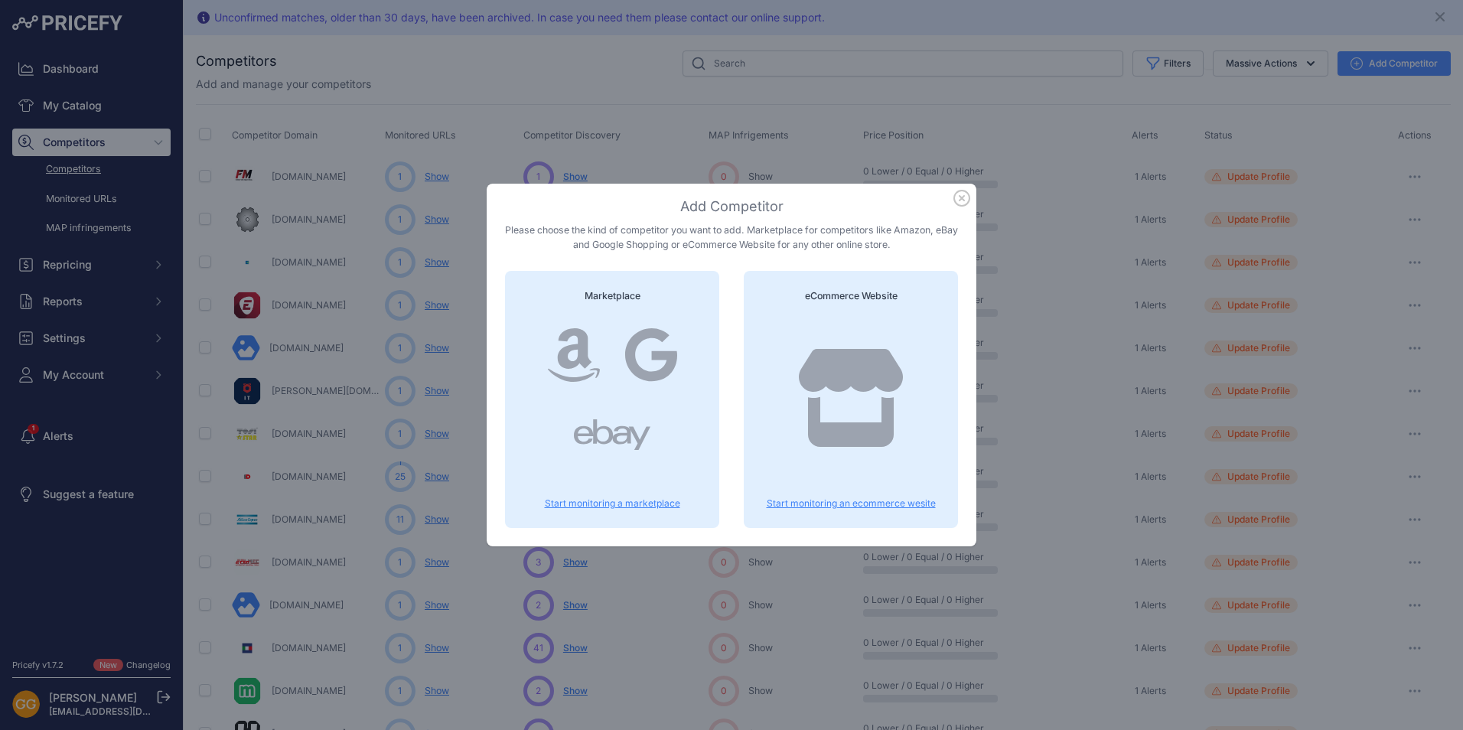
click at [809, 502] on p "Start monitoring an ecommerce wesite" at bounding box center [850, 503] width 177 height 12
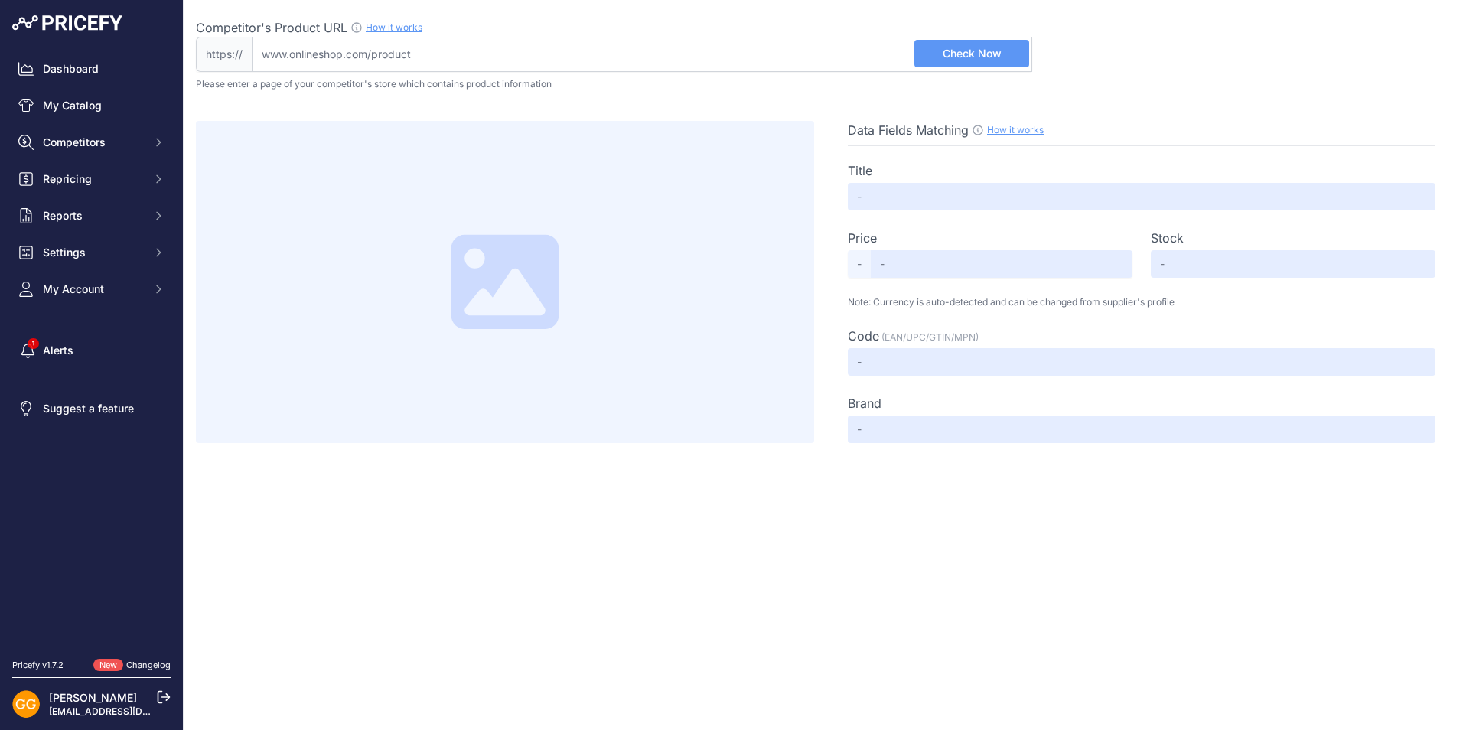
click at [454, 54] on input "Competitor's Product URL How it works In order to create your competitor's extr…" at bounding box center [642, 54] width 780 height 35
paste input "https://shop.abacaircompressors.com/it-IT/products/1839025637/cross-500e-10-400…"
type input "shop.abacaircompressors.com/it-IT/products/1839025637/cross-500e-10-40050-200-m…"
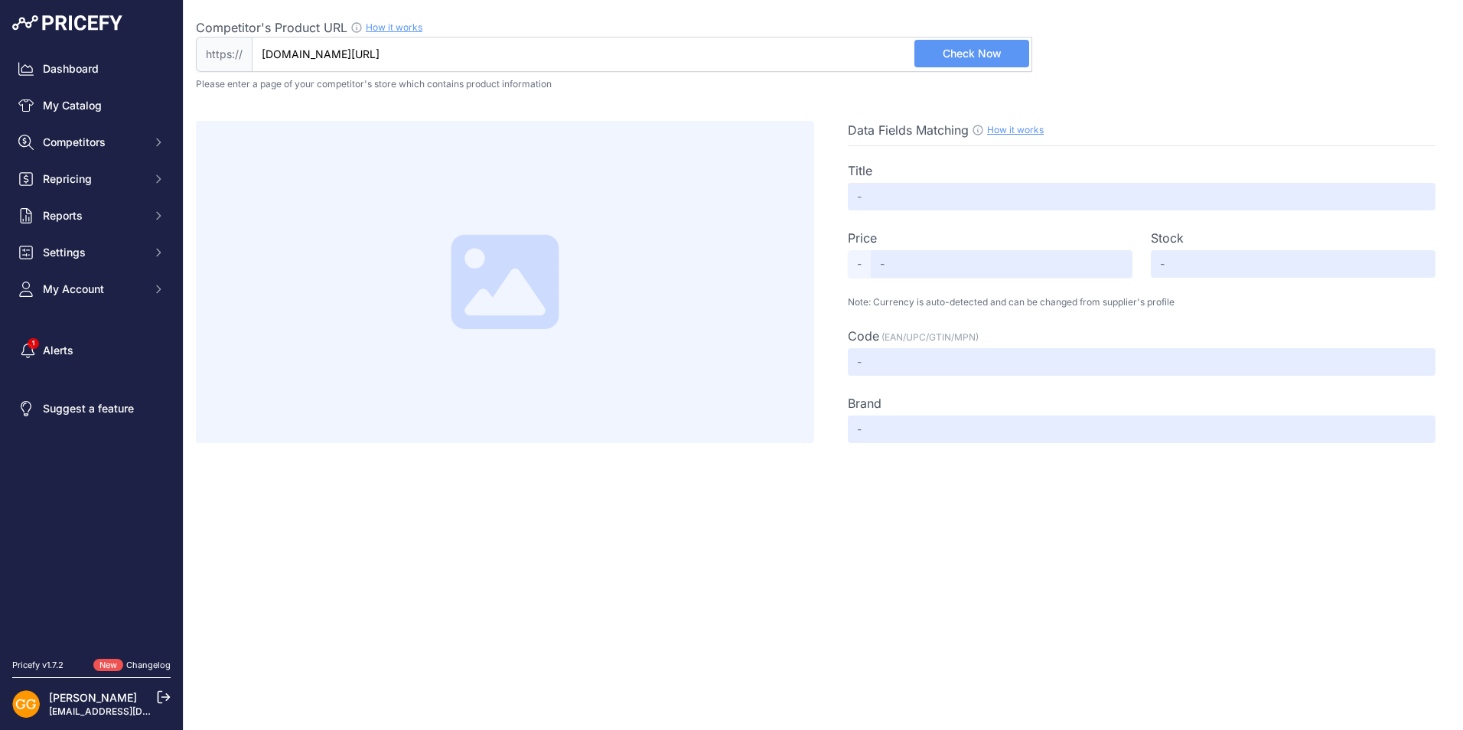
click at [996, 57] on span "Check Now" at bounding box center [972, 53] width 59 height 15
type input "Compressore a vite a velocità variabile Abac CROSS 500 4kW 10Bar 400/50 con ess…"
type input "Not Found"
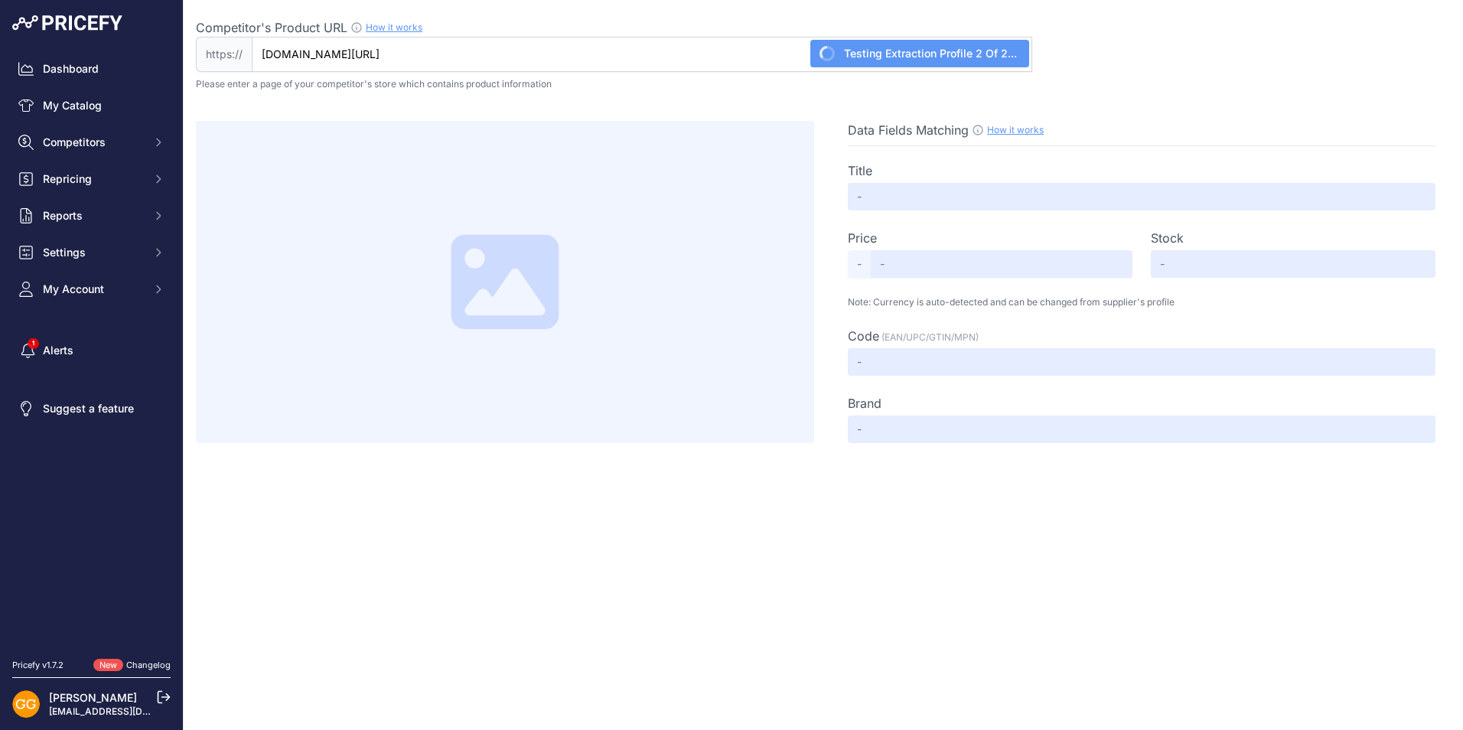
type input "Not Found"
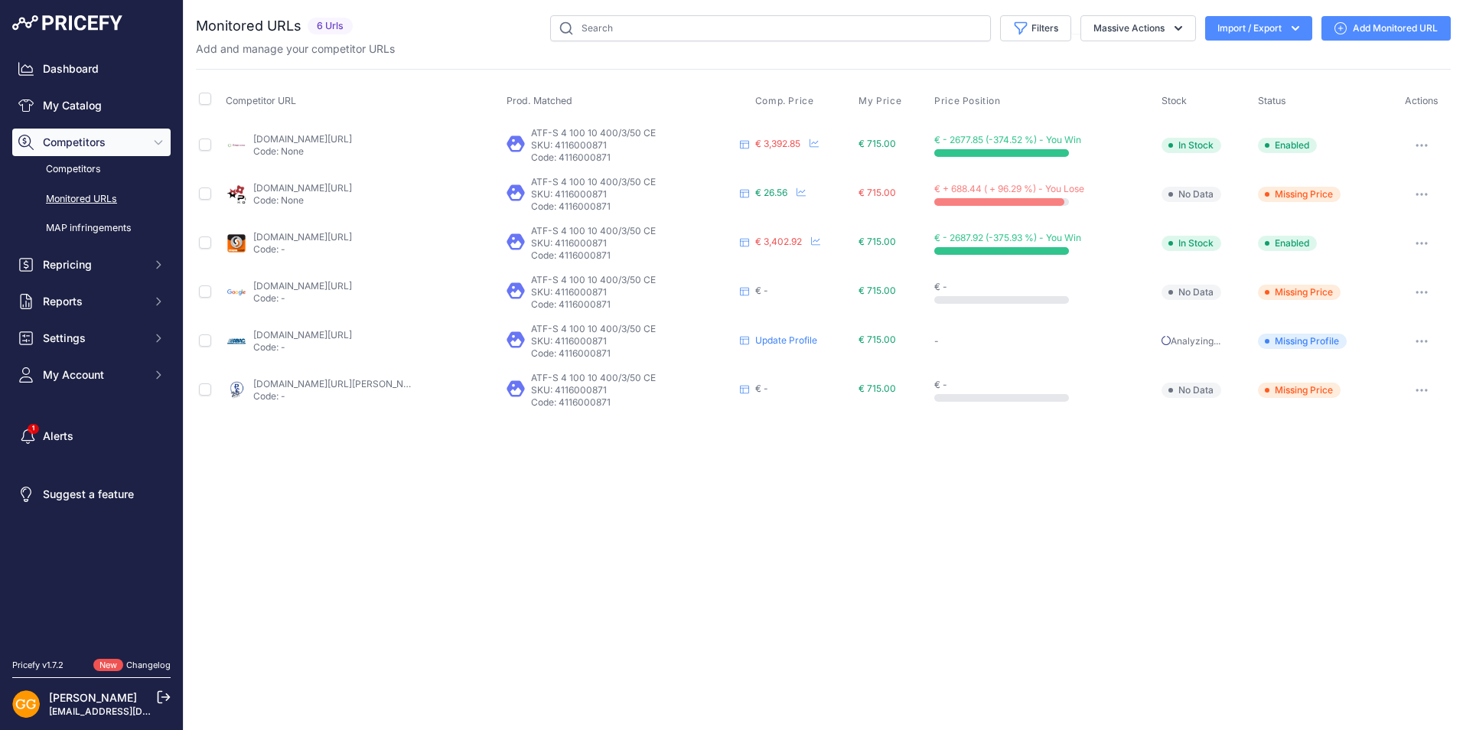
click at [295, 334] on link "[DOMAIN_NAME][URL]" at bounding box center [302, 334] width 99 height 11
click at [767, 338] on link "Update Profile" at bounding box center [786, 339] width 62 height 11
click at [79, 102] on link "My Catalog" at bounding box center [91, 106] width 158 height 28
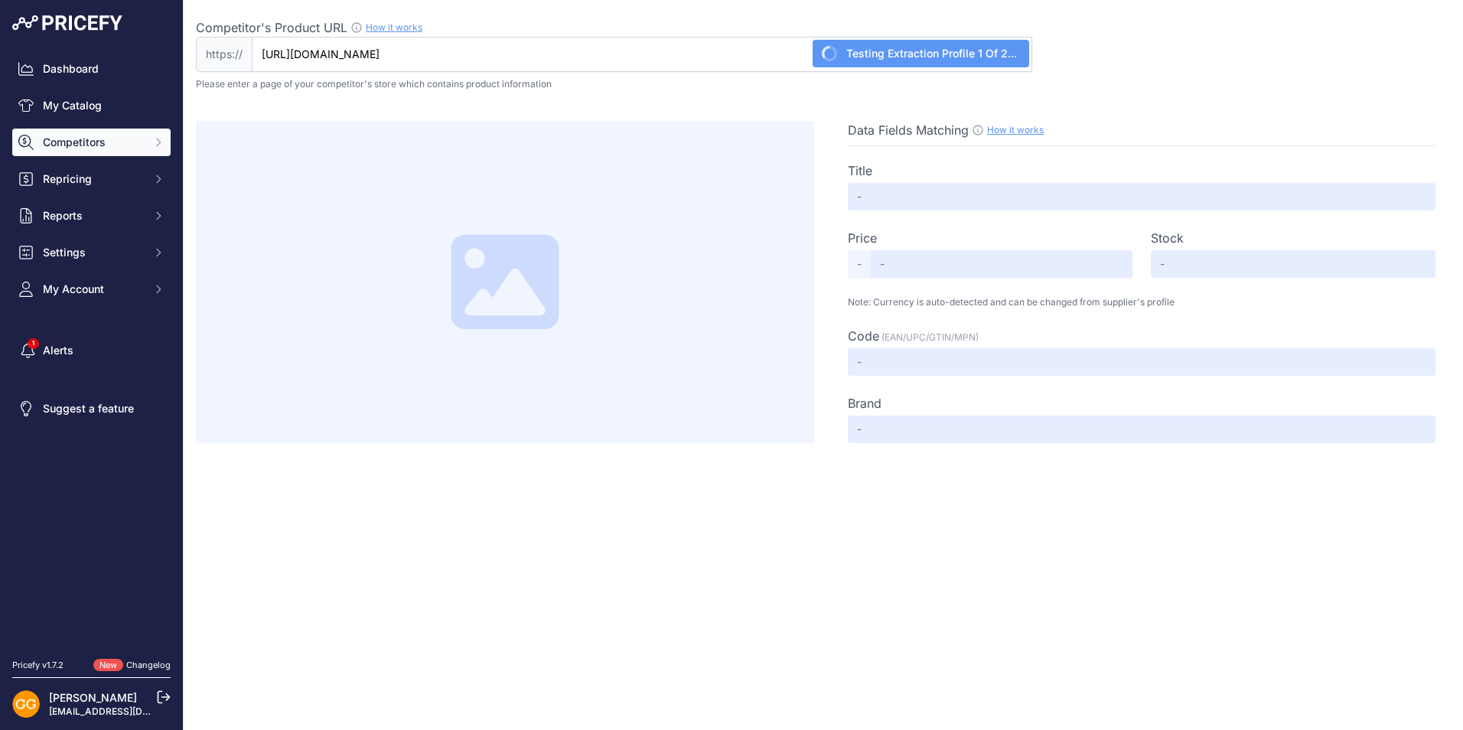
click at [86, 143] on span "Competitors" at bounding box center [93, 142] width 100 height 15
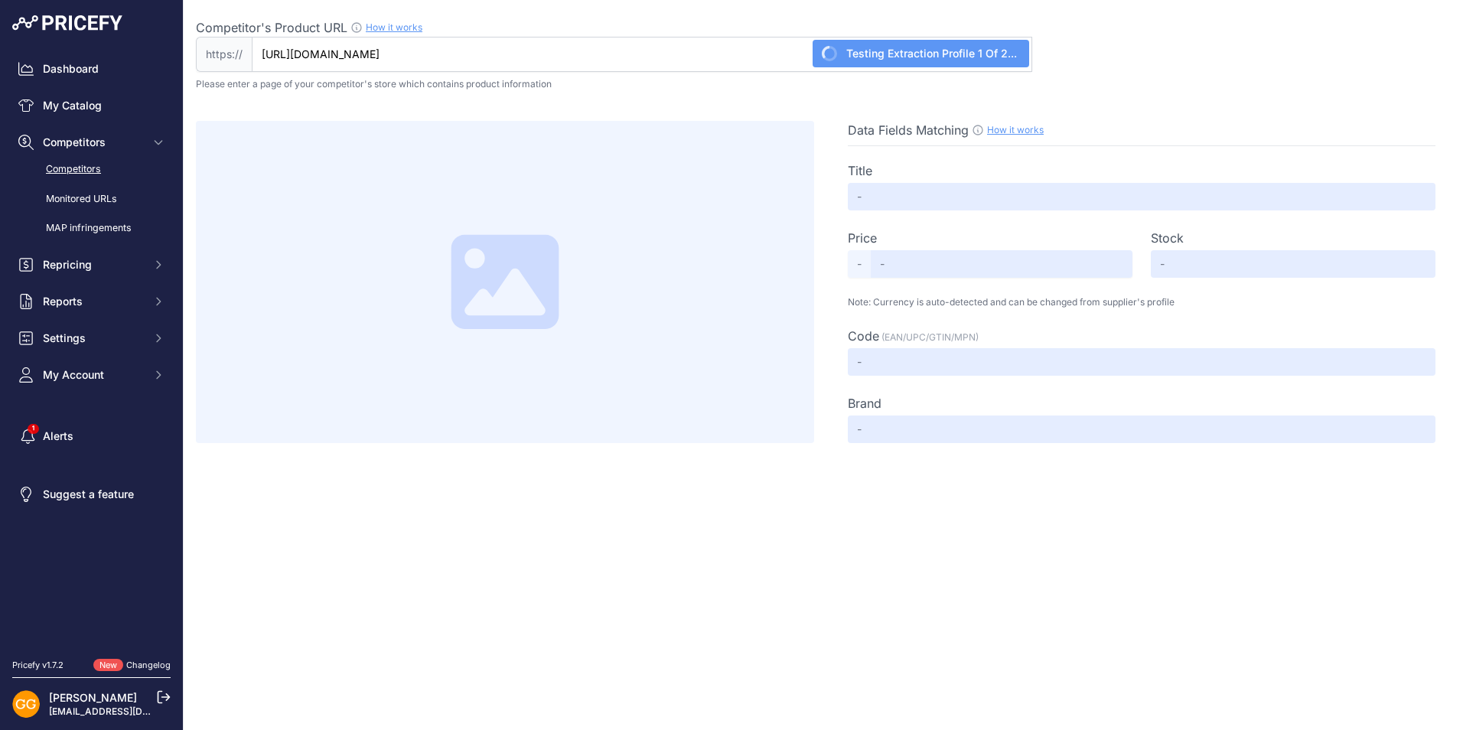
click at [90, 173] on link "Competitors" at bounding box center [91, 169] width 158 height 27
click at [86, 166] on link "Competitors" at bounding box center [91, 169] width 158 height 27
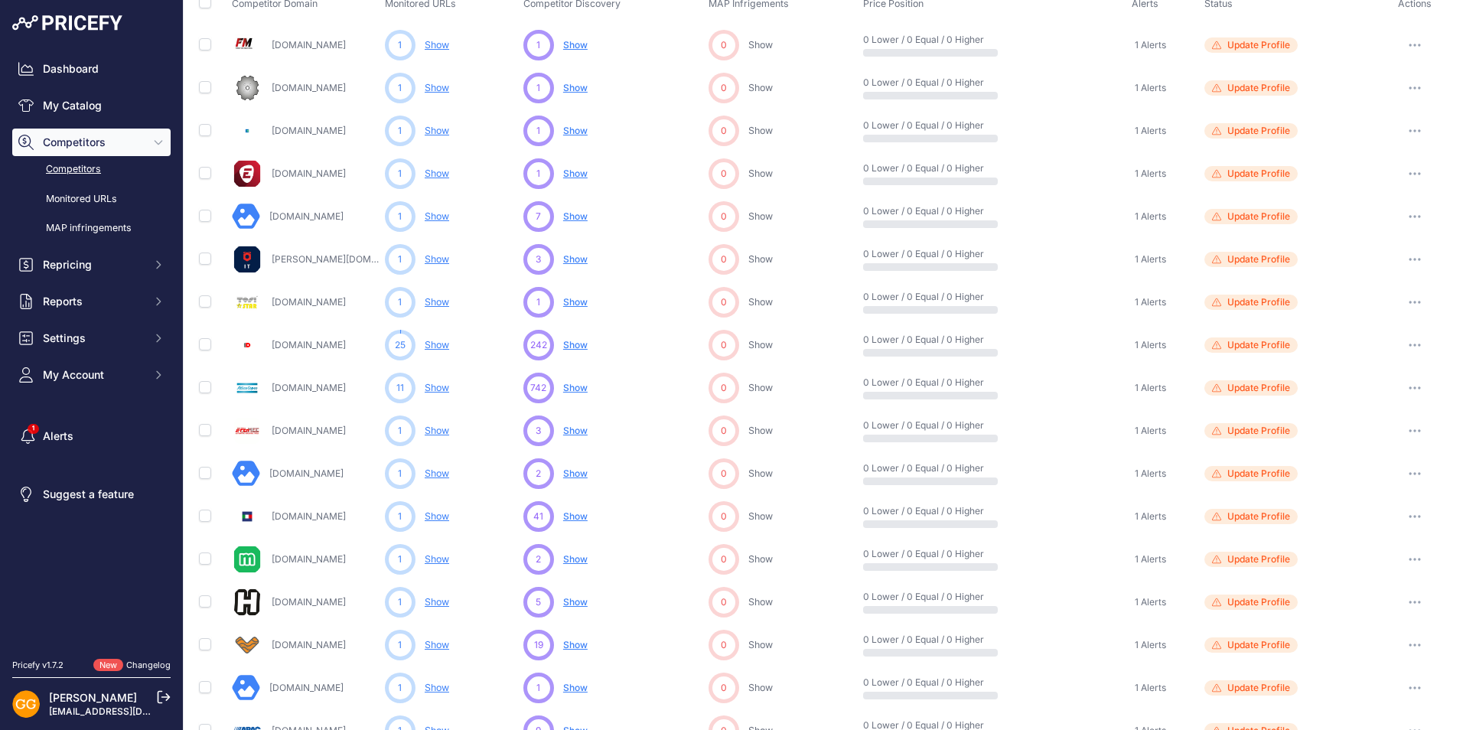
scroll to position [153, 0]
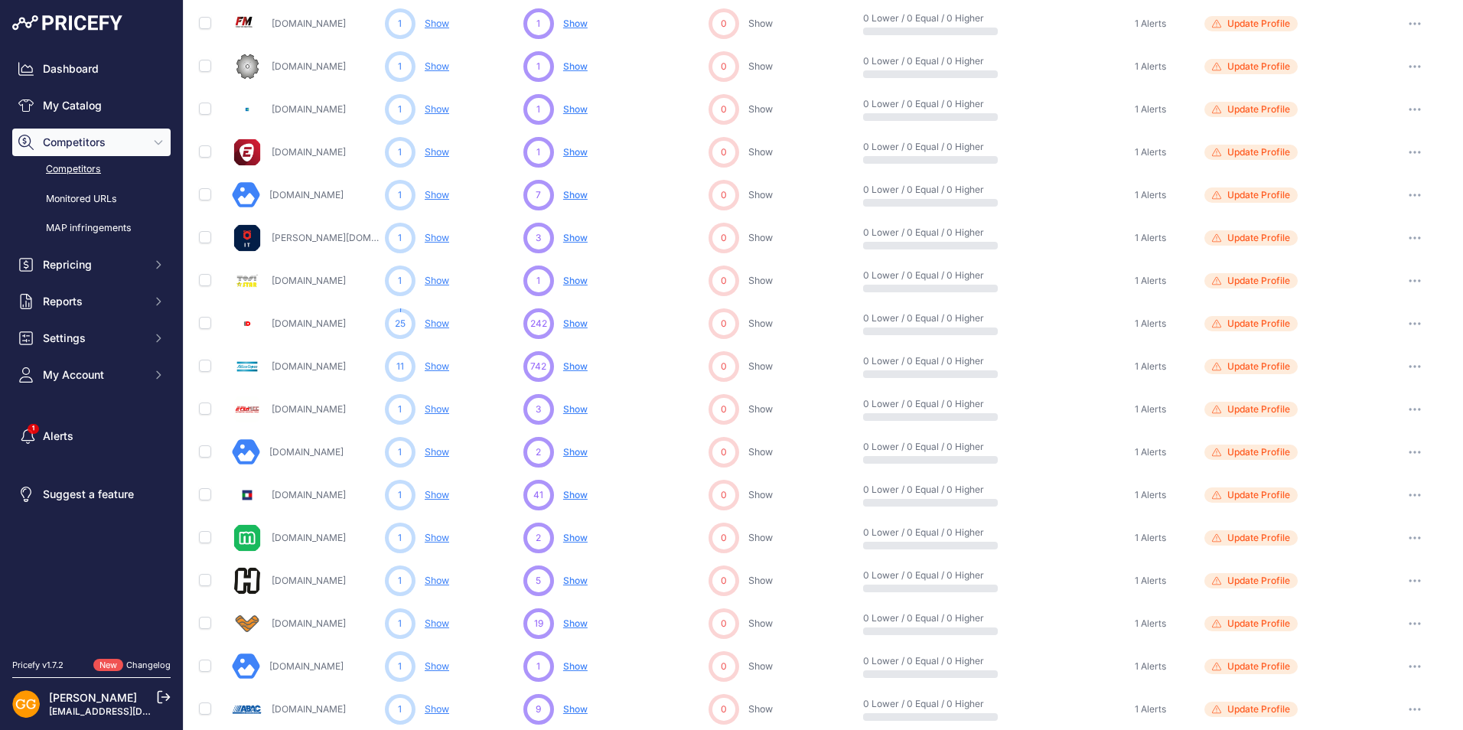
click at [340, 361] on link "[DOMAIN_NAME]" at bounding box center [309, 365] width 74 height 11
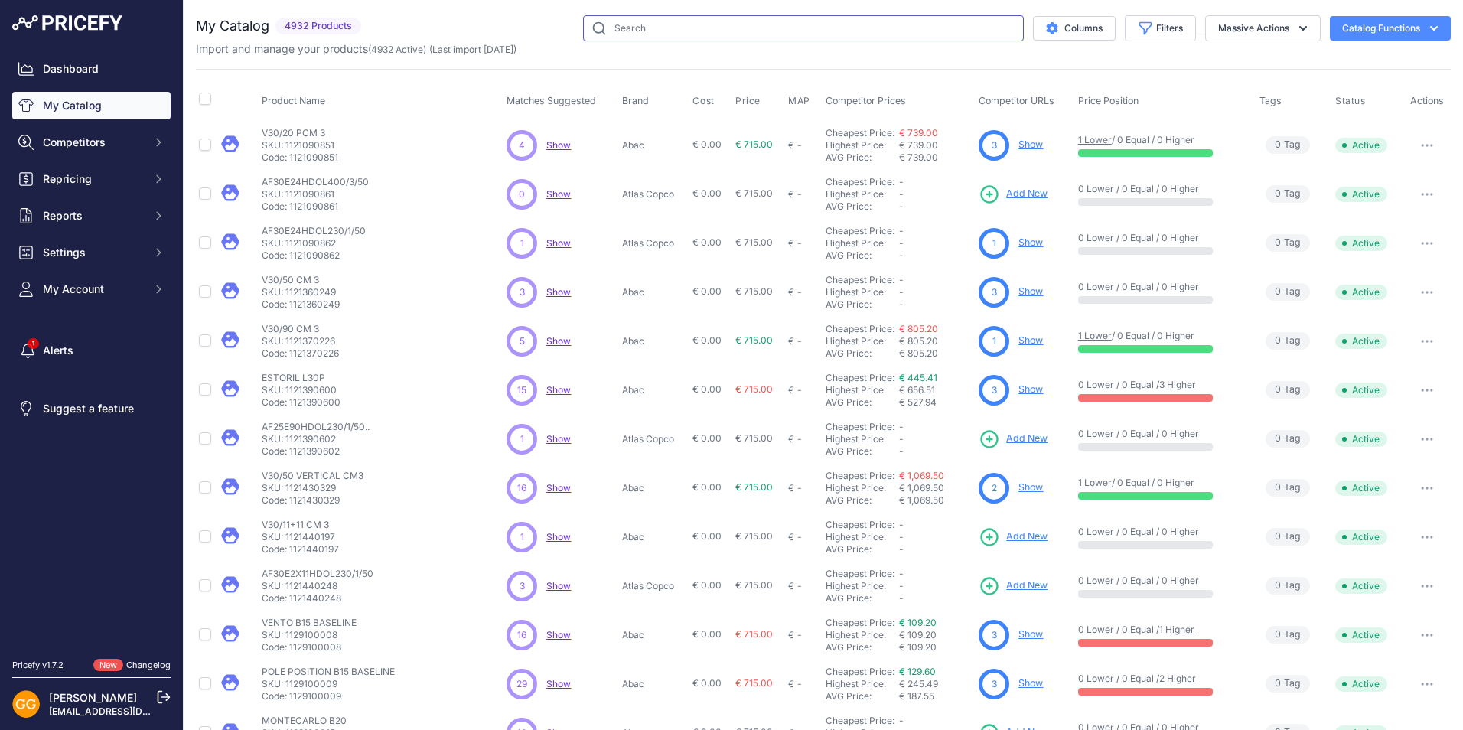
click at [611, 24] on input "text" at bounding box center [803, 28] width 441 height 26
paste input "8152103663"
type input "8152103663"
